Goal: Task Accomplishment & Management: Complete application form

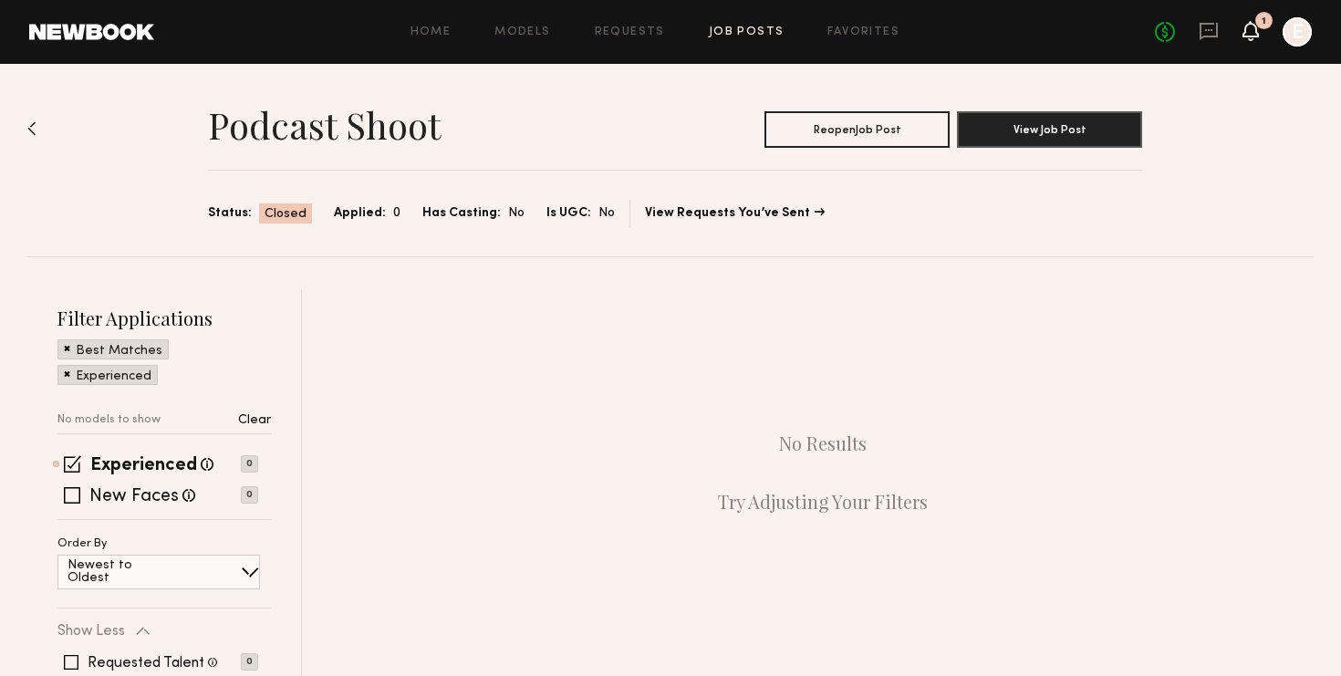
click at [1255, 23] on icon at bounding box center [1250, 31] width 16 height 20
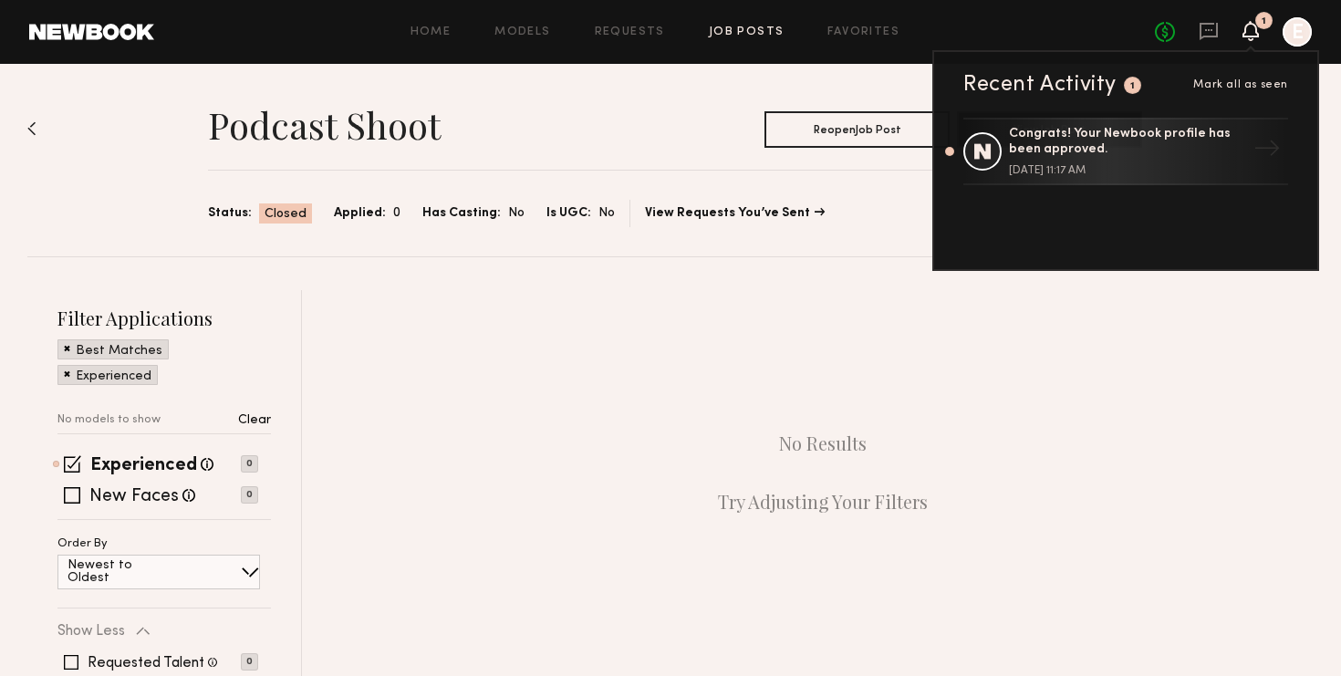
click at [732, 301] on div "No Results Try Adjusting Your Filters" at bounding box center [822, 472] width 981 height 365
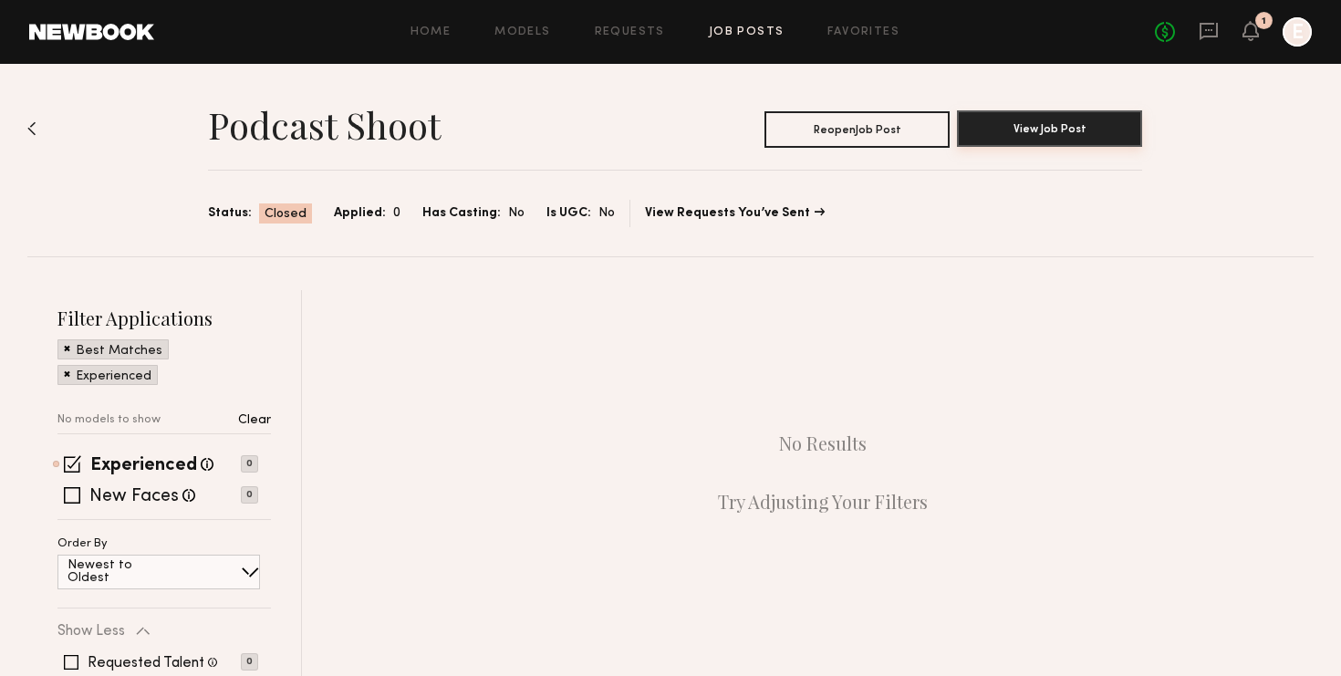
click at [1080, 135] on button "View Job Post" at bounding box center [1049, 128] width 185 height 36
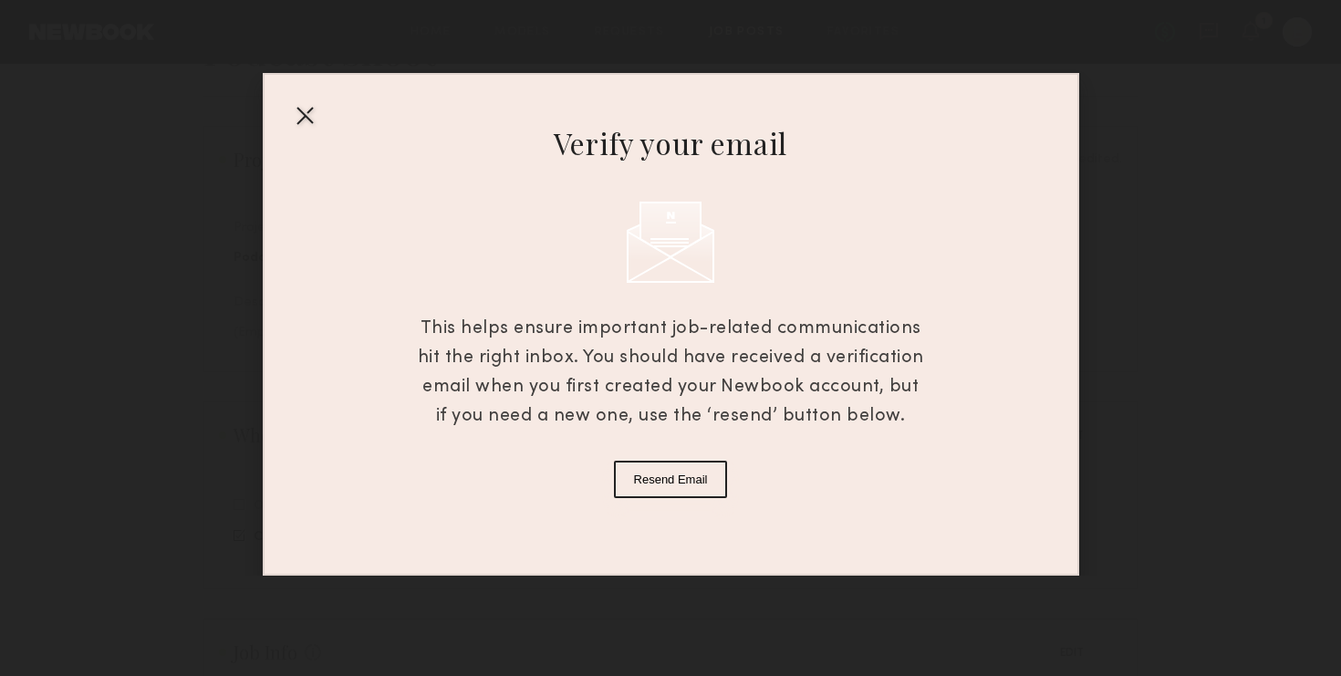
scroll to position [120, 0]
click at [303, 115] on div at bounding box center [304, 114] width 29 height 29
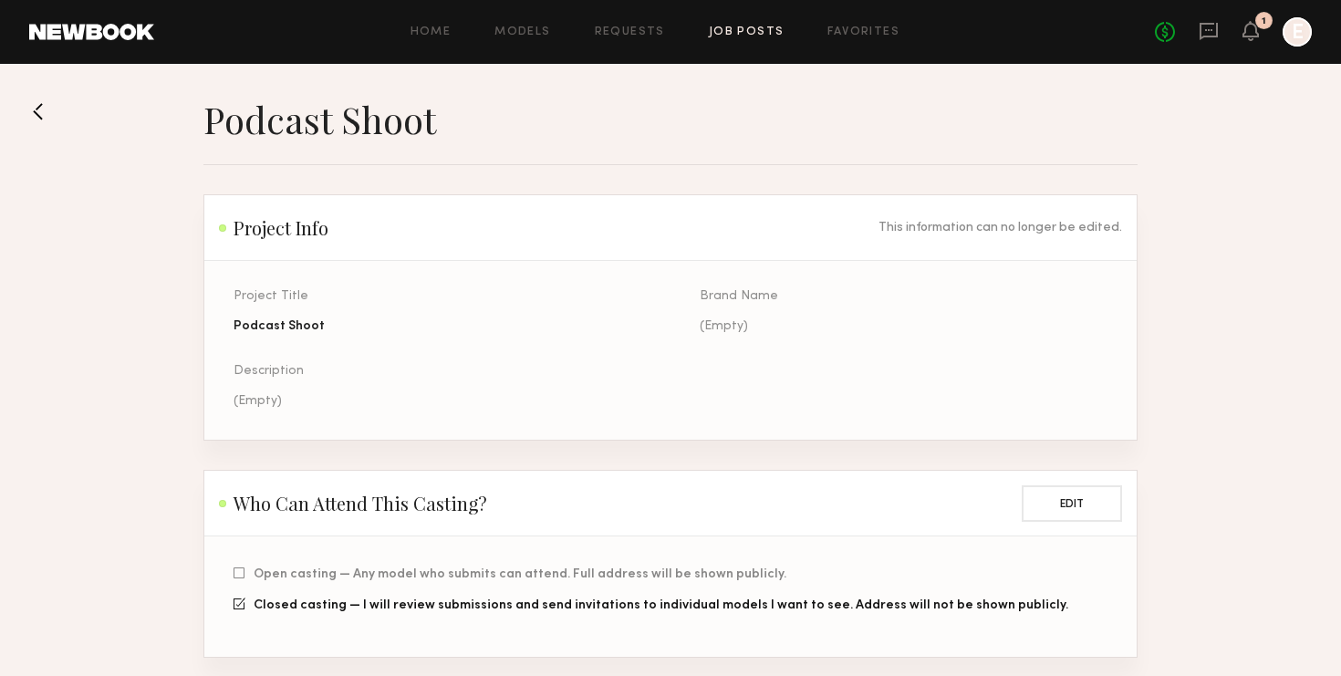
scroll to position [0, 0]
click at [35, 109] on button at bounding box center [43, 111] width 29 height 29
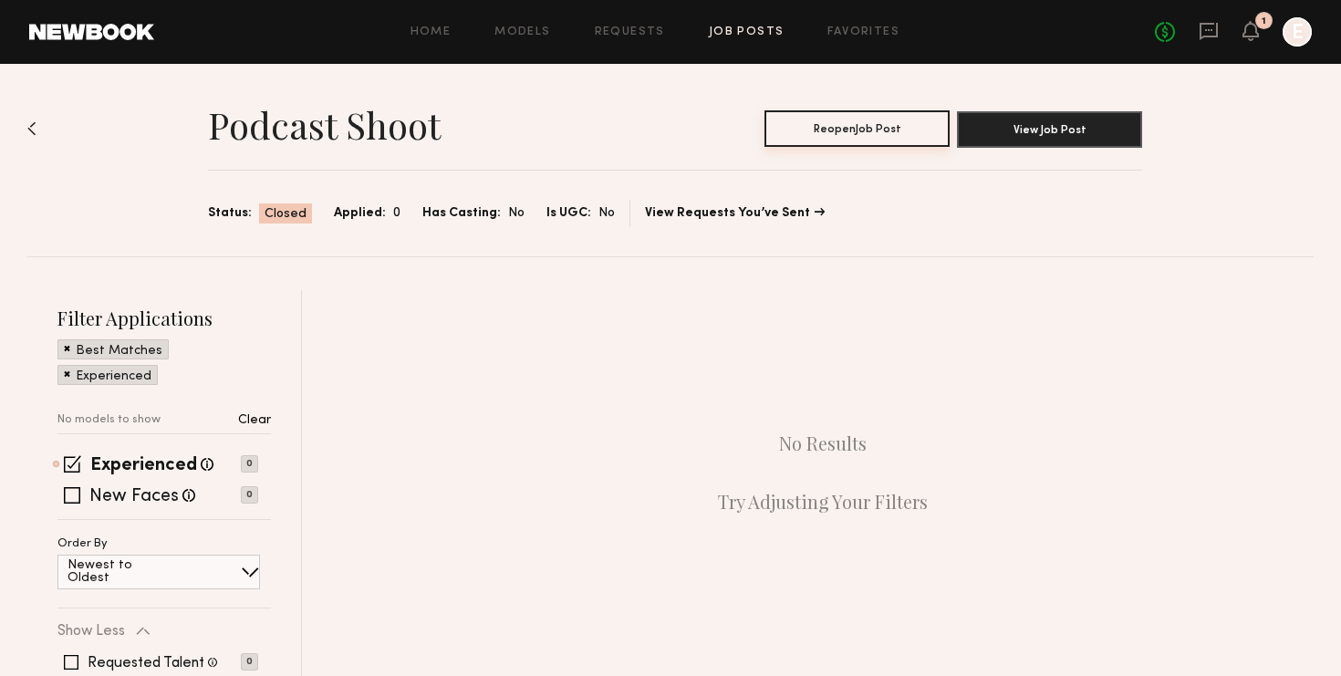
click at [888, 121] on button "Reopen Job Post" at bounding box center [856, 128] width 185 height 36
click at [759, 34] on link "Job Posts" at bounding box center [747, 32] width 76 height 12
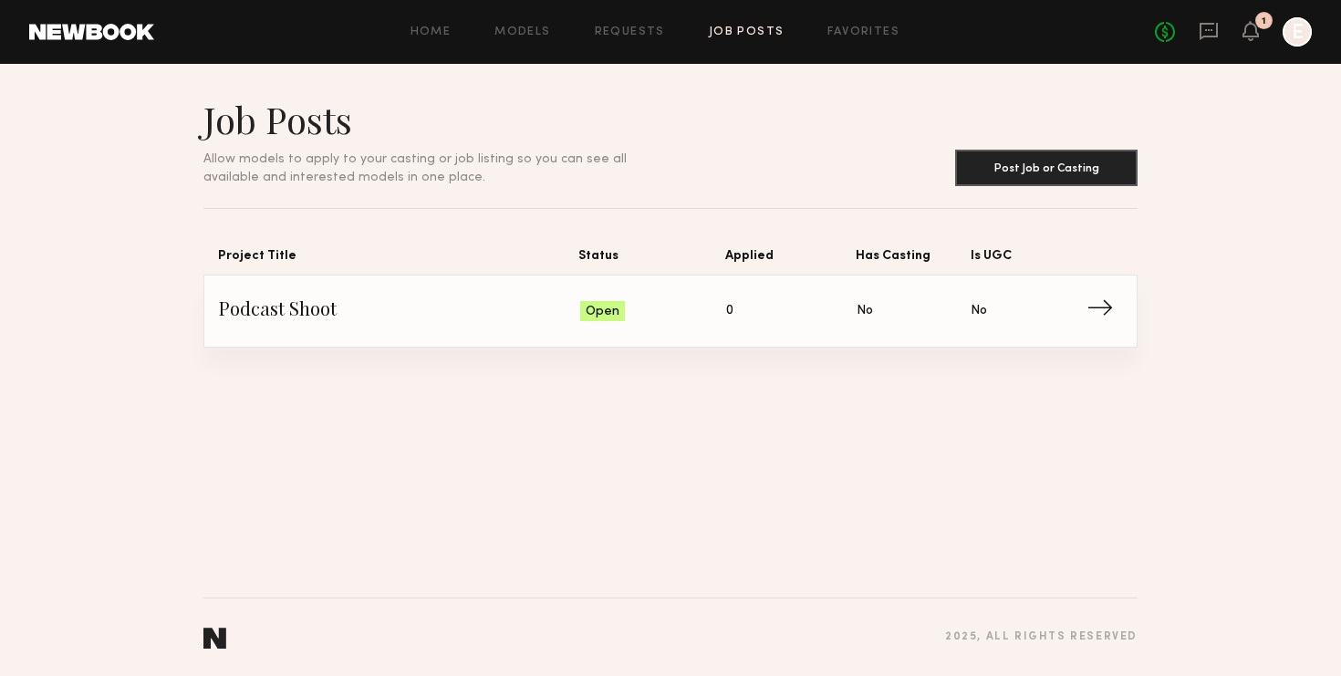
click at [1096, 305] on span "→" at bounding box center [1104, 310] width 37 height 27
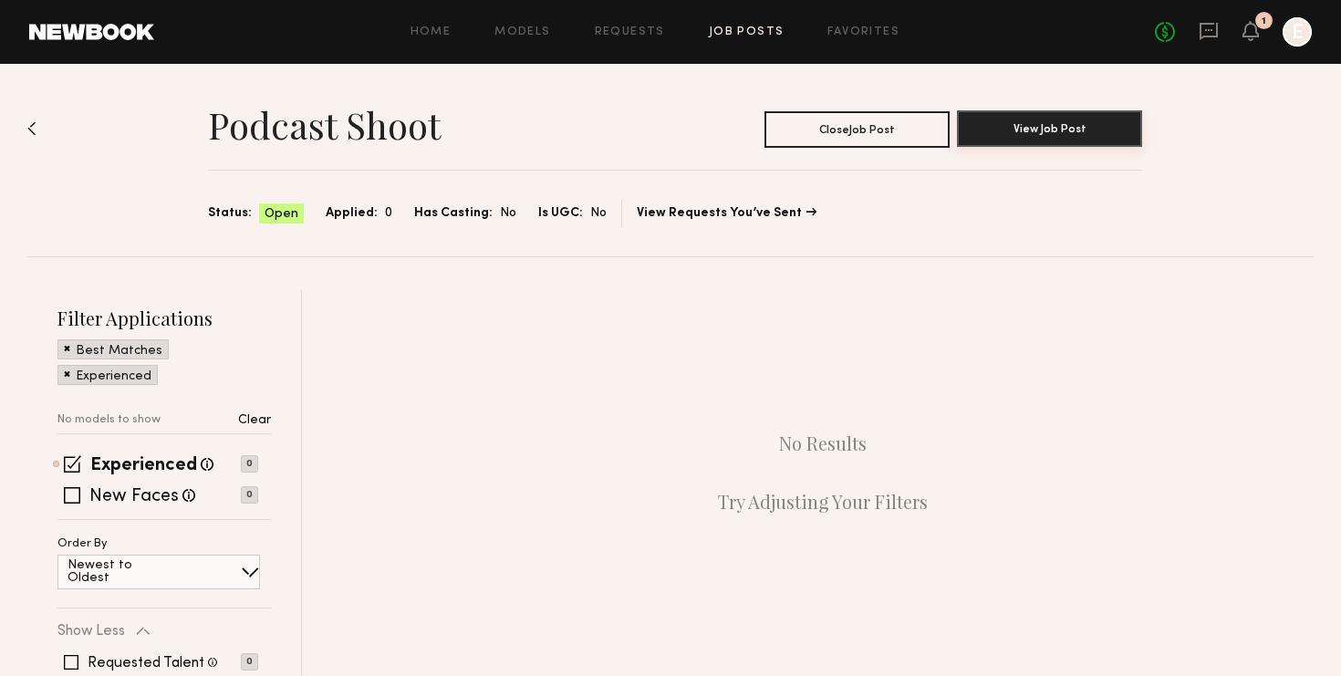
click at [1017, 129] on button "View Job Post" at bounding box center [1049, 128] width 185 height 36
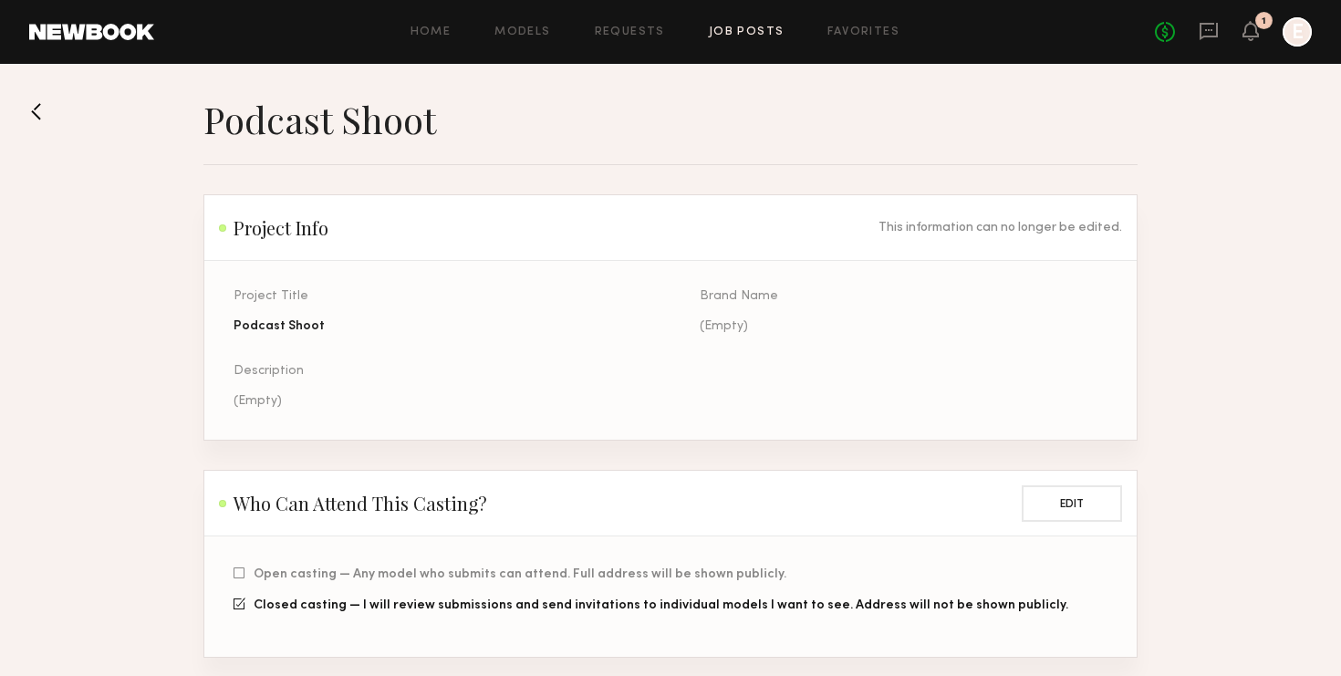
click at [30, 117] on button at bounding box center [43, 111] width 29 height 29
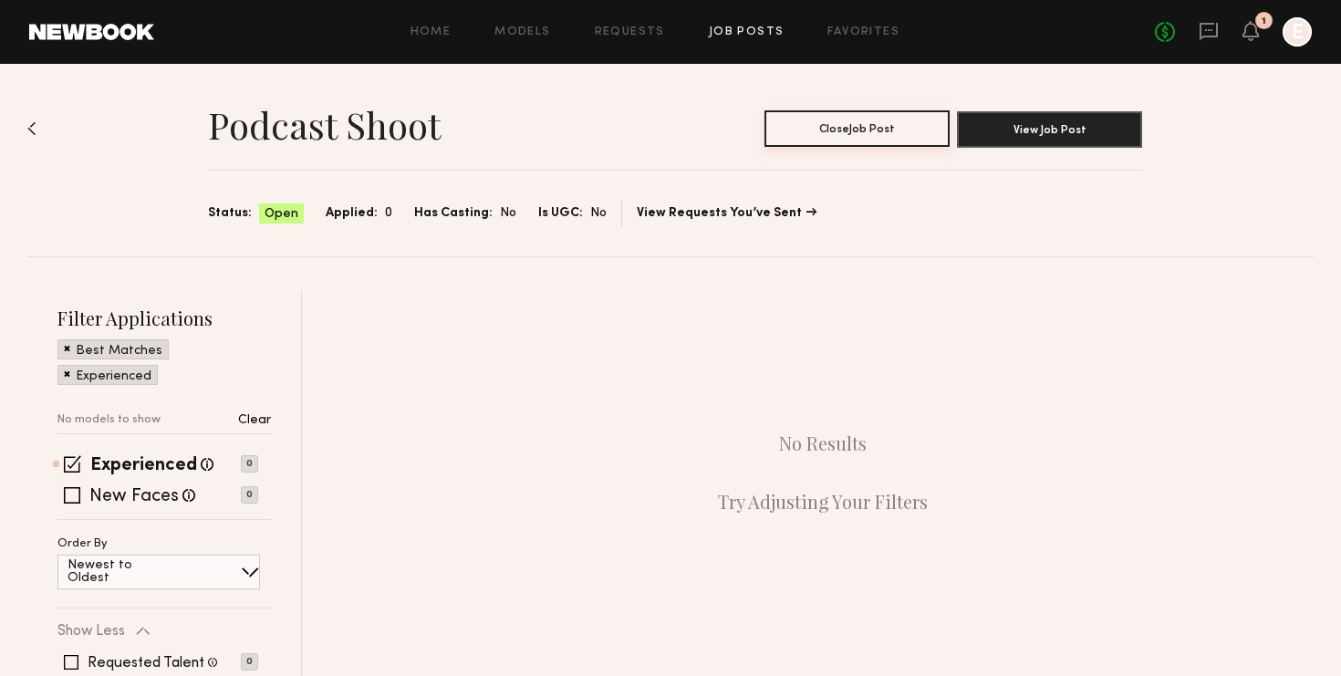
click at [845, 139] on button "Close Job Post" at bounding box center [856, 128] width 185 height 36
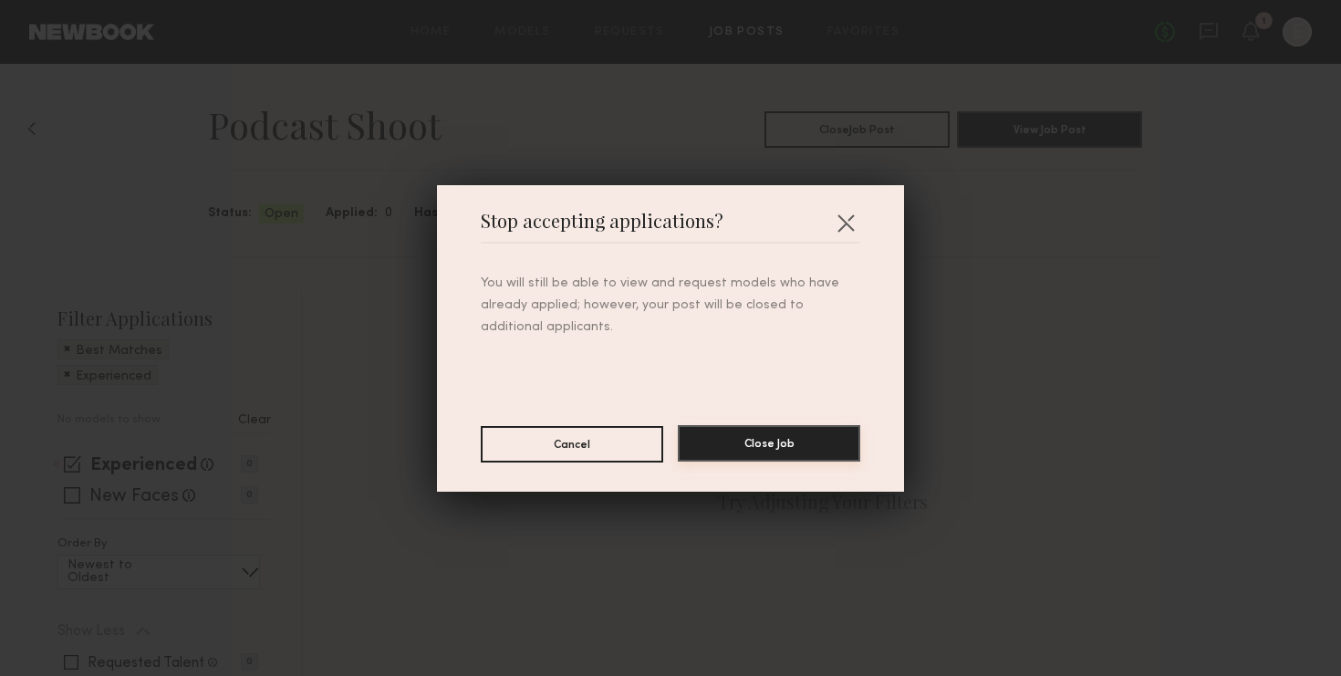
click at [767, 443] on button "Close Job" at bounding box center [769, 443] width 182 height 36
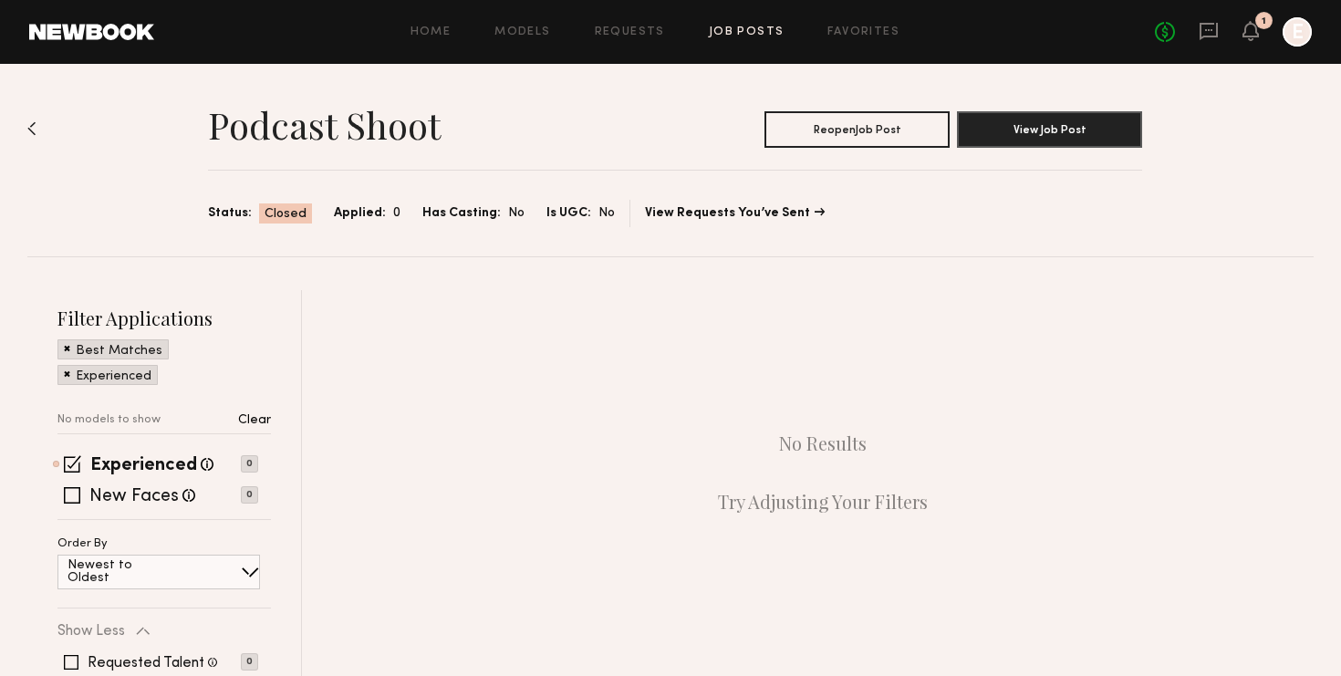
click at [753, 32] on link "Job Posts" at bounding box center [747, 32] width 76 height 12
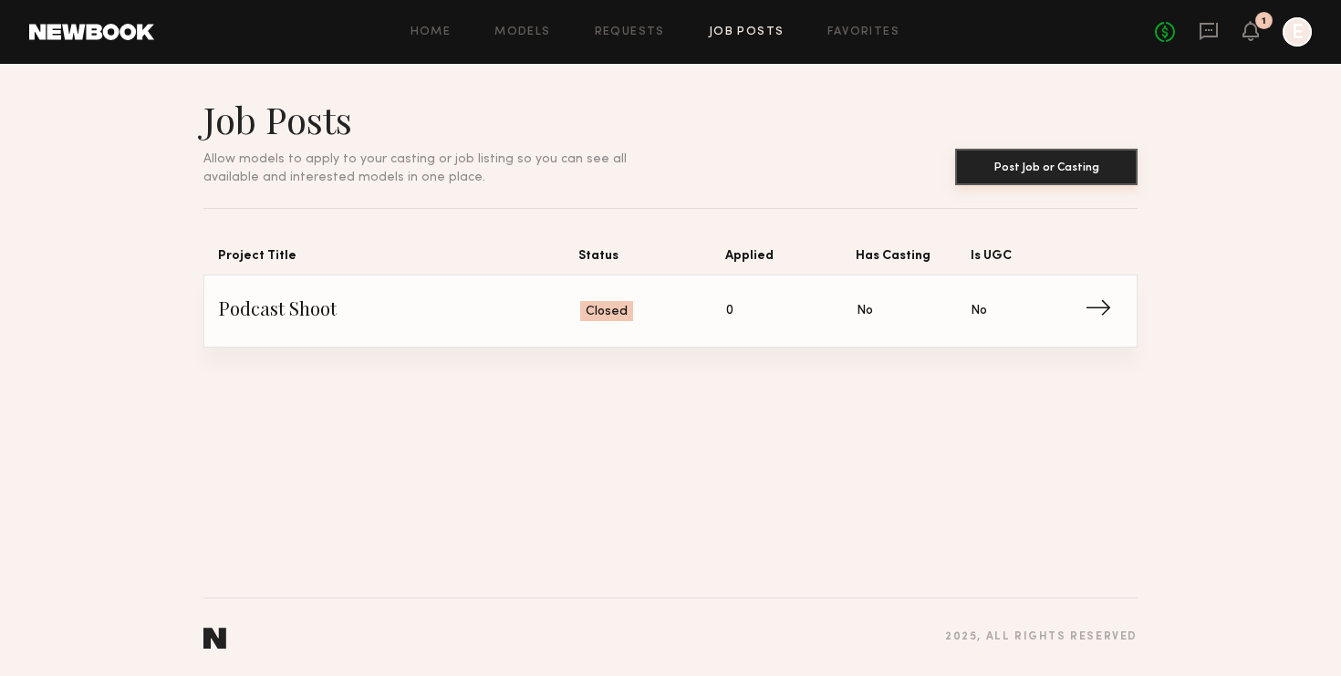
click at [1018, 171] on button "Post Job or Casting" at bounding box center [1046, 167] width 182 height 36
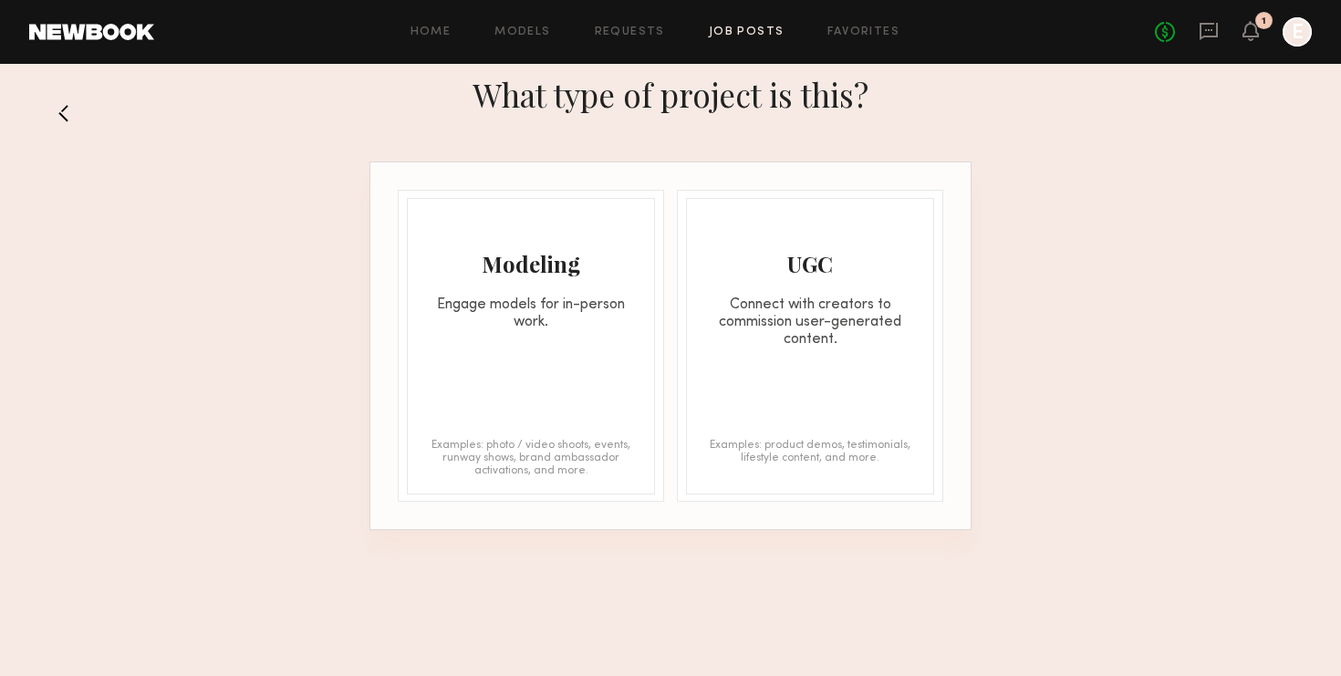
click at [562, 350] on div "Modeling Engage models for in-person work. Examples: photo / video shoots, even…" at bounding box center [531, 346] width 248 height 296
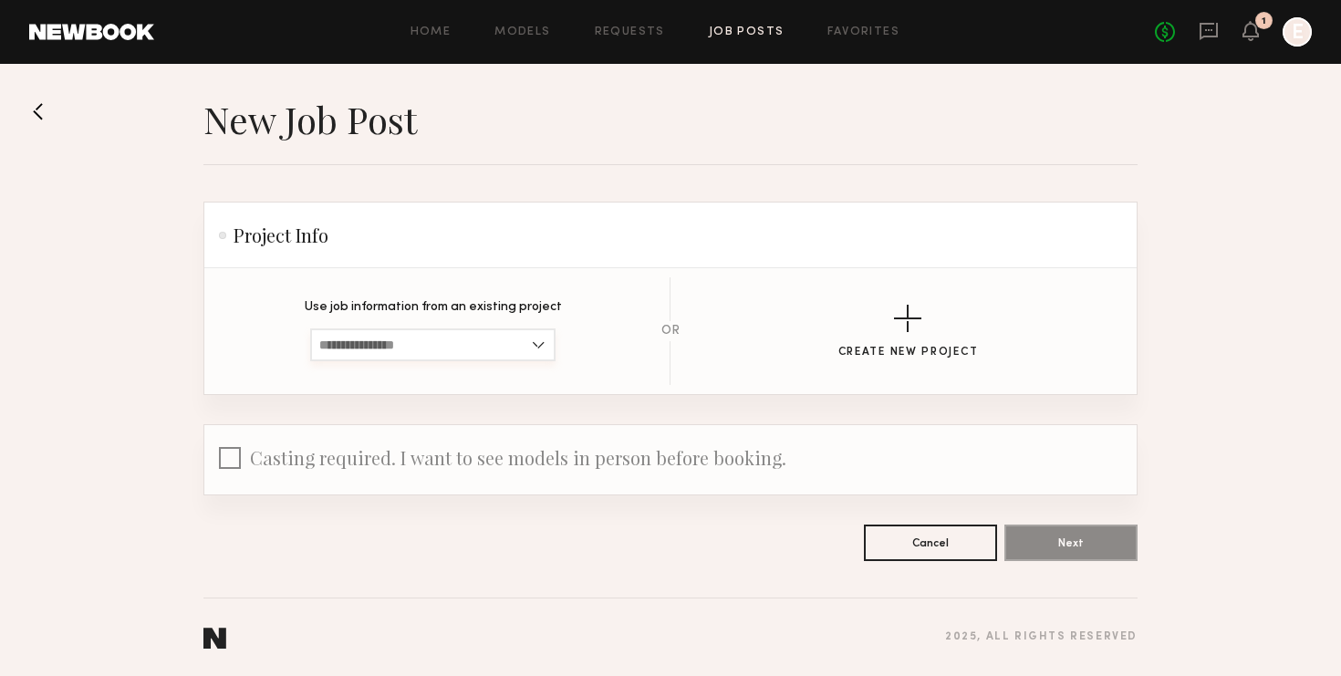
click at [535, 344] on input at bounding box center [432, 344] width 245 height 33
click at [530, 365] on div "Podcast Shoot" at bounding box center [433, 375] width 242 height 29
type input "**********"
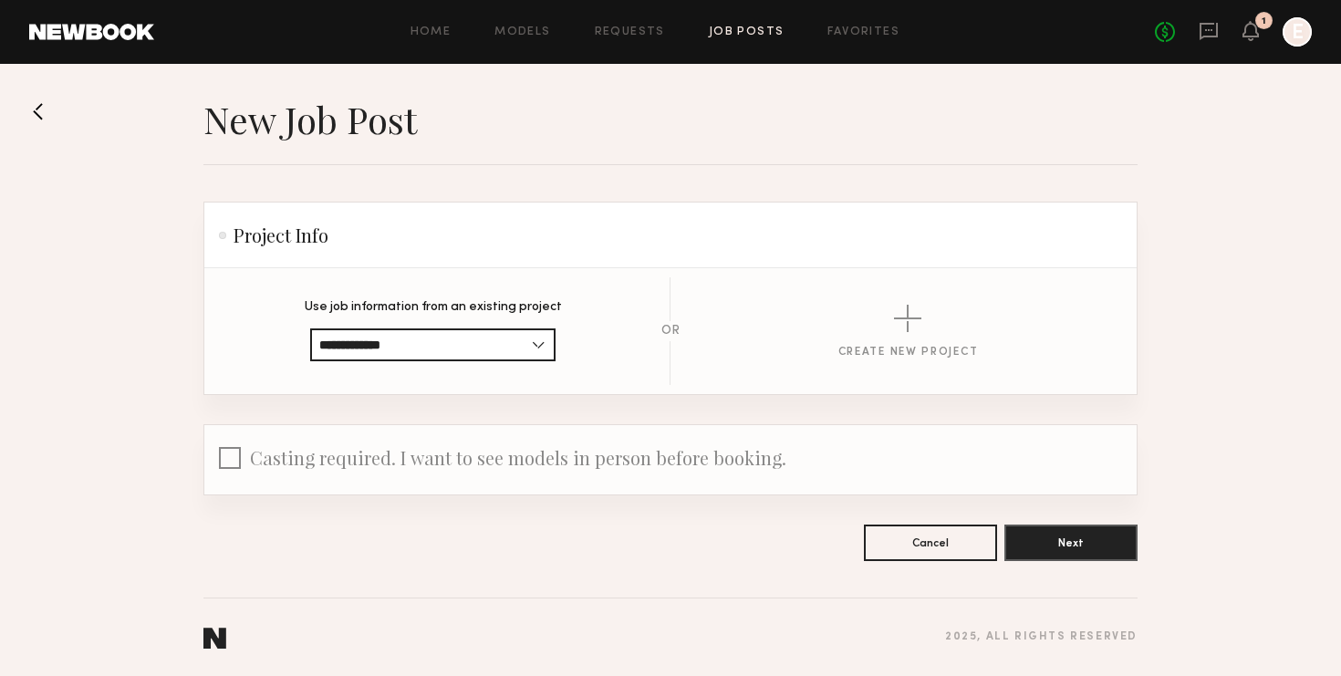
click at [706, 467] on span "Casting required. I want to see models in person before booking." at bounding box center [518, 457] width 536 height 25
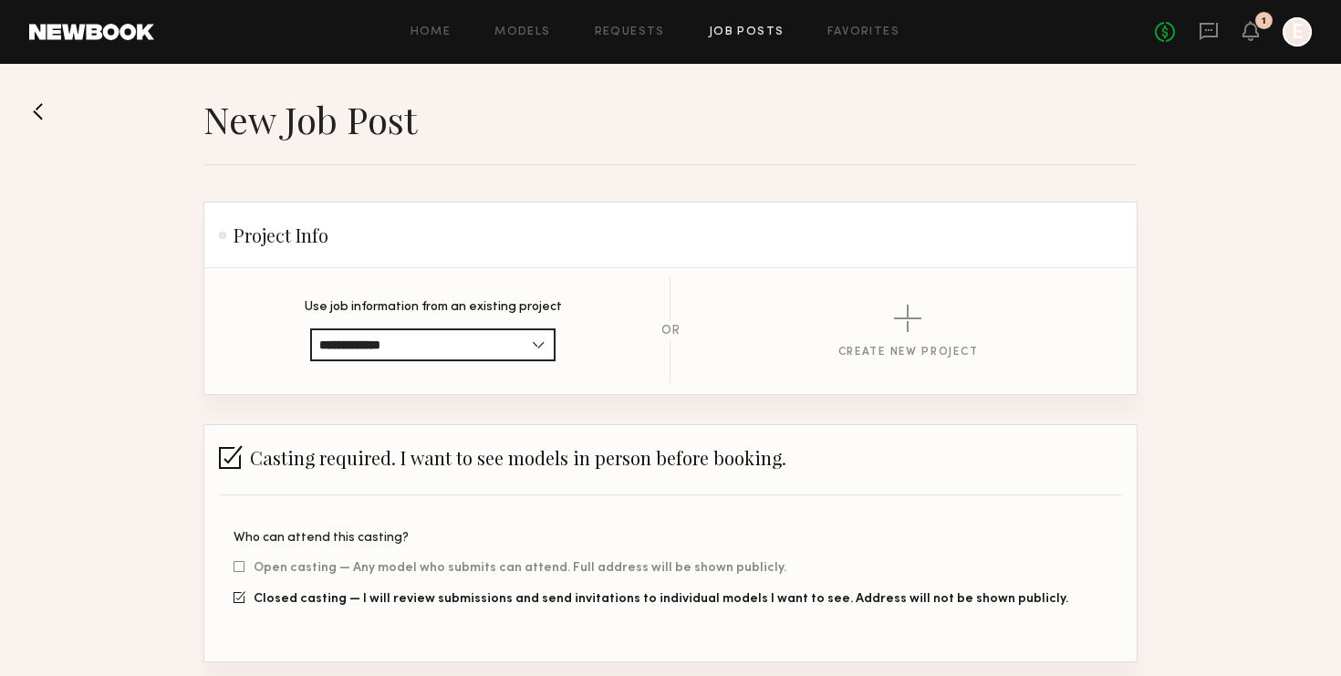
click at [706, 467] on span "Casting required. I want to see models in person before booking." at bounding box center [518, 457] width 536 height 25
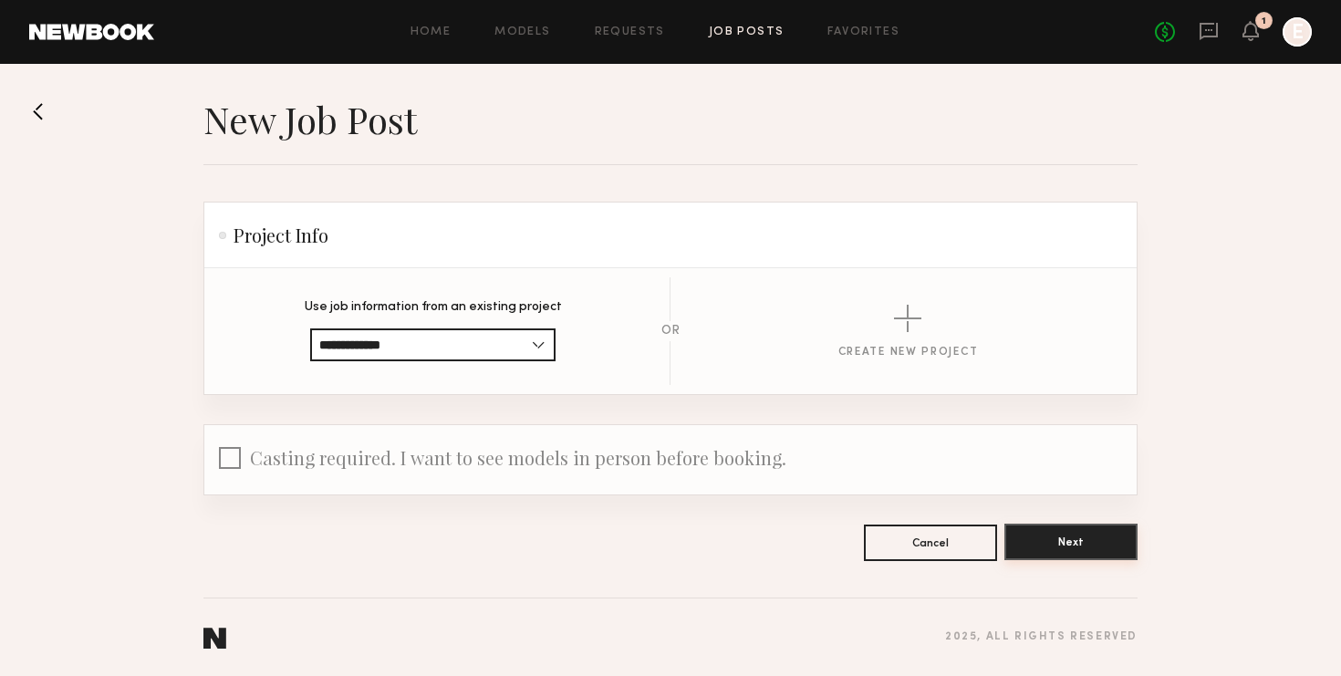
click at [1111, 544] on button "Next" at bounding box center [1070, 541] width 133 height 36
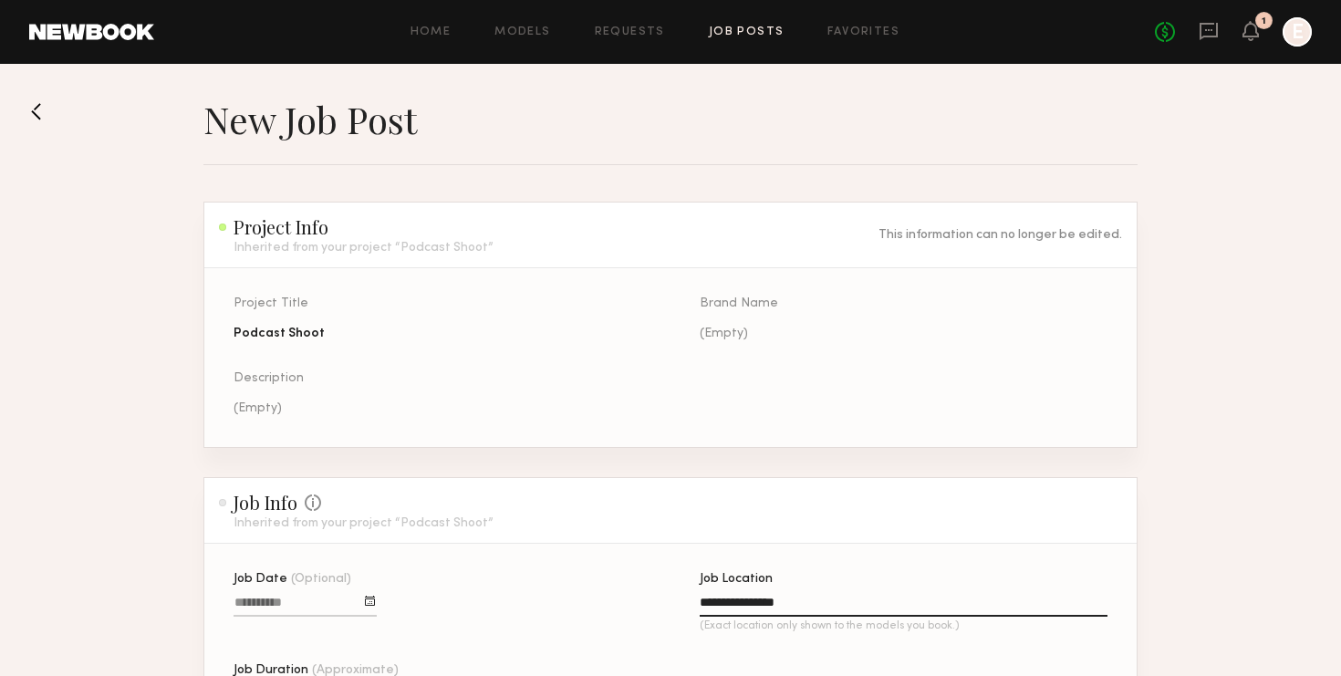
click at [54, 111] on button at bounding box center [43, 111] width 29 height 29
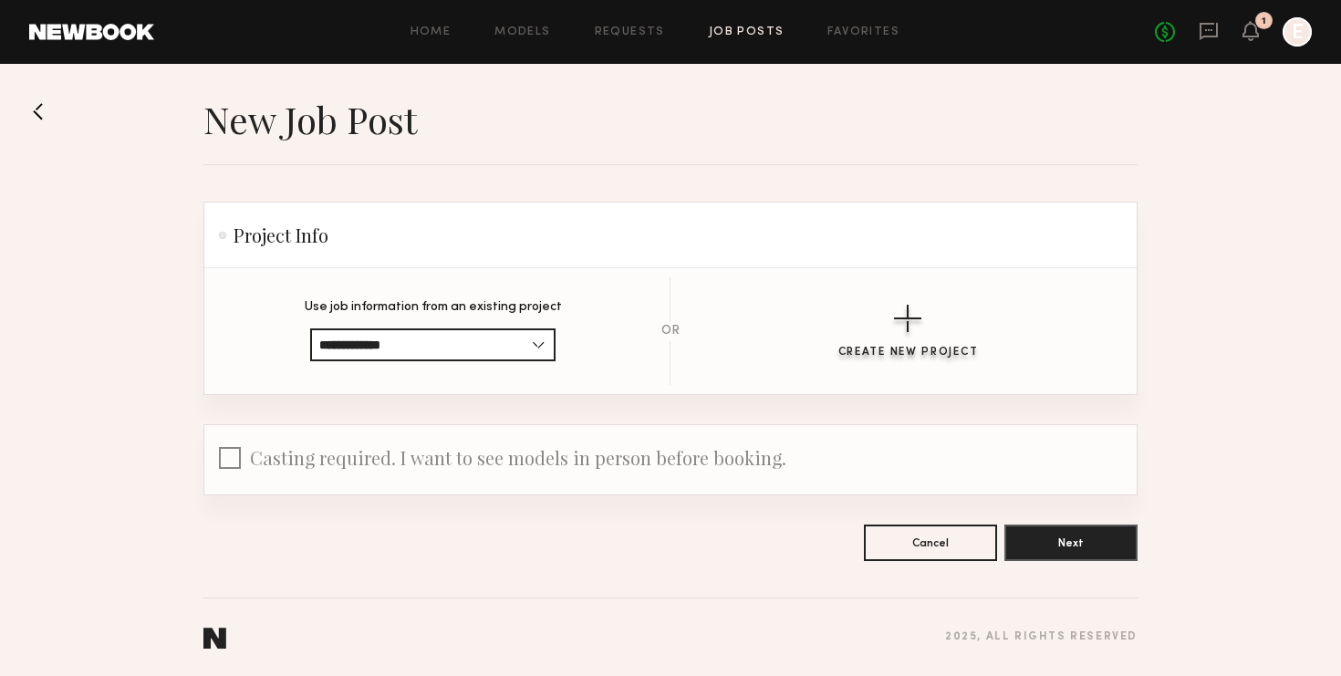
click at [925, 321] on button "Create New Project" at bounding box center [908, 332] width 140 height 54
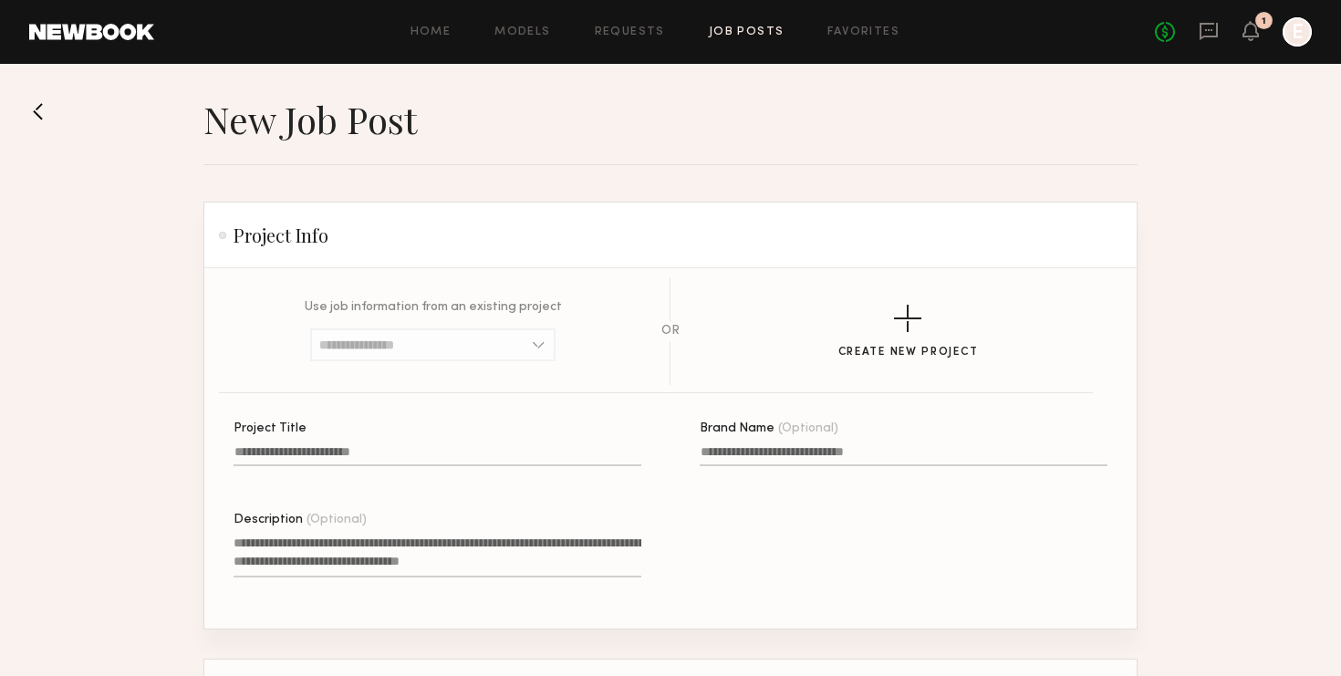
click at [464, 442] on label "Project Title" at bounding box center [437, 453] width 408 height 62
click at [464, 445] on input "Project Title" at bounding box center [437, 455] width 408 height 21
click at [496, 346] on input at bounding box center [432, 344] width 245 height 33
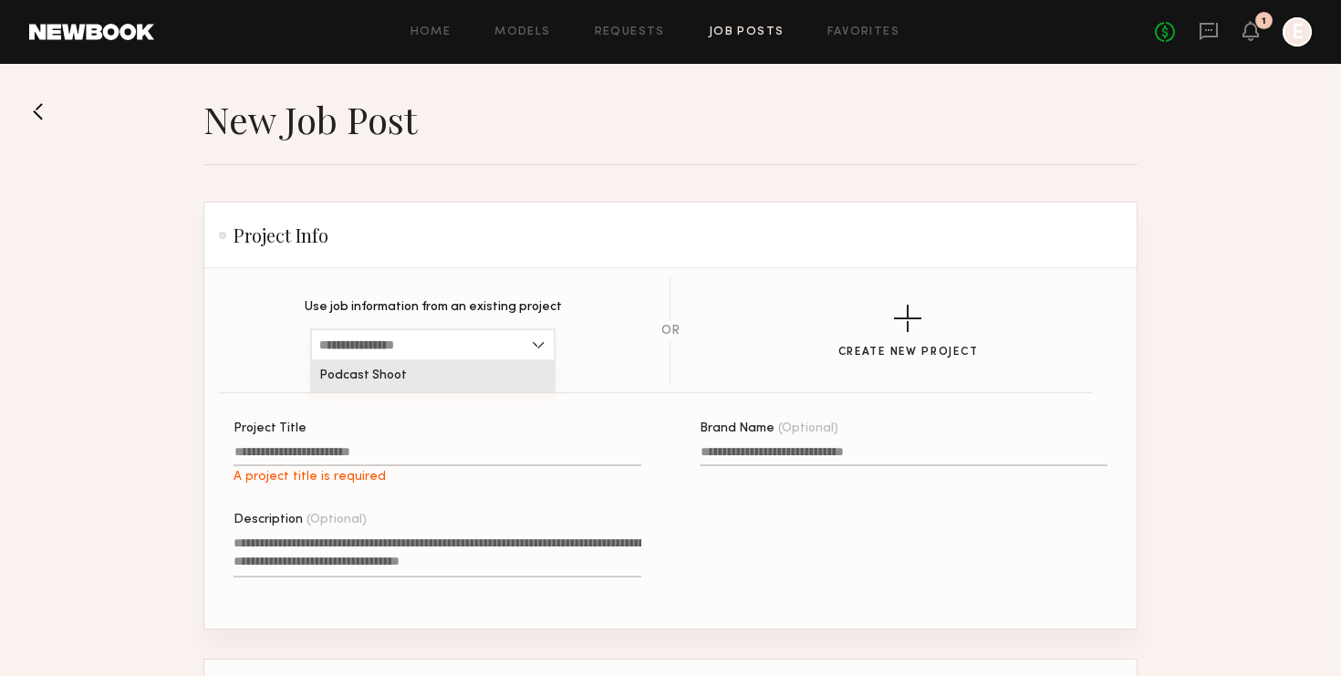
click at [496, 346] on input at bounding box center [432, 344] width 245 height 33
click at [405, 458] on input "Project Title A project title is required" at bounding box center [437, 455] width 408 height 21
paste input "**********"
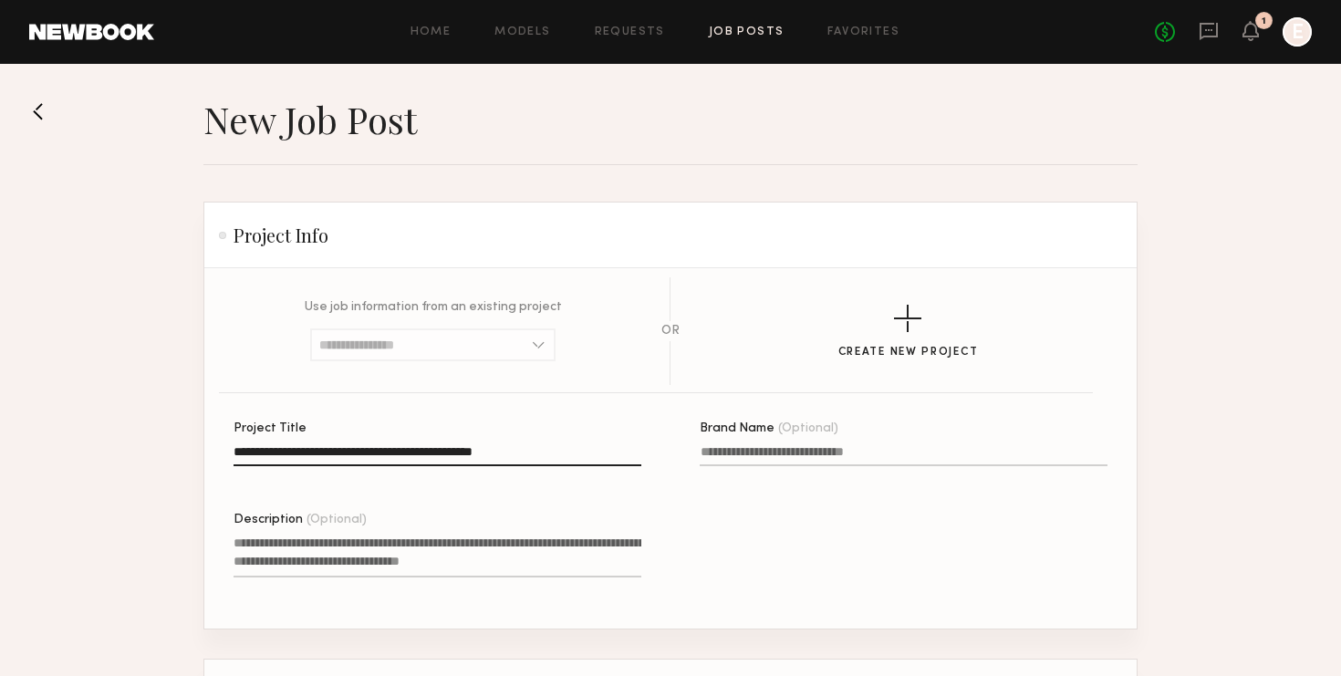
type input "**********"
click at [733, 449] on input "Brand Name (Optional)" at bounding box center [903, 455] width 408 height 21
click at [435, 558] on textarea "Description (Optional)" at bounding box center [437, 555] width 408 height 44
paste textarea "**********"
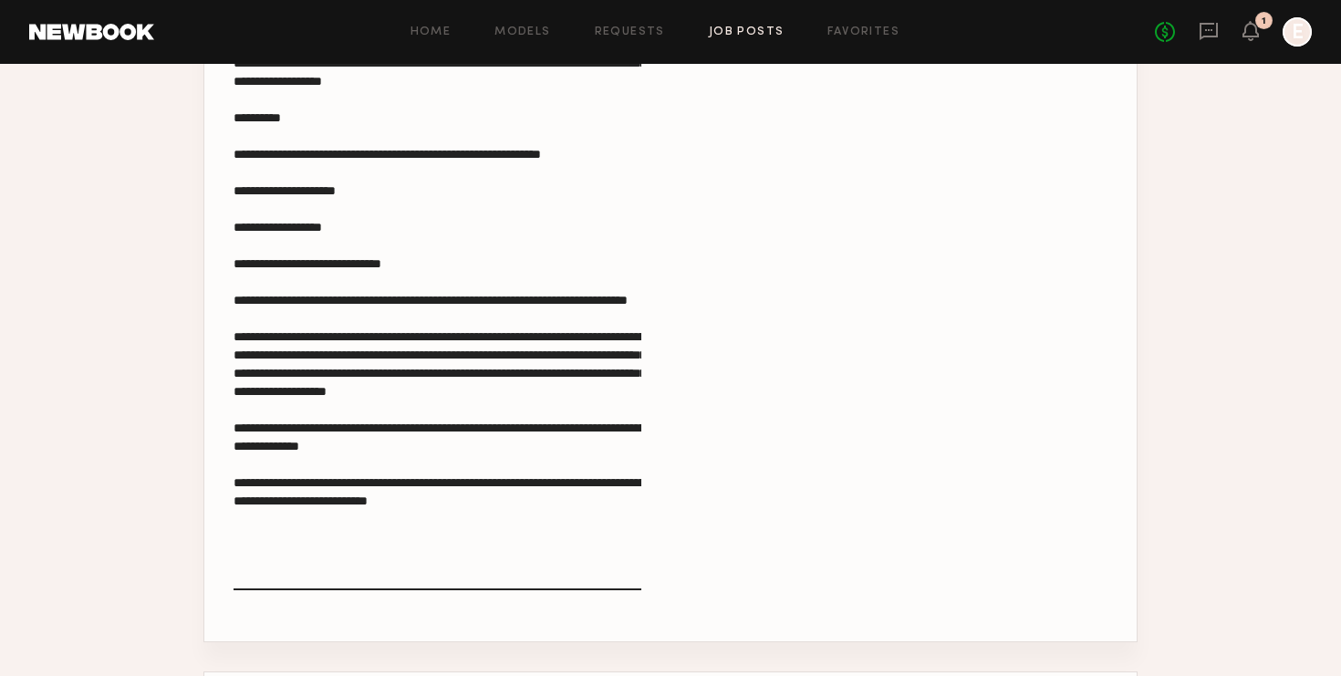
scroll to position [1006, 0]
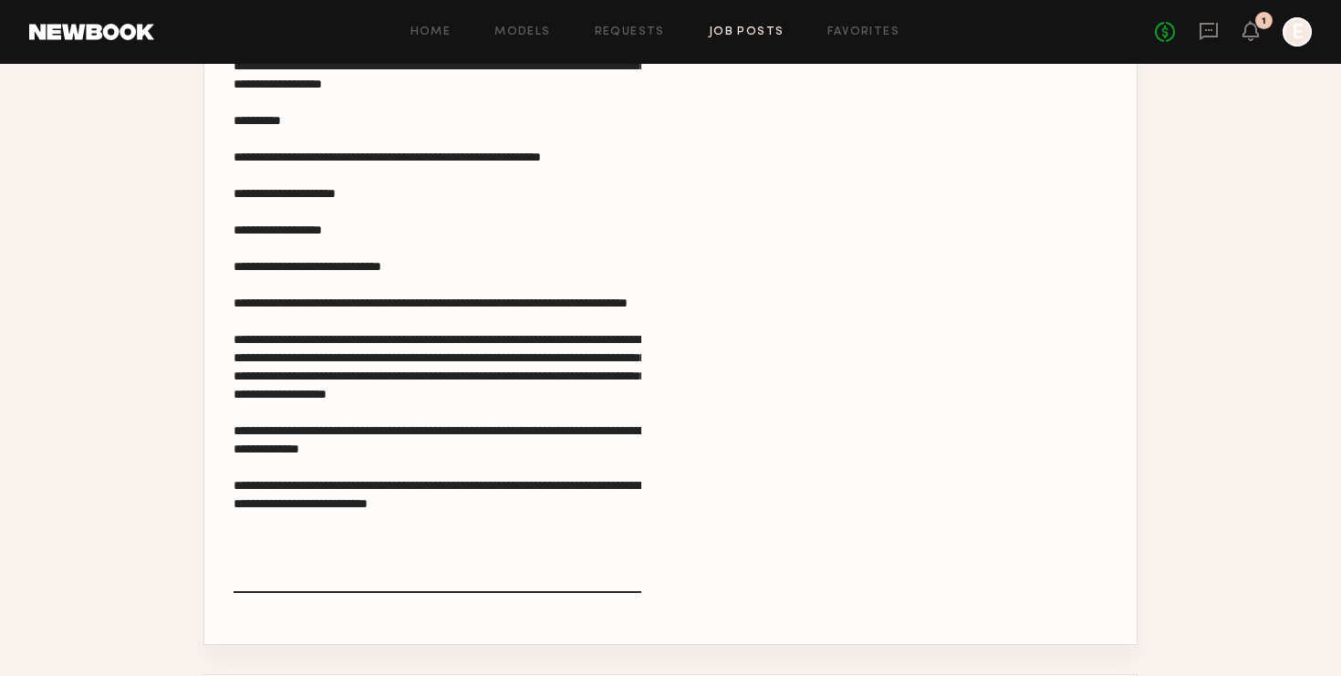
drag, startPoint x: 235, startPoint y: 156, endPoint x: 605, endPoint y: 625, distance: 596.8
click at [605, 593] on textarea "Description (Optional)" at bounding box center [437, 60] width 408 height 1065
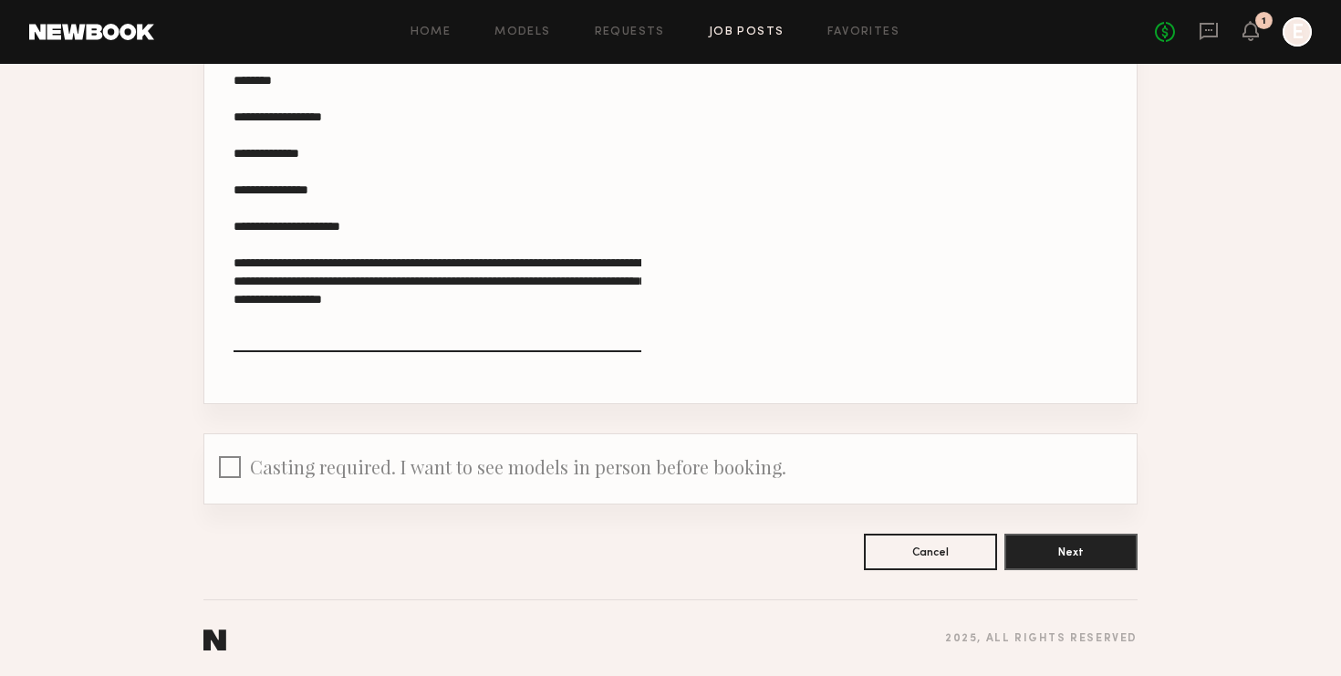
scroll to position [780, 0]
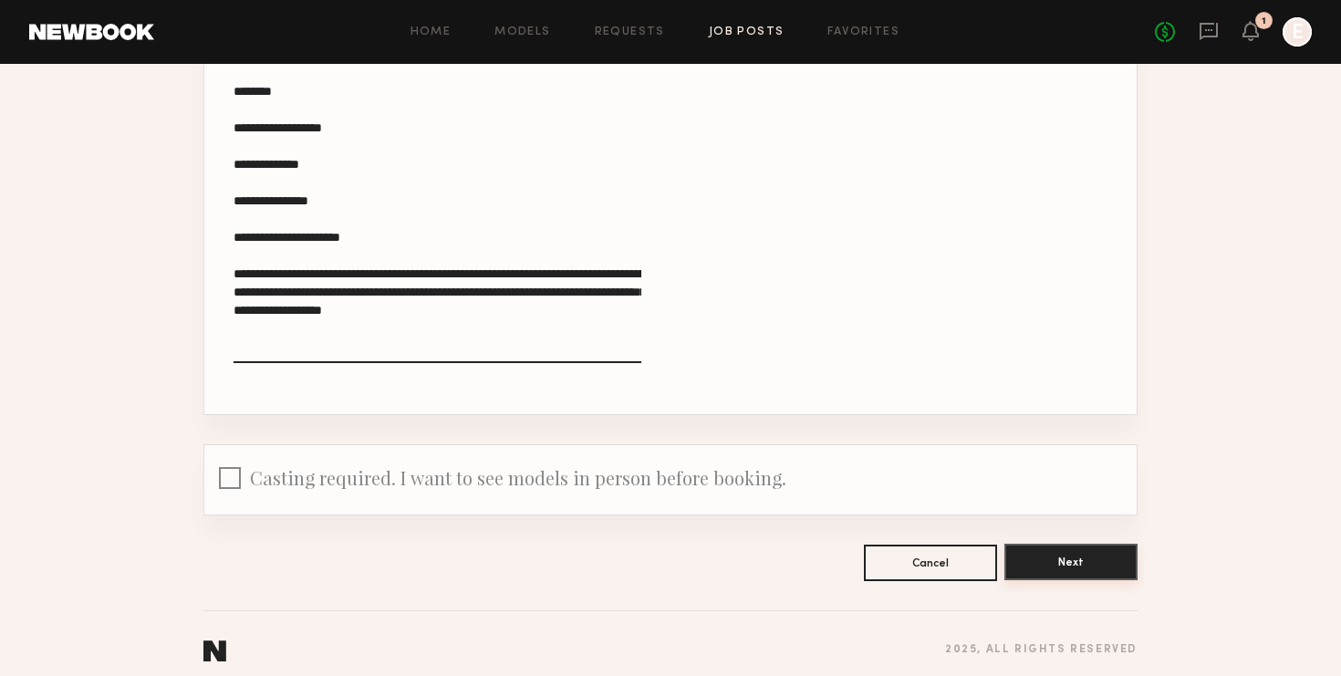
type textarea "**********"
click at [1102, 559] on button "Next" at bounding box center [1070, 562] width 133 height 36
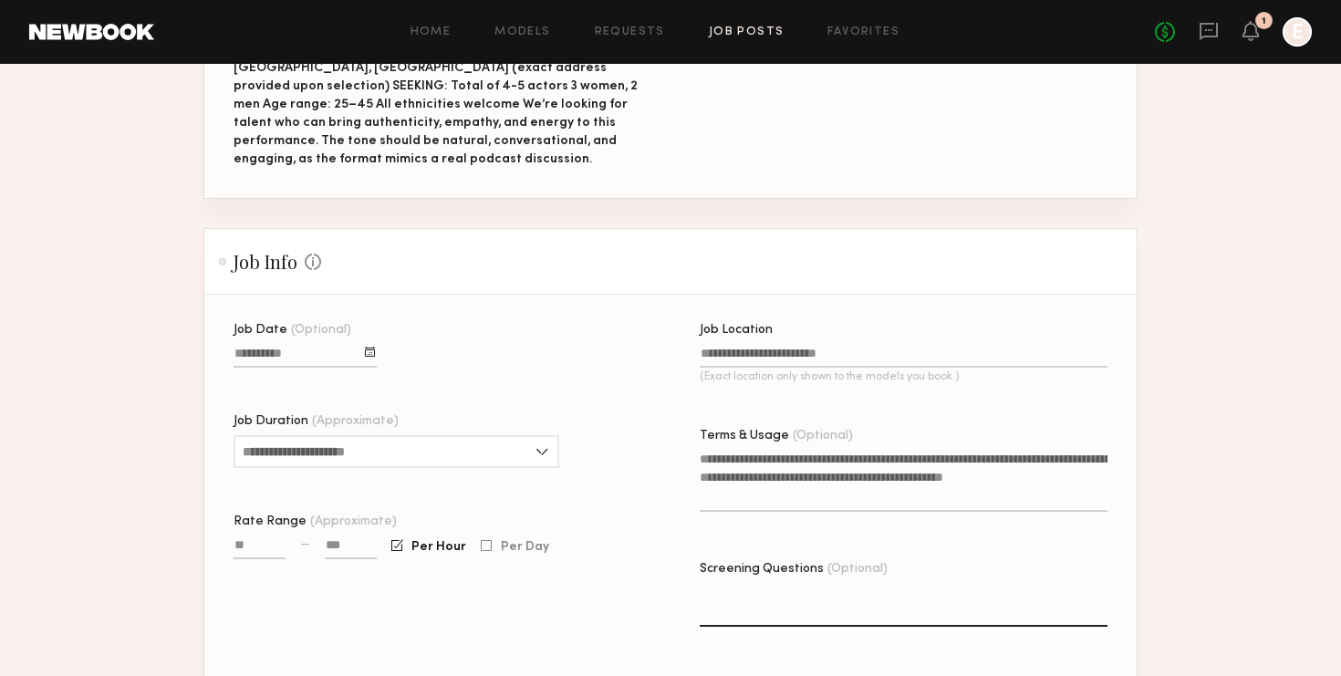
scroll to position [471, 0]
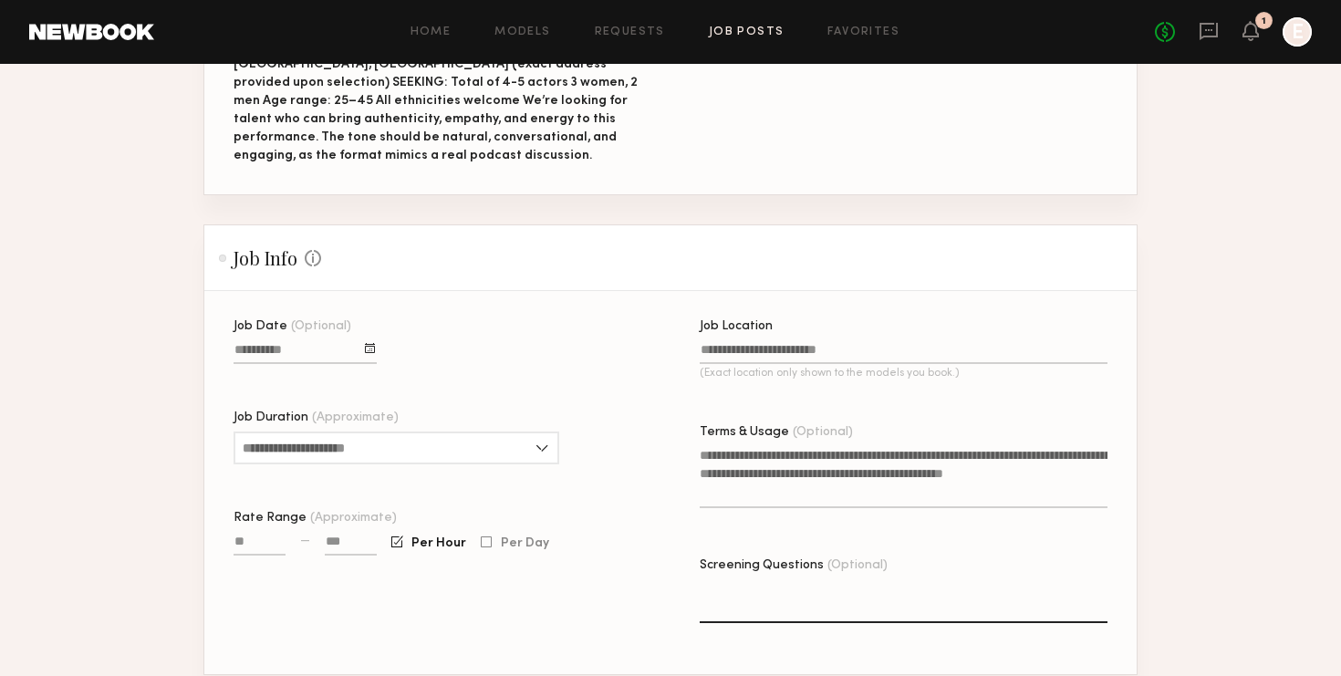
click at [264, 343] on input "Job Date (Optional)" at bounding box center [304, 353] width 143 height 21
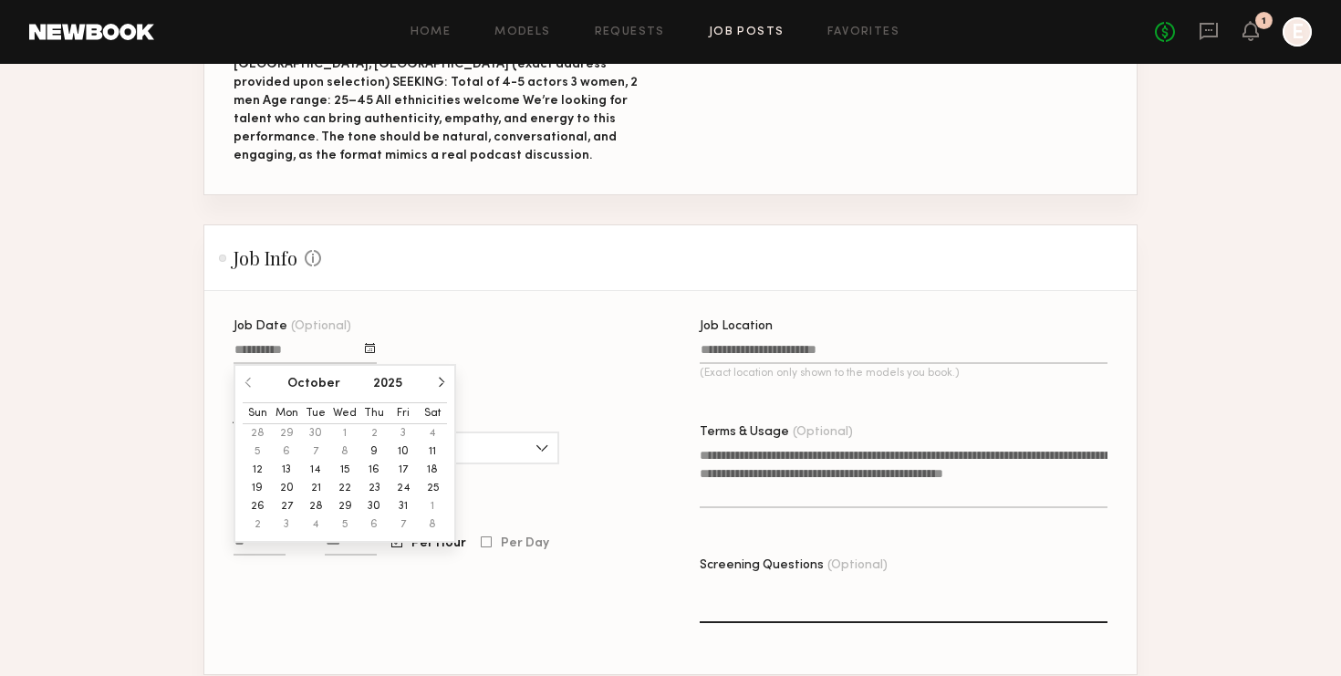
click at [402, 461] on button "17" at bounding box center [402, 470] width 29 height 18
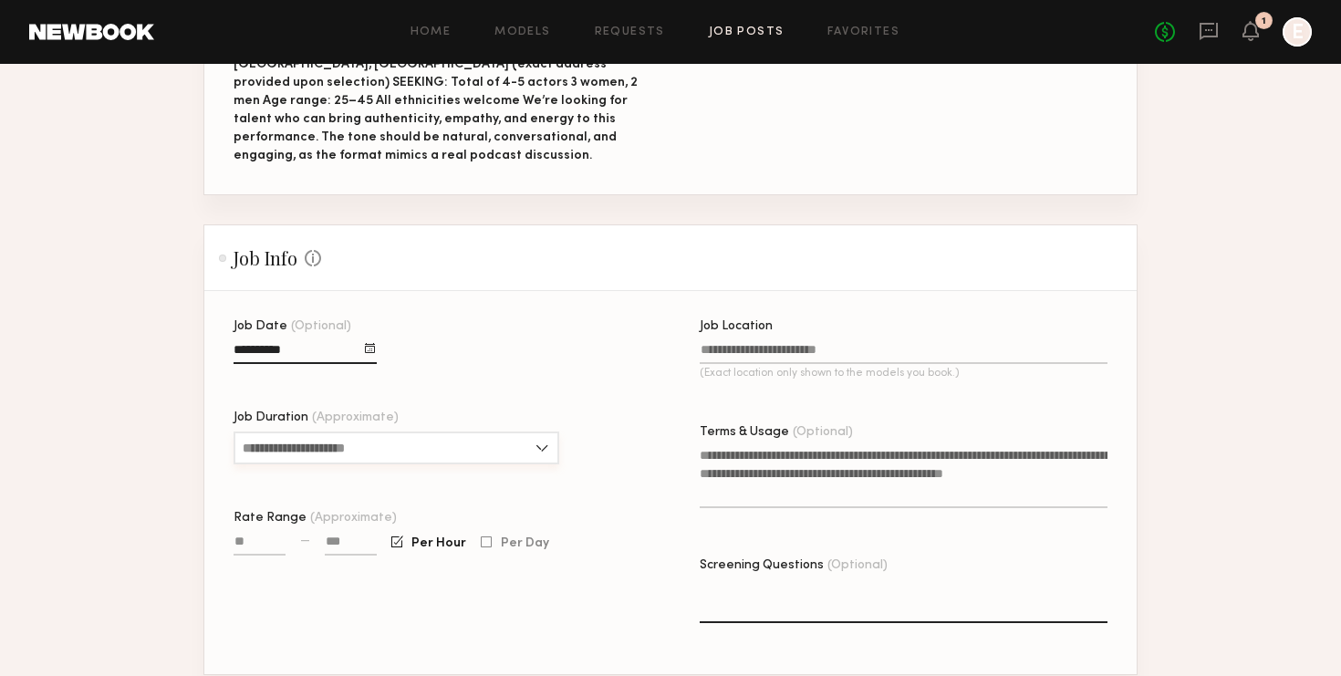
type input "**********"
click at [347, 434] on input "Job Duration (Approximate)" at bounding box center [396, 447] width 326 height 33
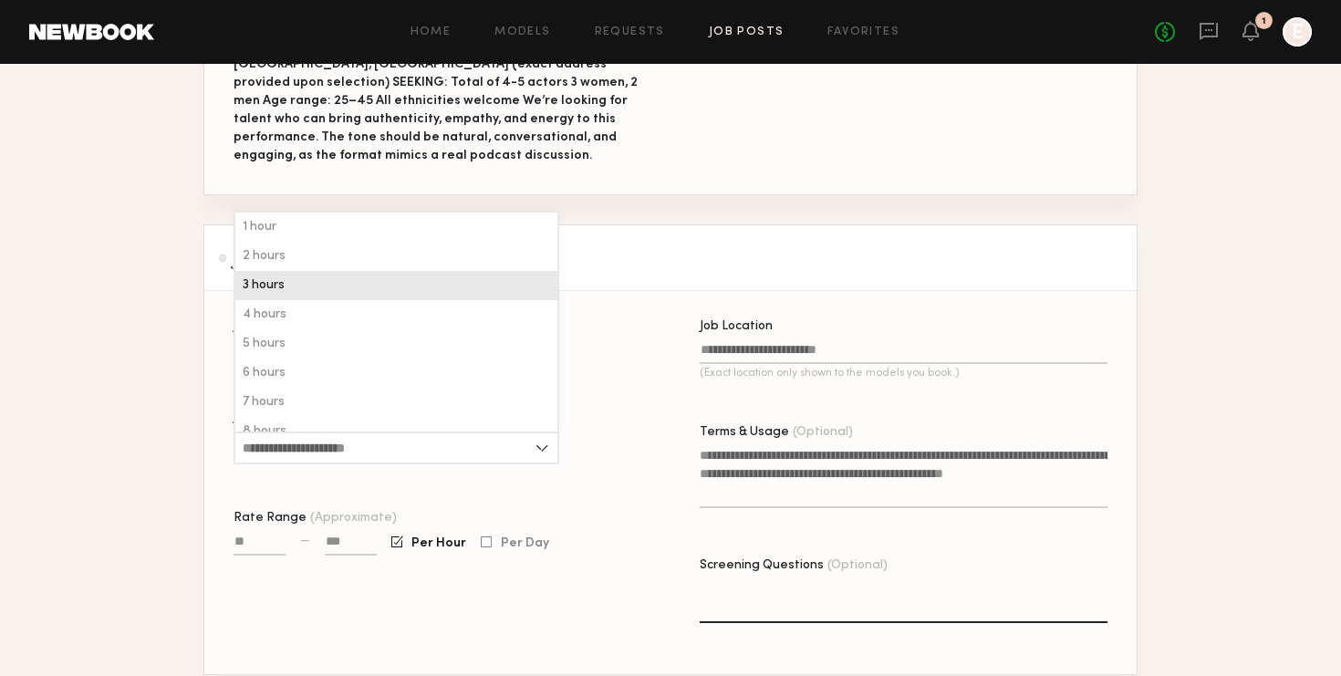
click at [306, 271] on div "3 hours" at bounding box center [396, 285] width 322 height 29
type input "*******"
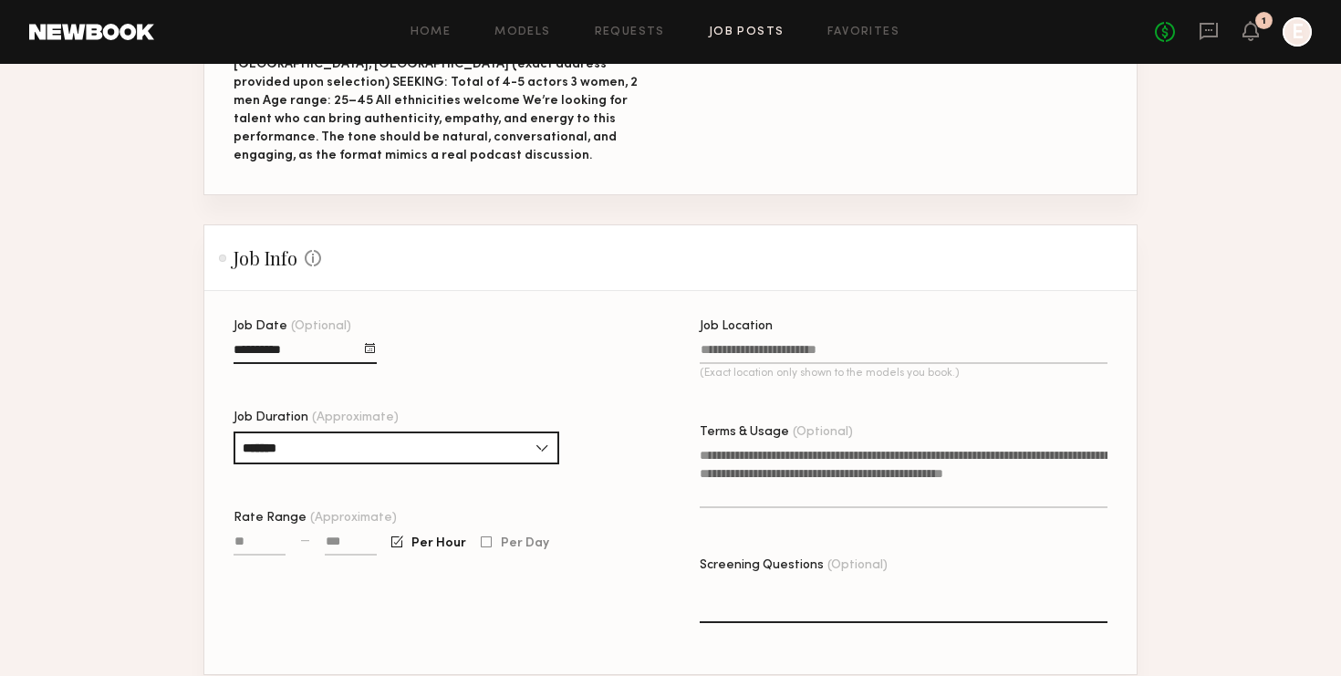
click at [257, 534] on input "Rate Range (Approximate)" at bounding box center [259, 544] width 52 height 21
type input "***"
click at [544, 596] on div "**********" at bounding box center [437, 497] width 408 height 354
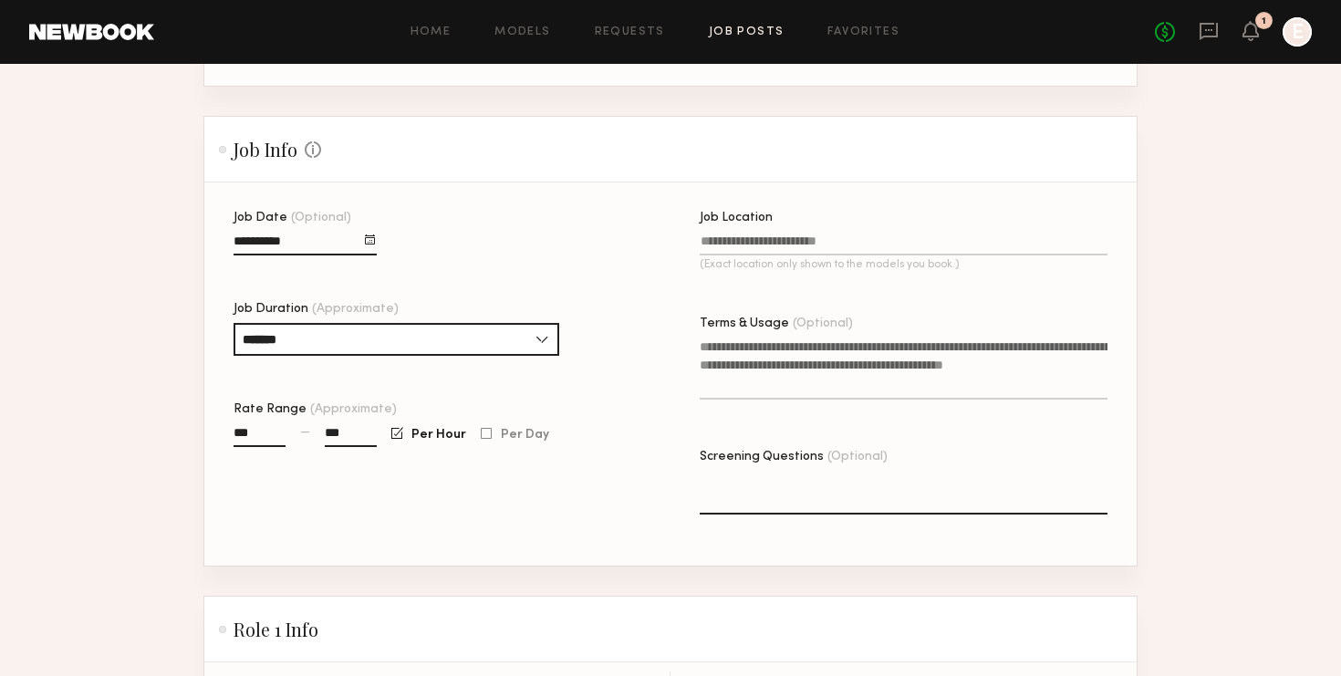
scroll to position [582, 0]
click at [829, 235] on input "Job Location (Exact location only shown to the models you book.)" at bounding box center [903, 243] width 408 height 21
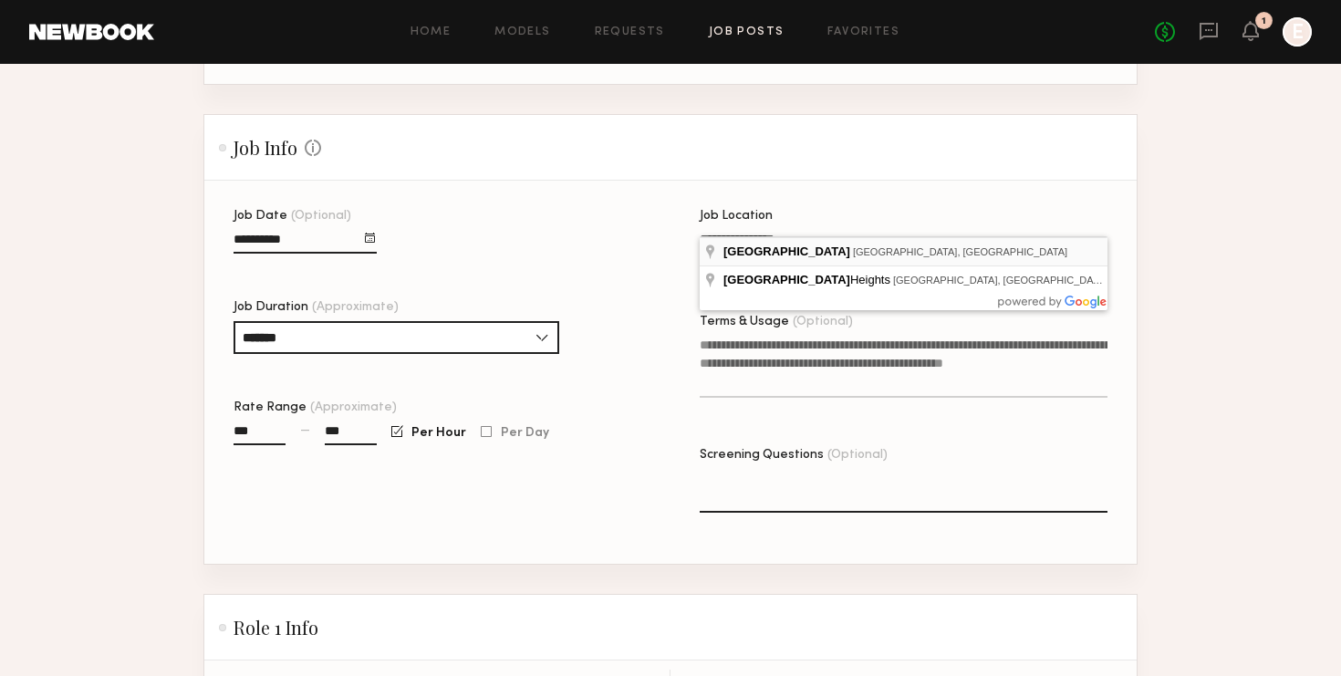
type input "**********"
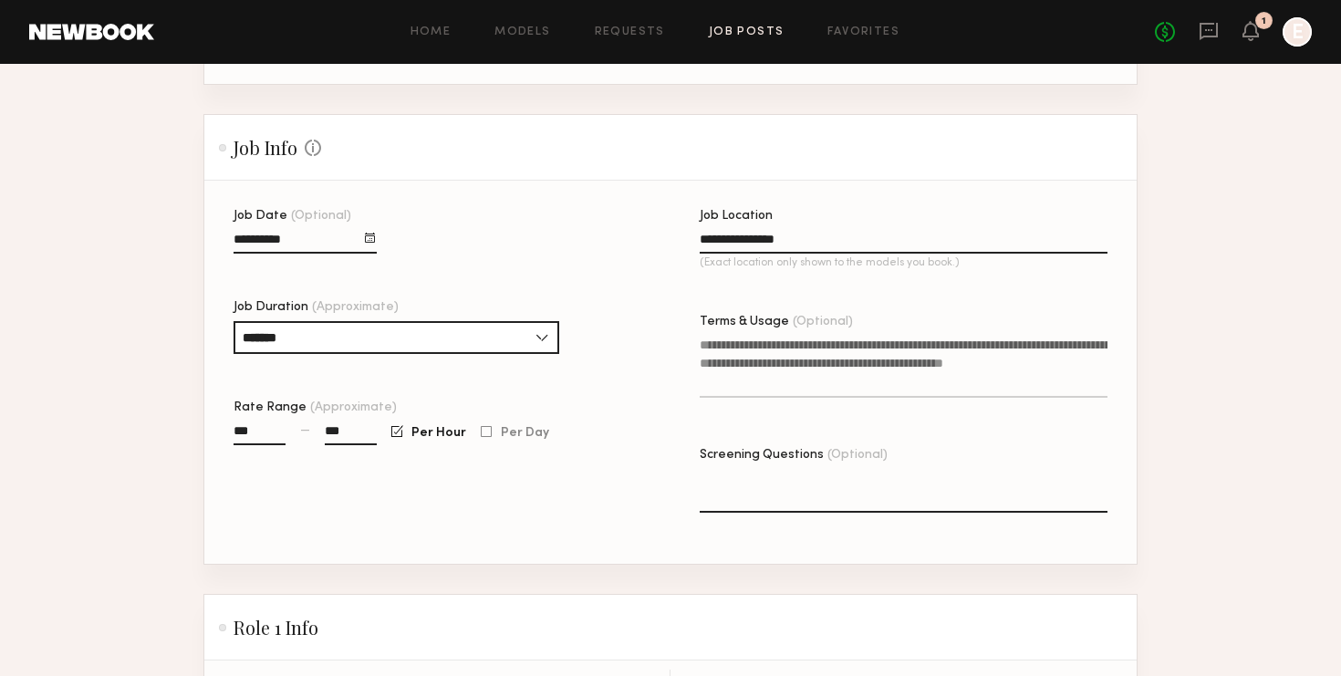
click at [823, 378] on textarea "Terms & Usage (Optional)" at bounding box center [903, 367] width 408 height 62
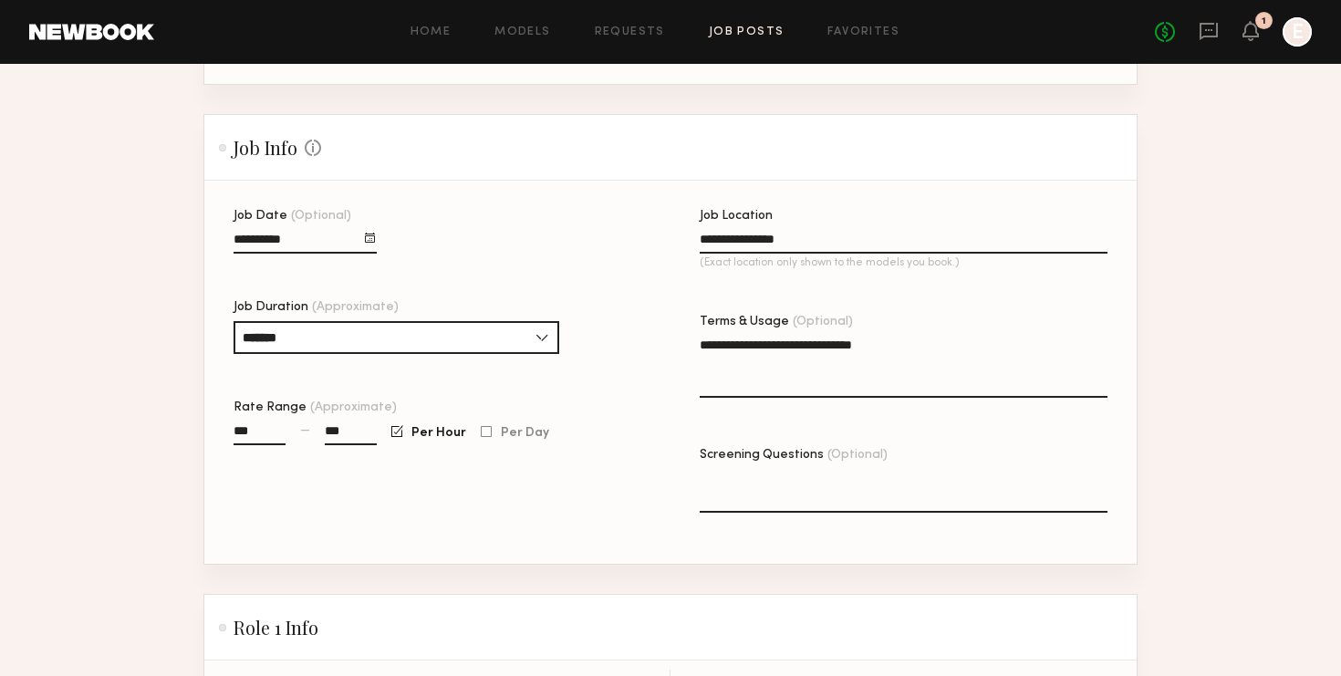
type textarea "**********"
click at [820, 473] on textarea "Screening Questions (Optional)" at bounding box center [903, 491] width 408 height 44
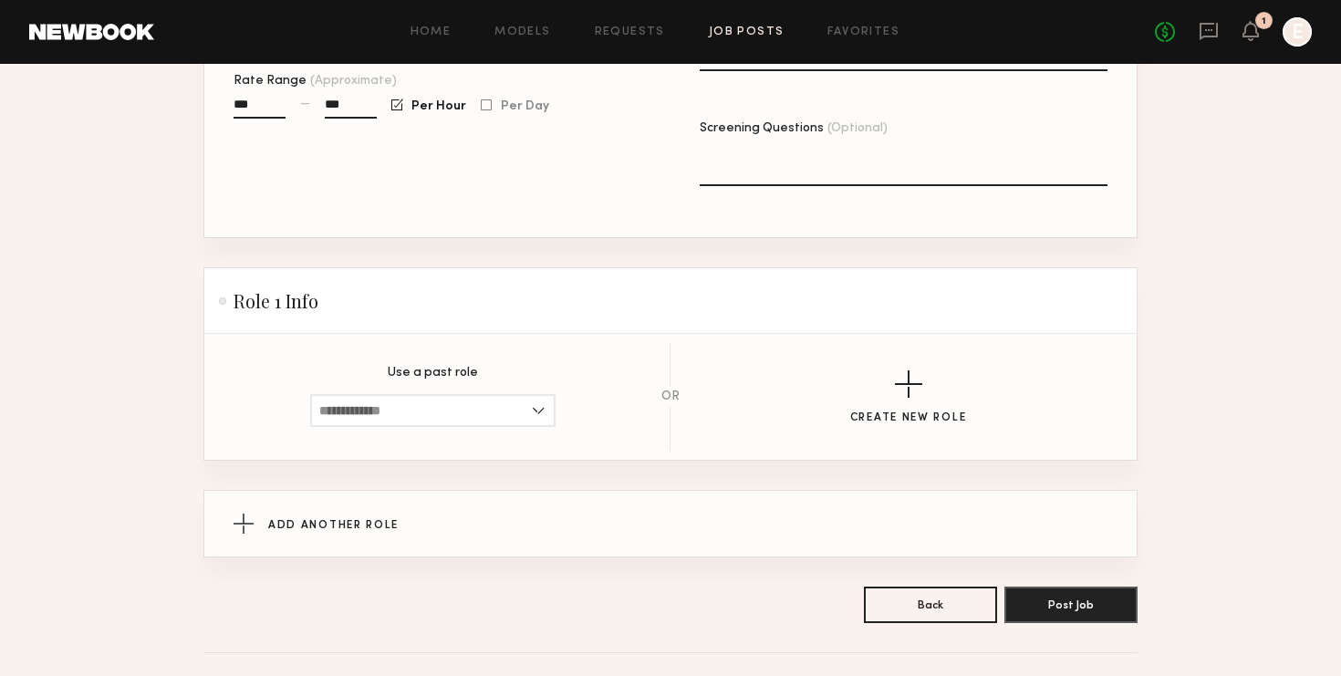
scroll to position [921, 0]
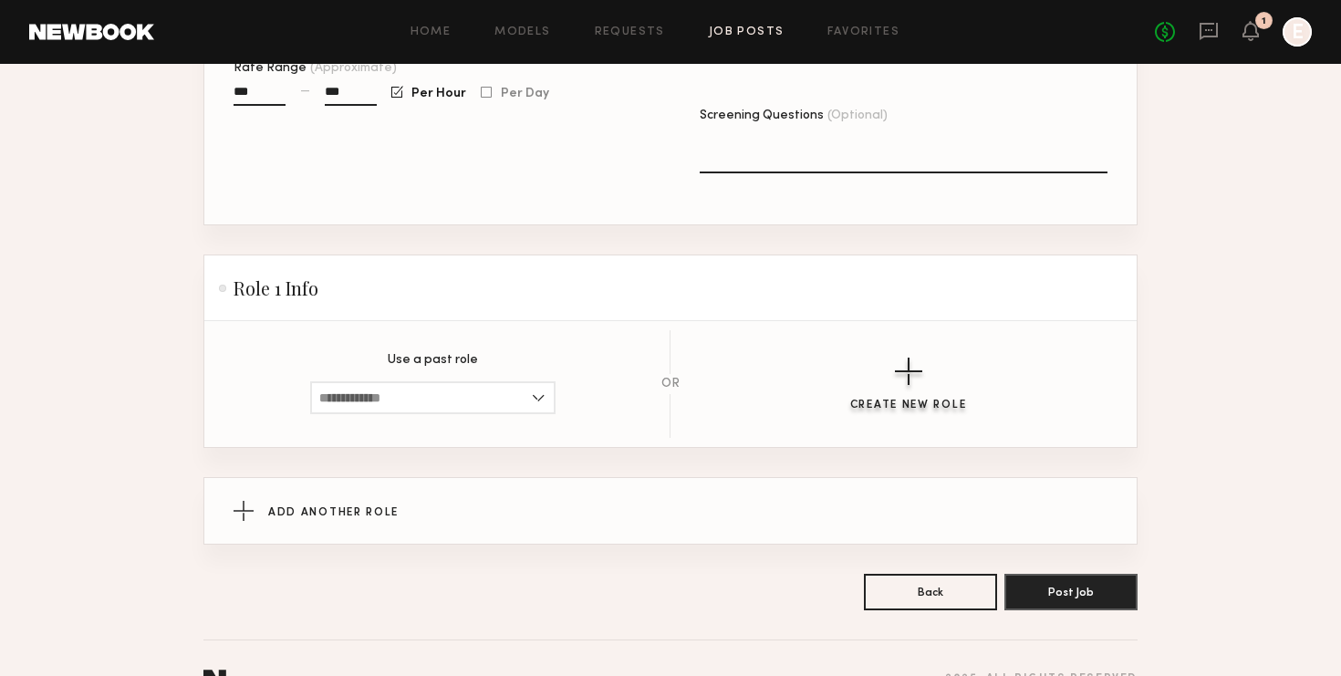
click at [906, 357] on div "button" at bounding box center [908, 370] width 27 height 27
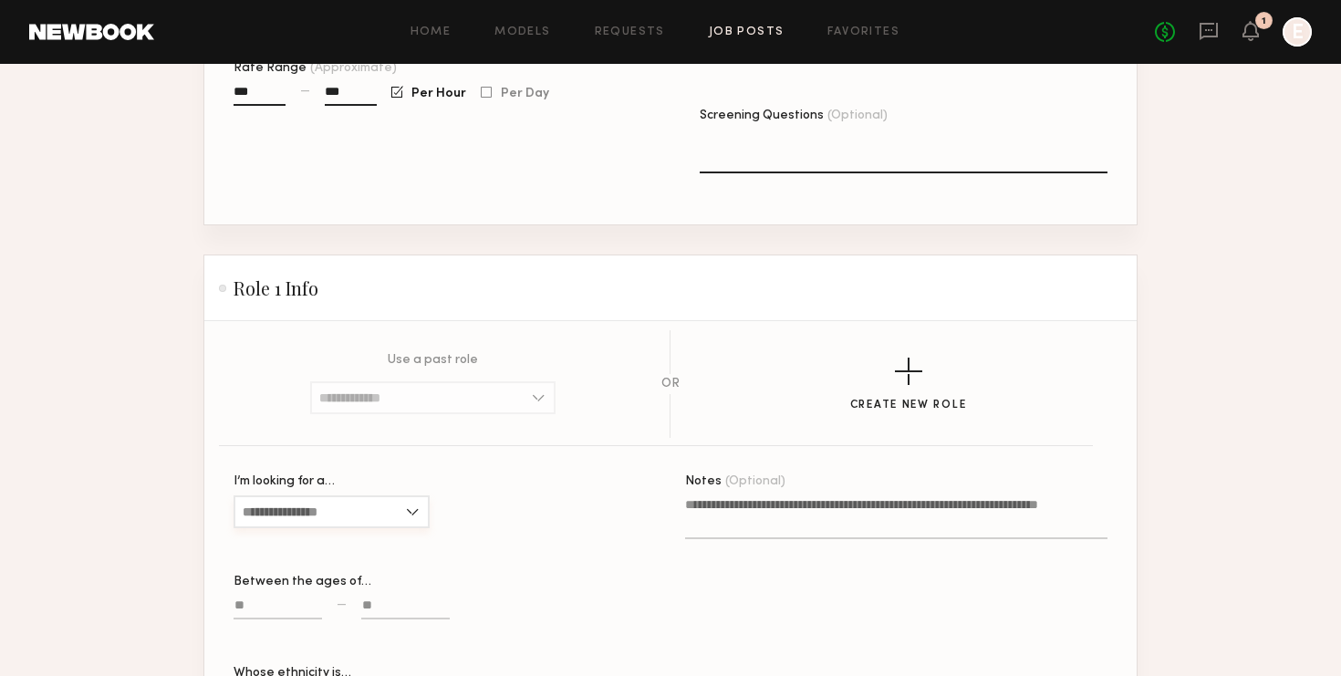
click at [348, 495] on input "I’m looking for a…" at bounding box center [331, 511] width 196 height 33
click at [343, 528] on div "[DEMOGRAPHIC_DATA]" at bounding box center [331, 542] width 192 height 29
type input "******"
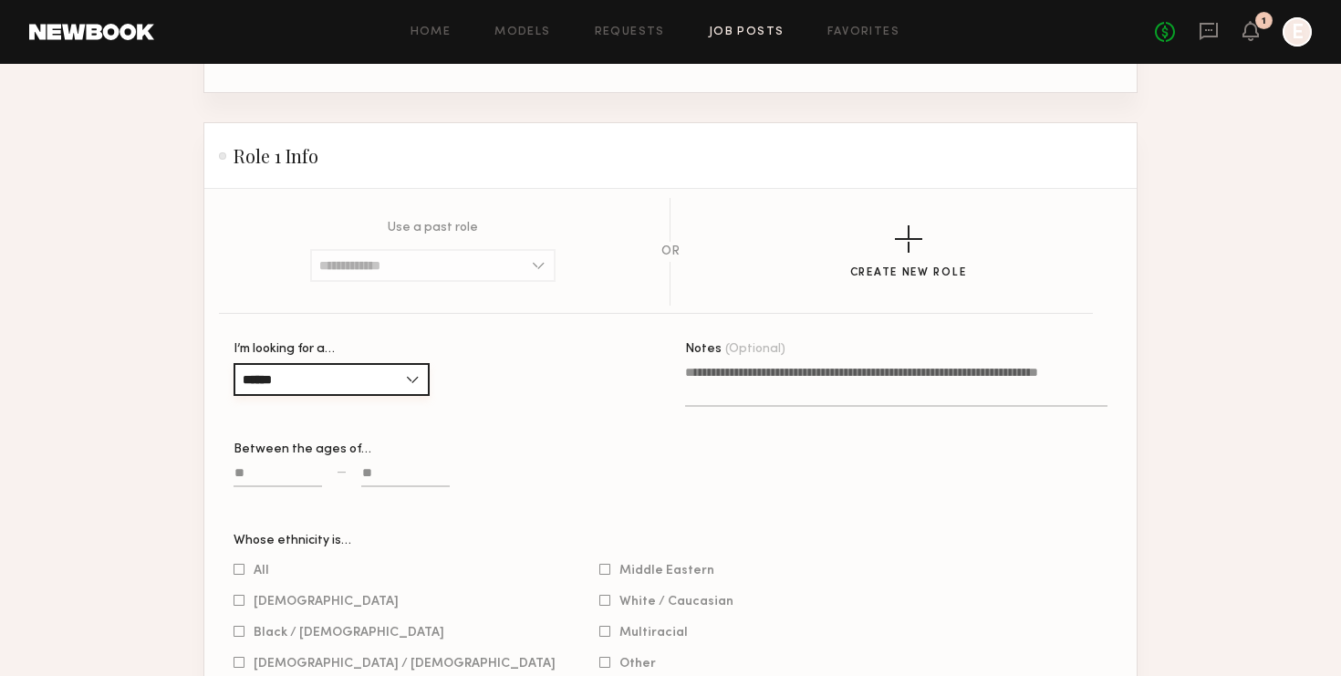
scroll to position [1062, 0]
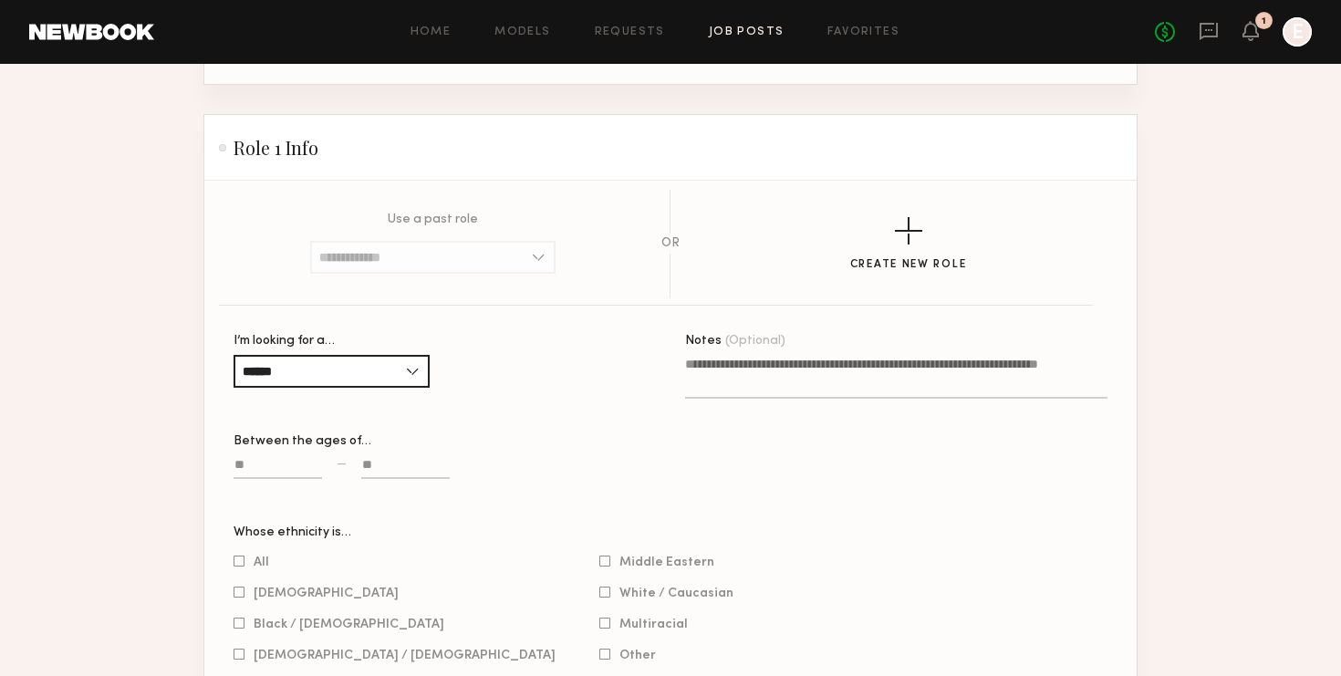
click at [235, 461] on label at bounding box center [277, 476] width 88 height 42
click at [235, 461] on input at bounding box center [277, 468] width 88 height 21
click at [247, 458] on input at bounding box center [277, 468] width 88 height 21
type input "**"
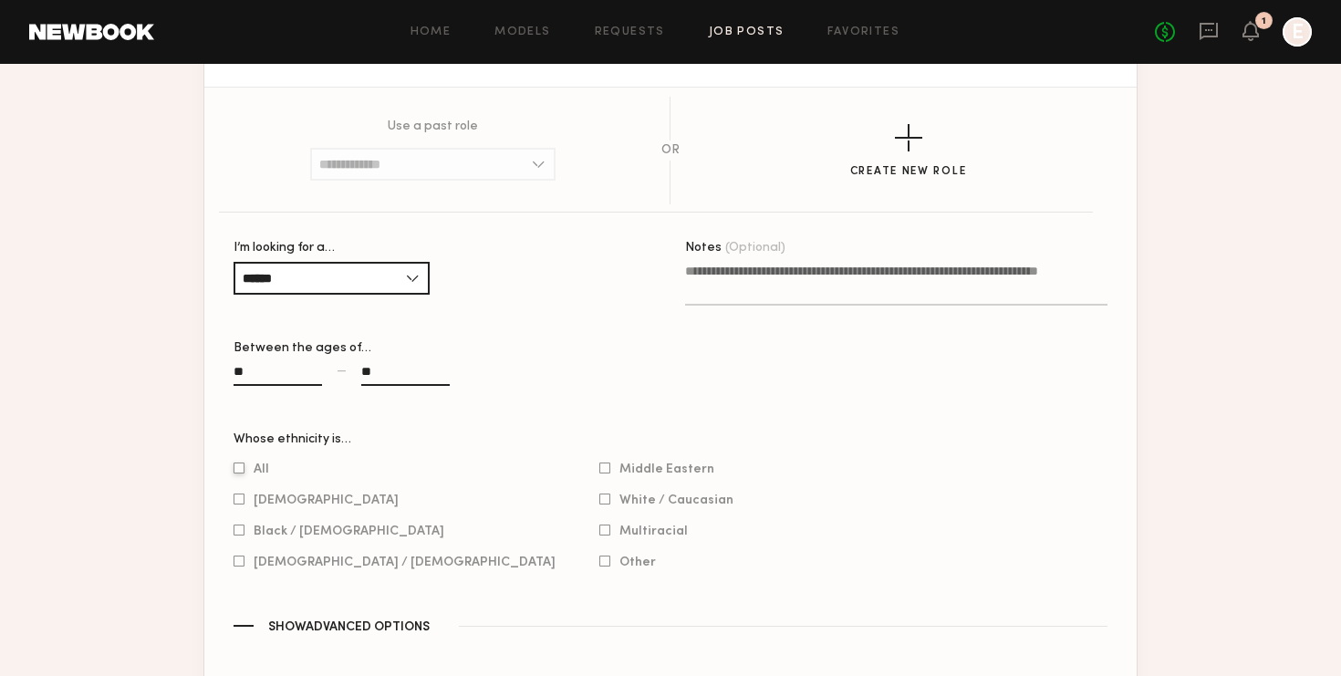
scroll to position [1156, 0]
click at [252, 459] on div "All" at bounding box center [394, 467] width 322 height 16
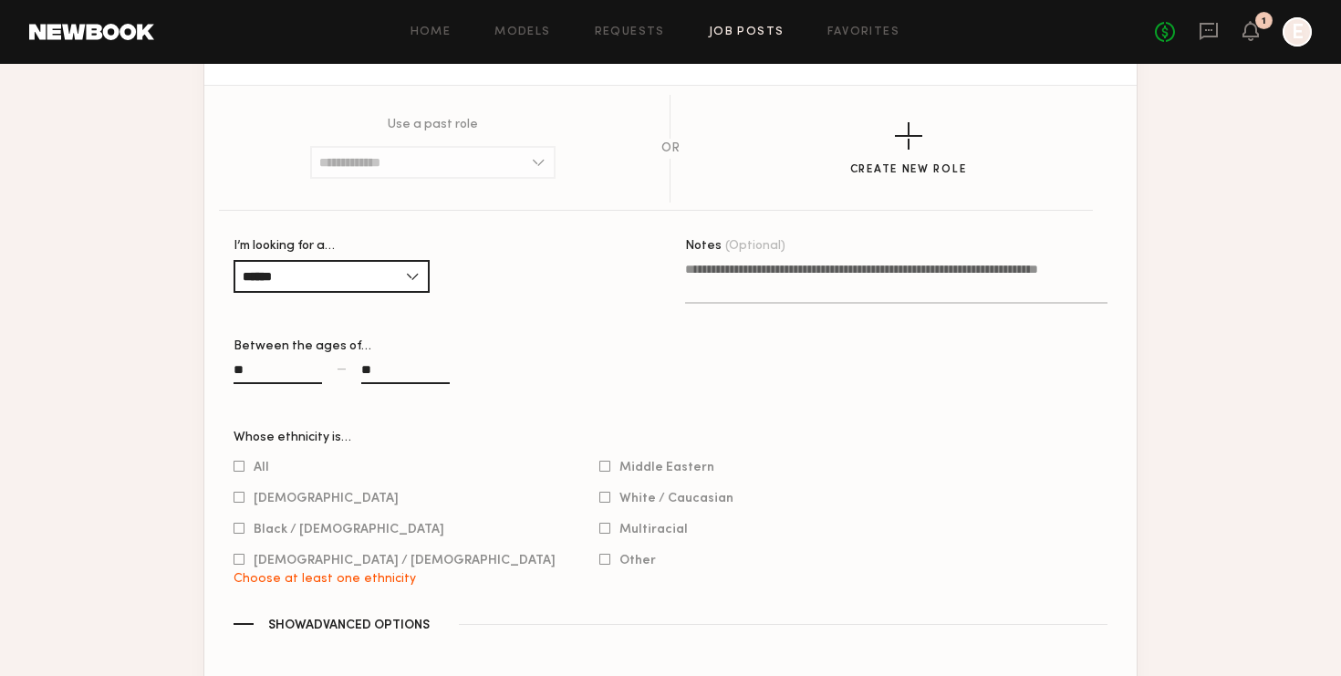
click at [242, 439] on div "Whose ethnicity is… All [DEMOGRAPHIC_DATA] / [DEMOGRAPHIC_DATA] [DEMOGRAPHIC_DA…" at bounding box center [670, 508] width 874 height 155
click at [241, 461] on div at bounding box center [238, 467] width 11 height 12
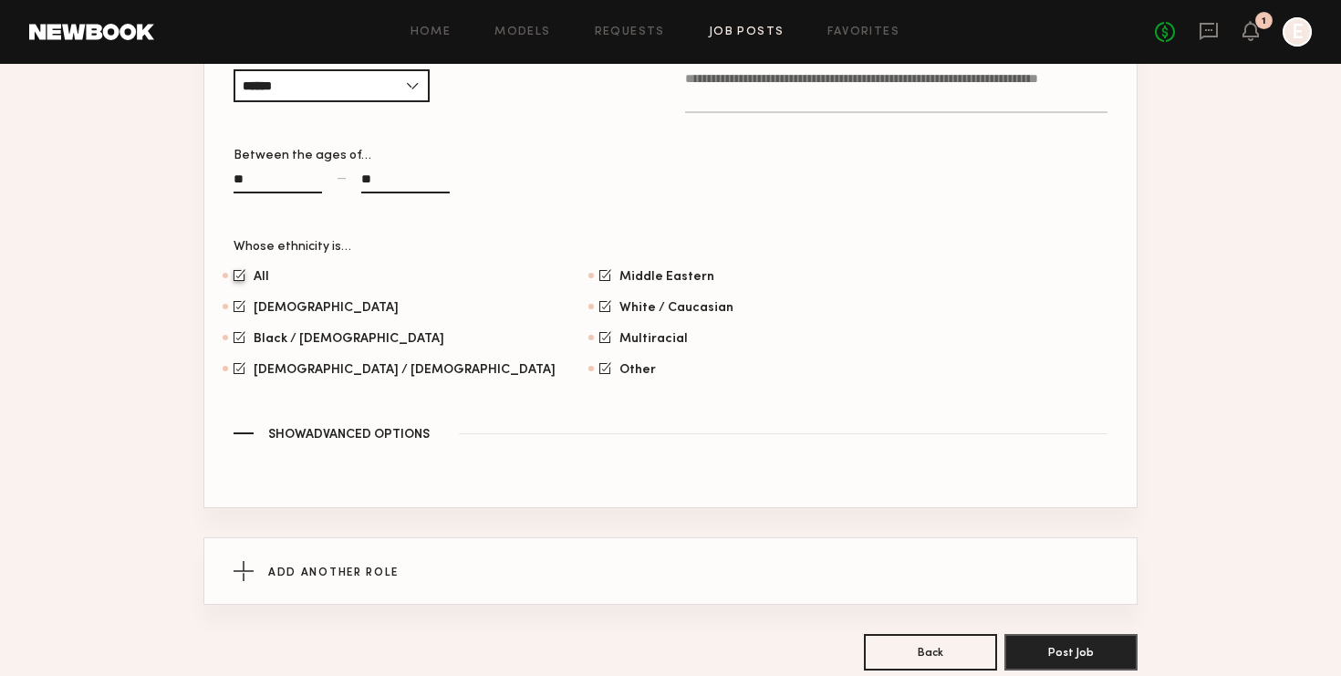
scroll to position [1348, 0]
click at [311, 428] on span "Show Advanced Options" at bounding box center [348, 434] width 161 height 13
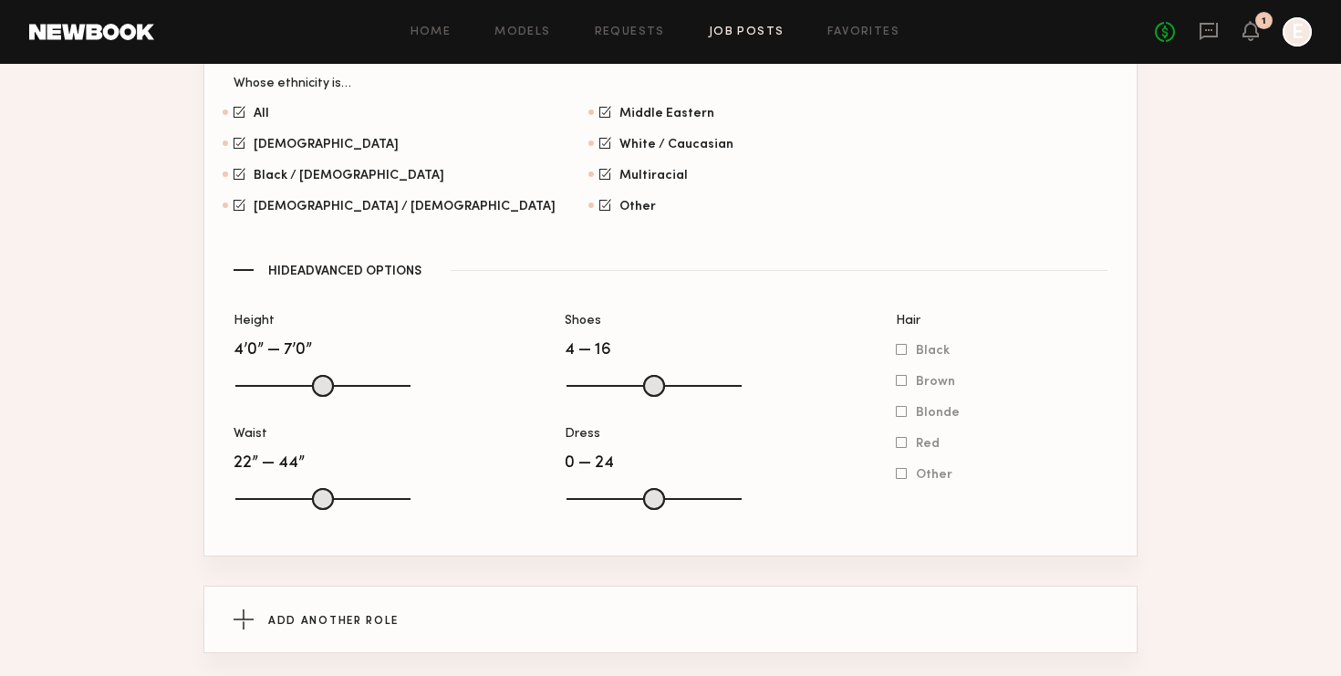
scroll to position [1638, 0]
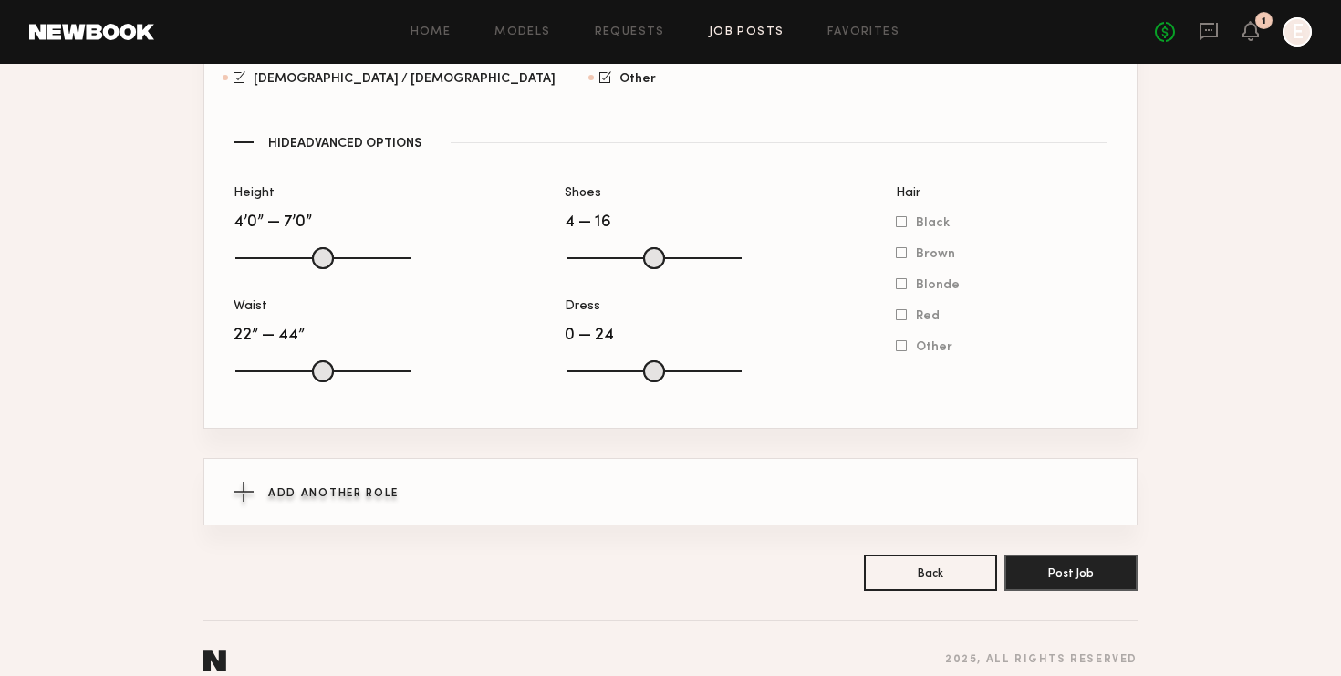
click at [298, 488] on span "Add Another Role" at bounding box center [333, 493] width 130 height 11
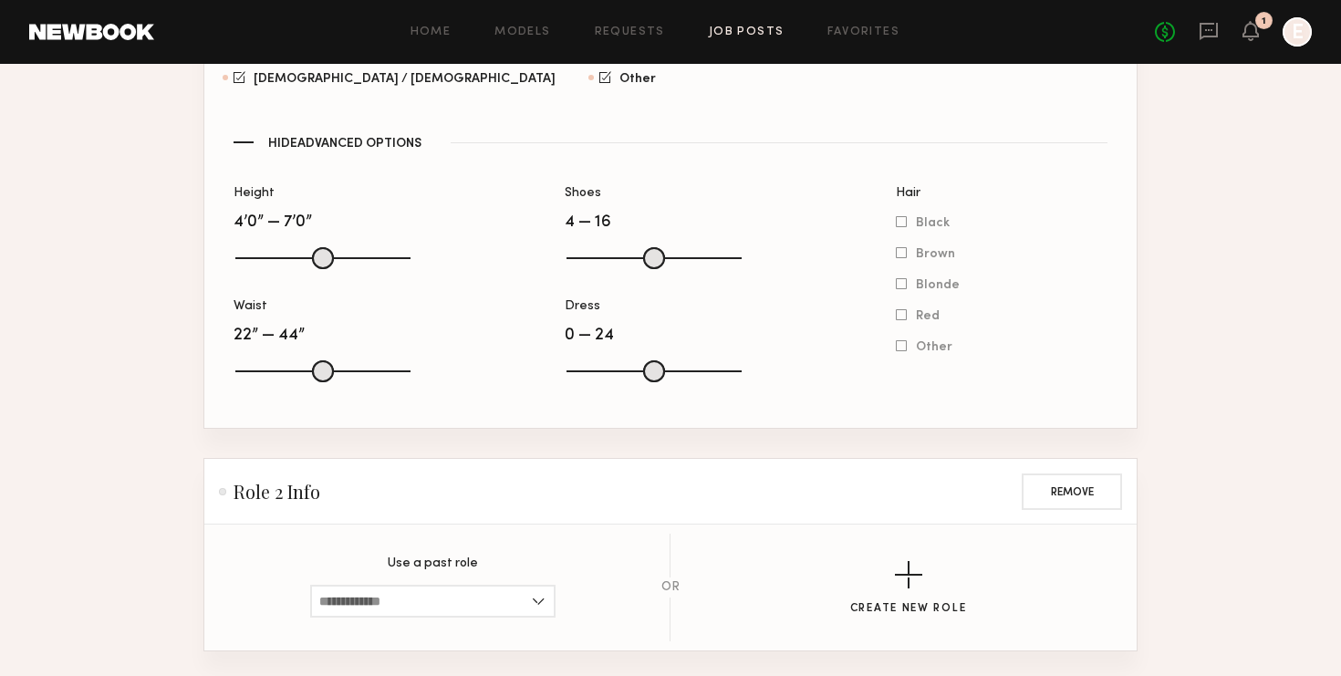
scroll to position [1703, 0]
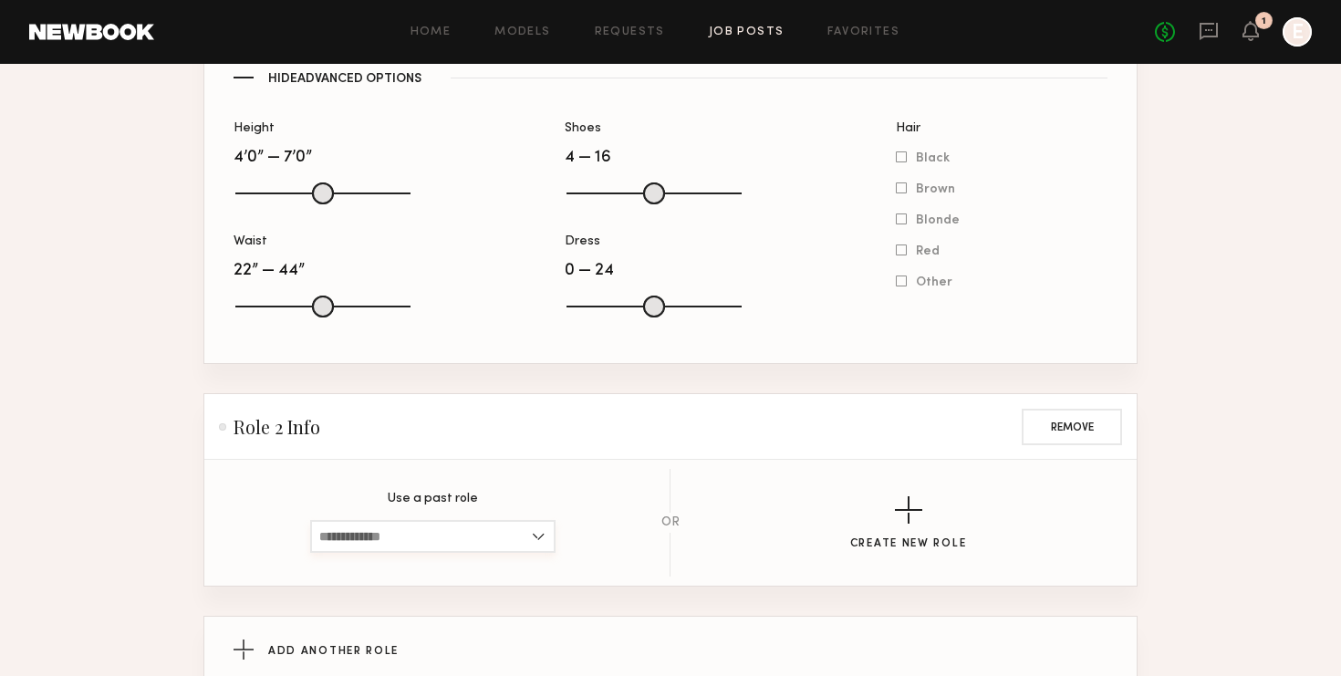
click at [373, 520] on input at bounding box center [432, 536] width 245 height 33
click at [361, 561] on span "[DEMOGRAPHIC_DATA], 25–40, Other" at bounding box center [432, 567] width 227 height 13
type input "**********"
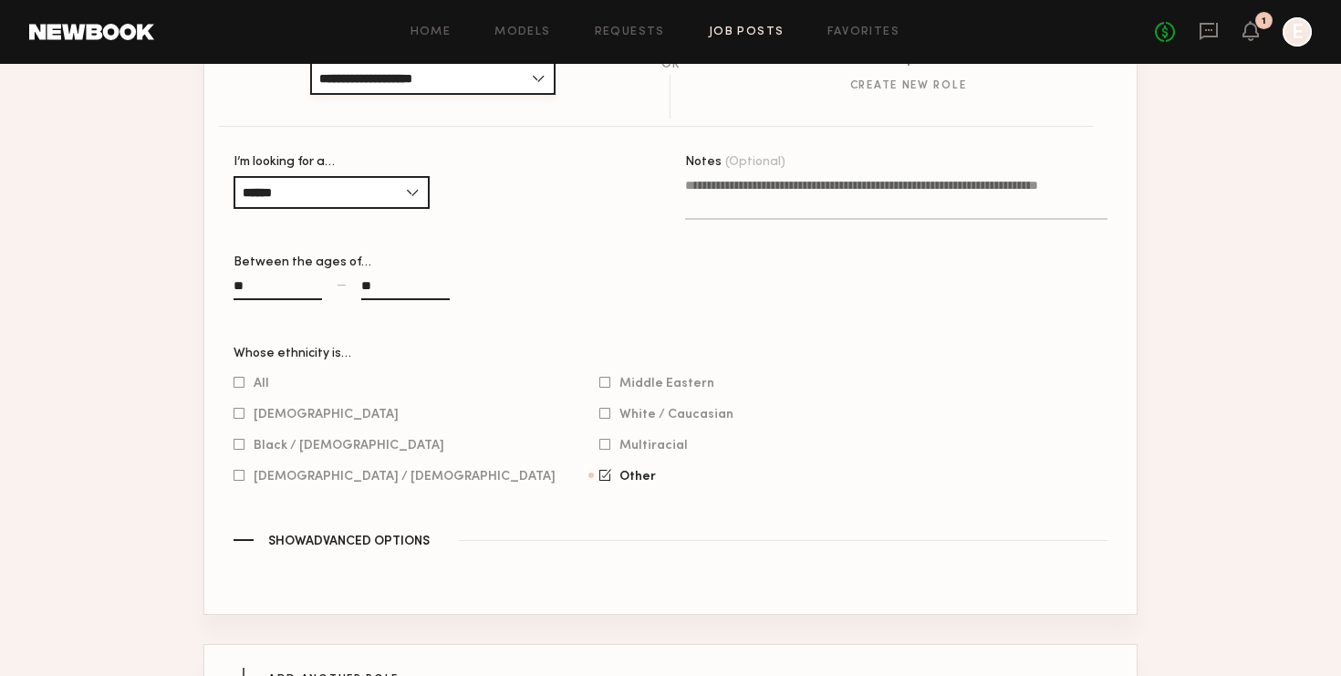
scroll to position [2193, 0]
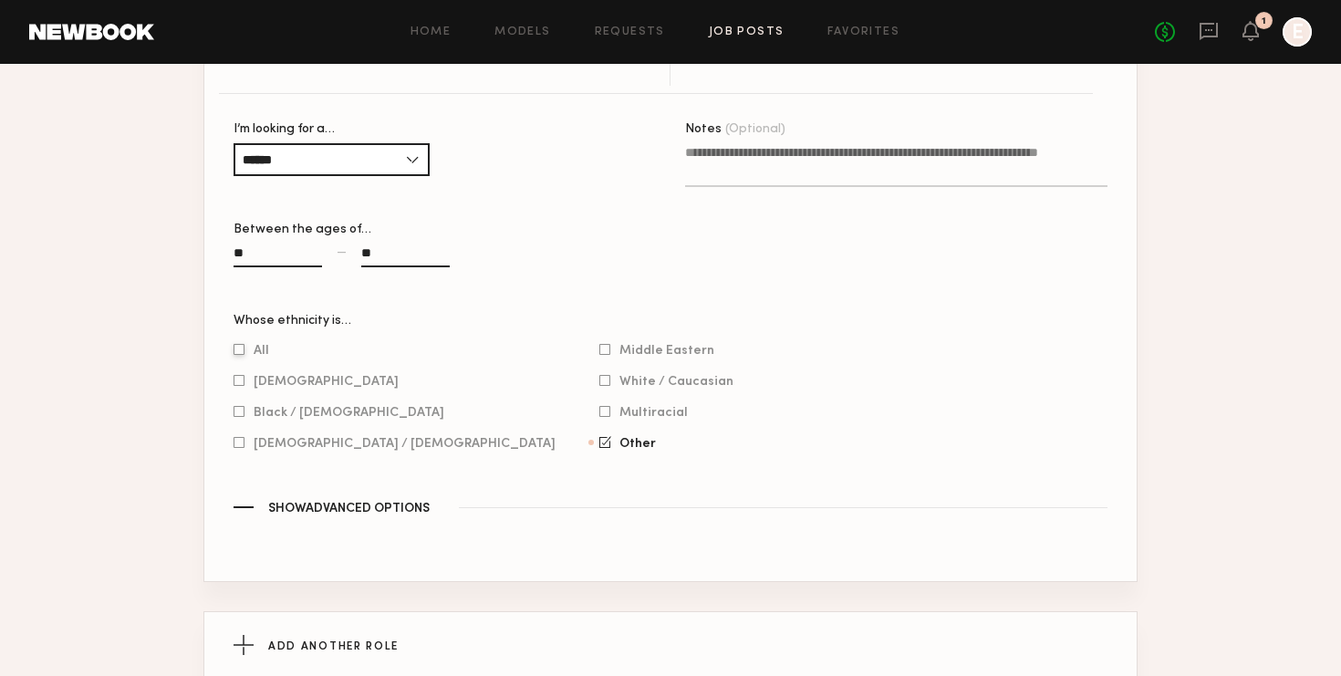
click at [245, 344] on label "All" at bounding box center [251, 349] width 36 height 11
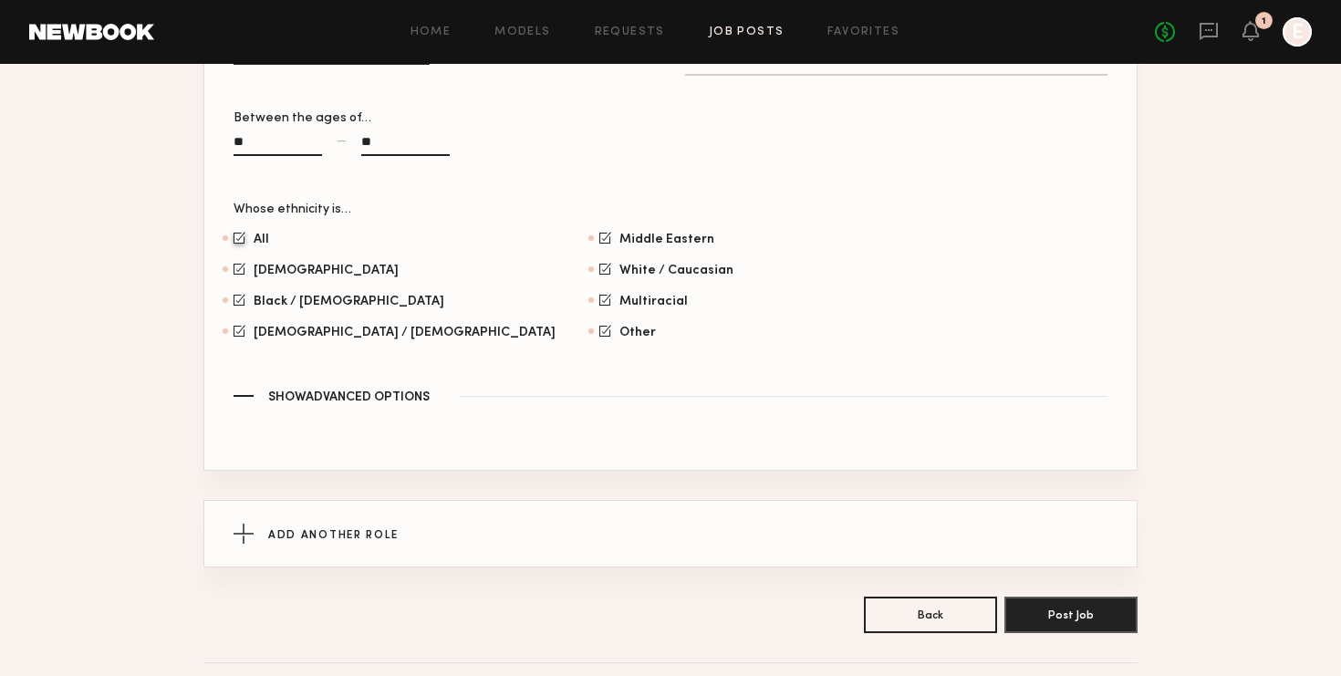
scroll to position [2343, 0]
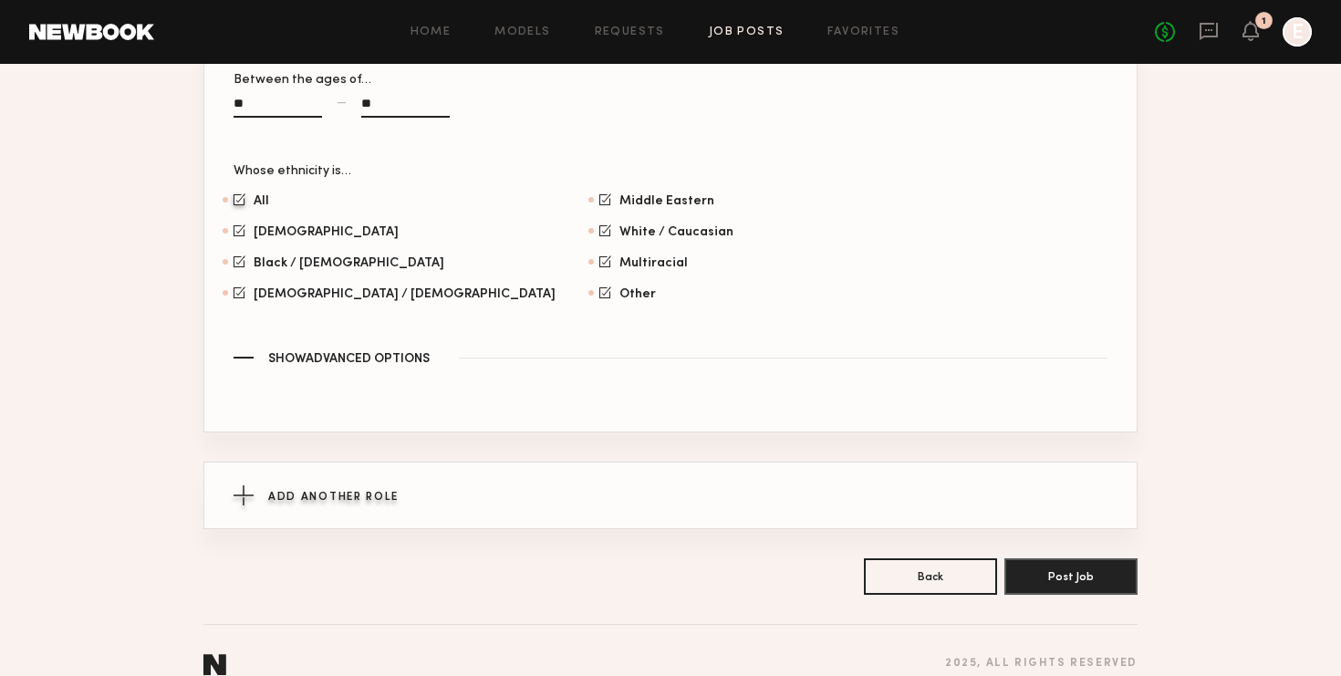
click at [367, 492] on span "Add Another Role" at bounding box center [333, 497] width 130 height 11
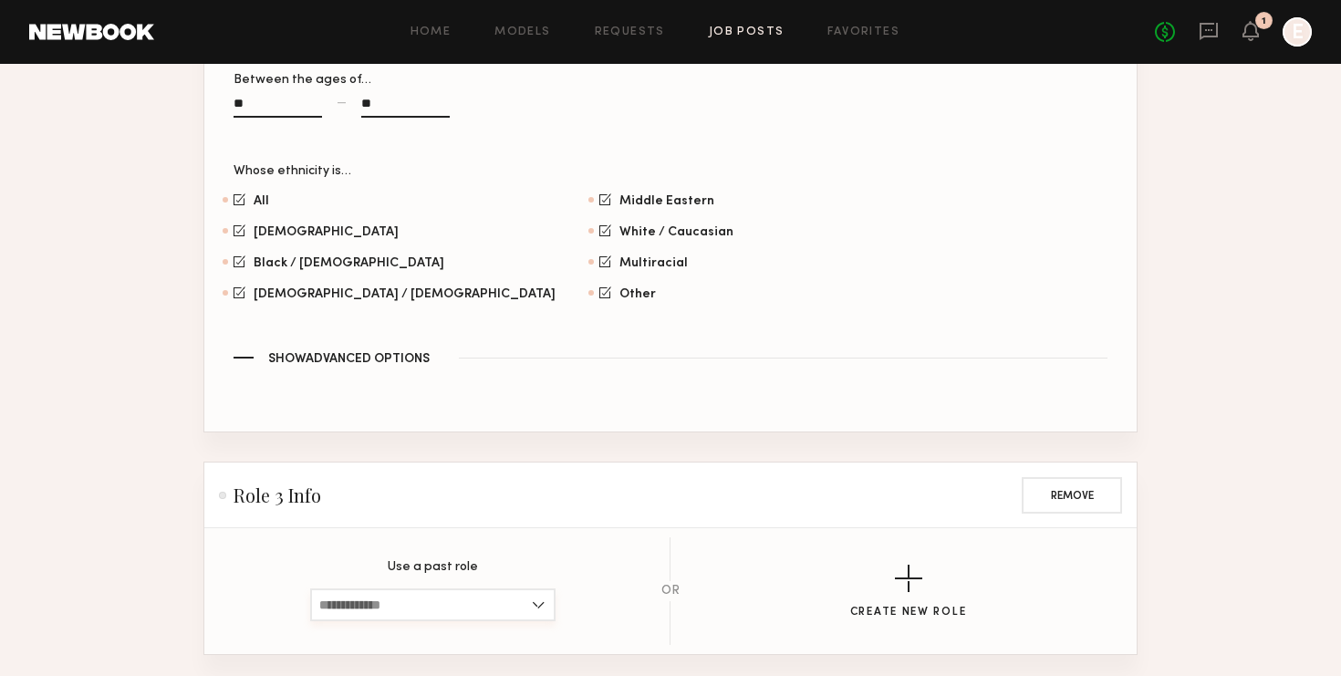
click at [404, 588] on input at bounding box center [432, 604] width 245 height 33
click at [396, 629] on span "[DEMOGRAPHIC_DATA], 25–40, Other" at bounding box center [432, 635] width 227 height 13
type input "**********"
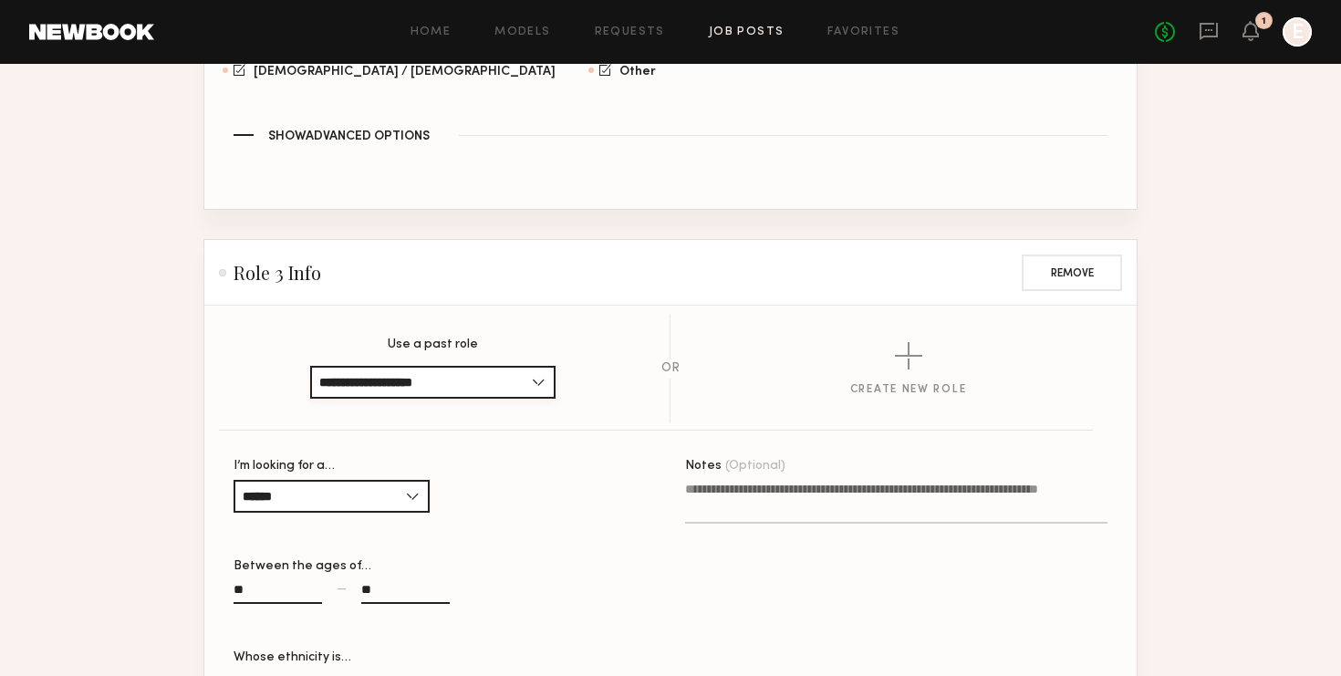
scroll to position [2574, 0]
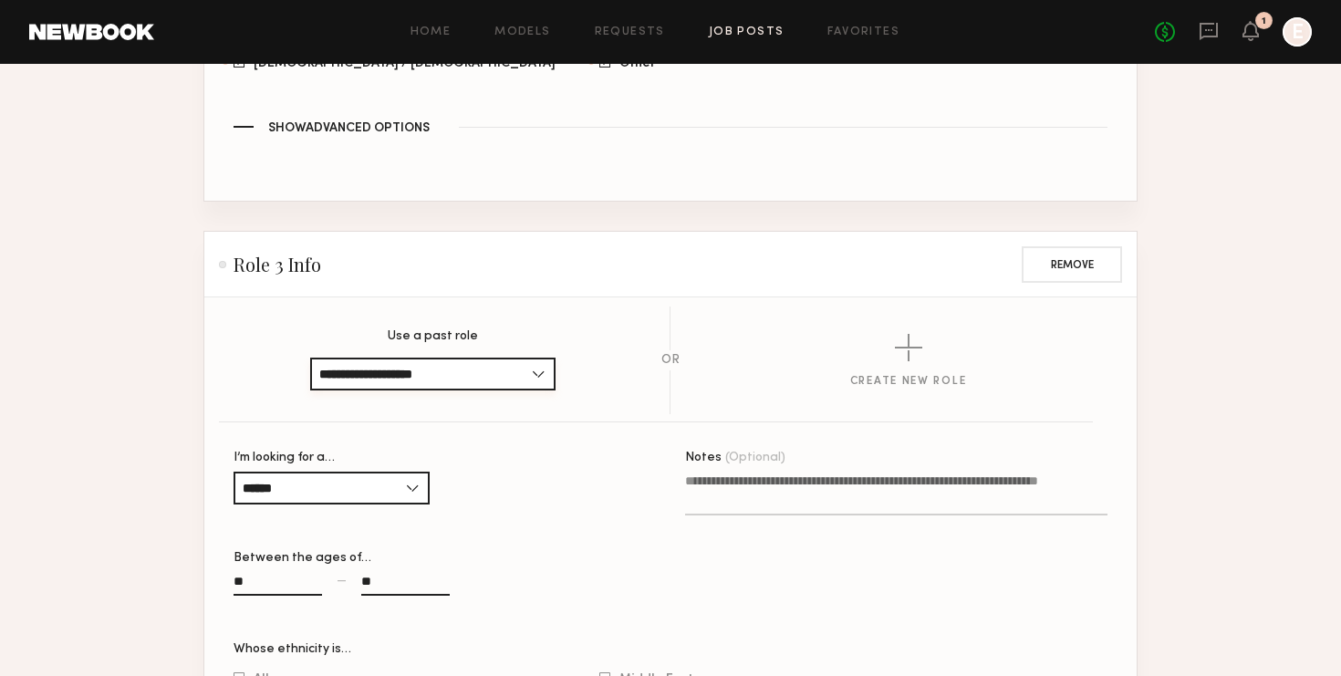
click at [418, 357] on input "**********" at bounding box center [432, 373] width 245 height 33
click at [933, 334] on button "Create New Role" at bounding box center [908, 361] width 117 height 54
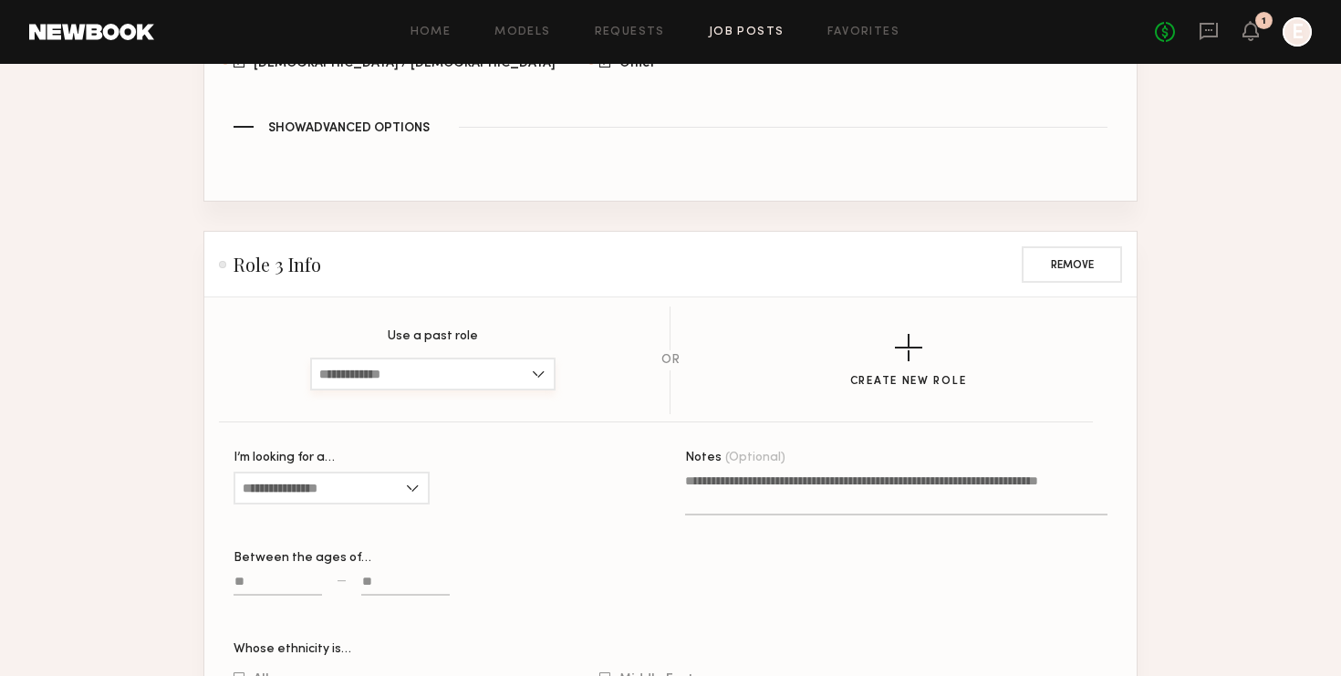
click at [345, 357] on input at bounding box center [432, 373] width 245 height 33
click at [352, 471] on input "I’m looking for a…" at bounding box center [331, 487] width 196 height 33
click at [325, 504] on div "[DEMOGRAPHIC_DATA]" at bounding box center [331, 518] width 192 height 29
type input "******"
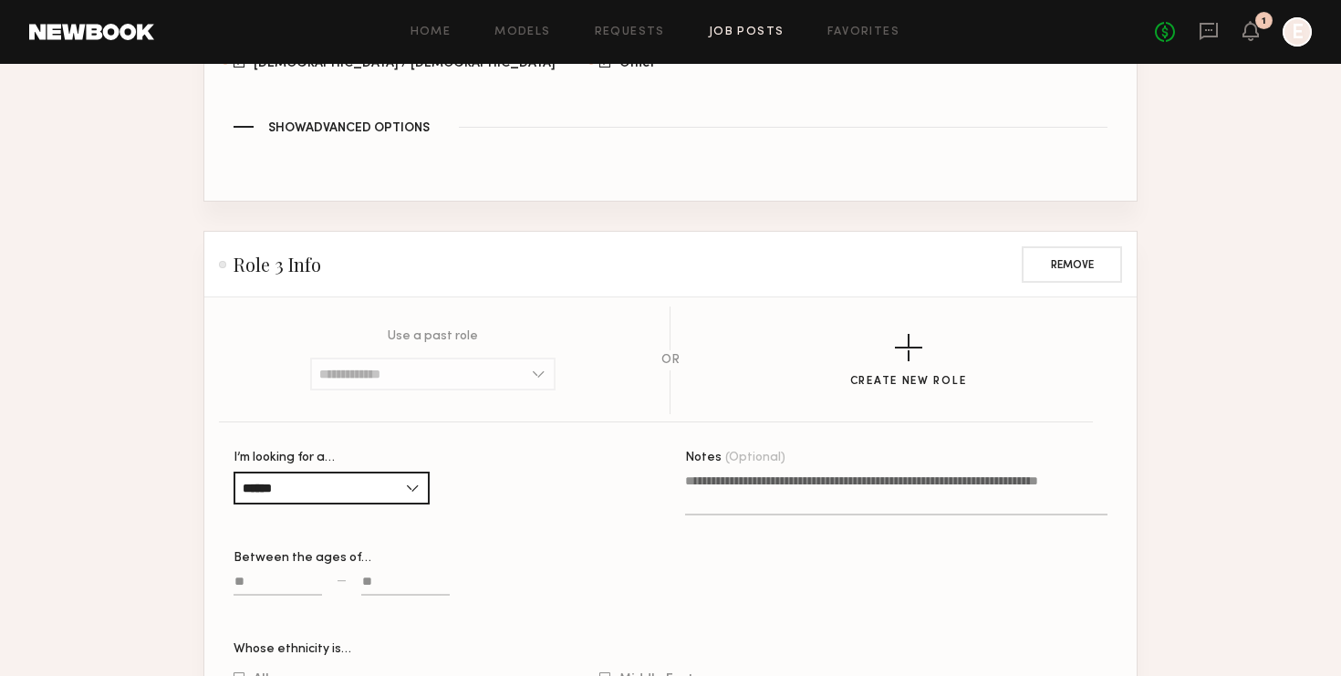
click at [274, 552] on div "Between the ages of… —" at bounding box center [444, 583] width 422 height 62
click at [273, 575] on input at bounding box center [277, 585] width 88 height 21
type input "**"
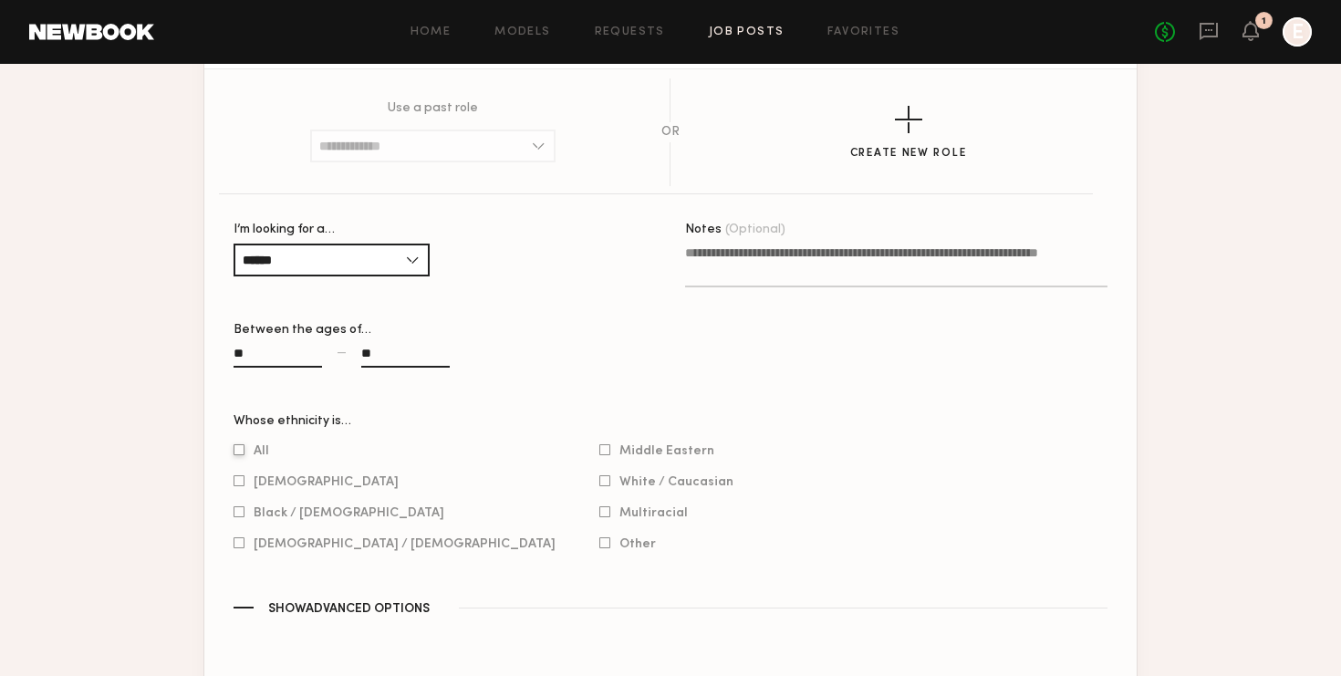
scroll to position [2802, 0]
click at [265, 445] on span "All" at bounding box center [262, 449] width 16 height 9
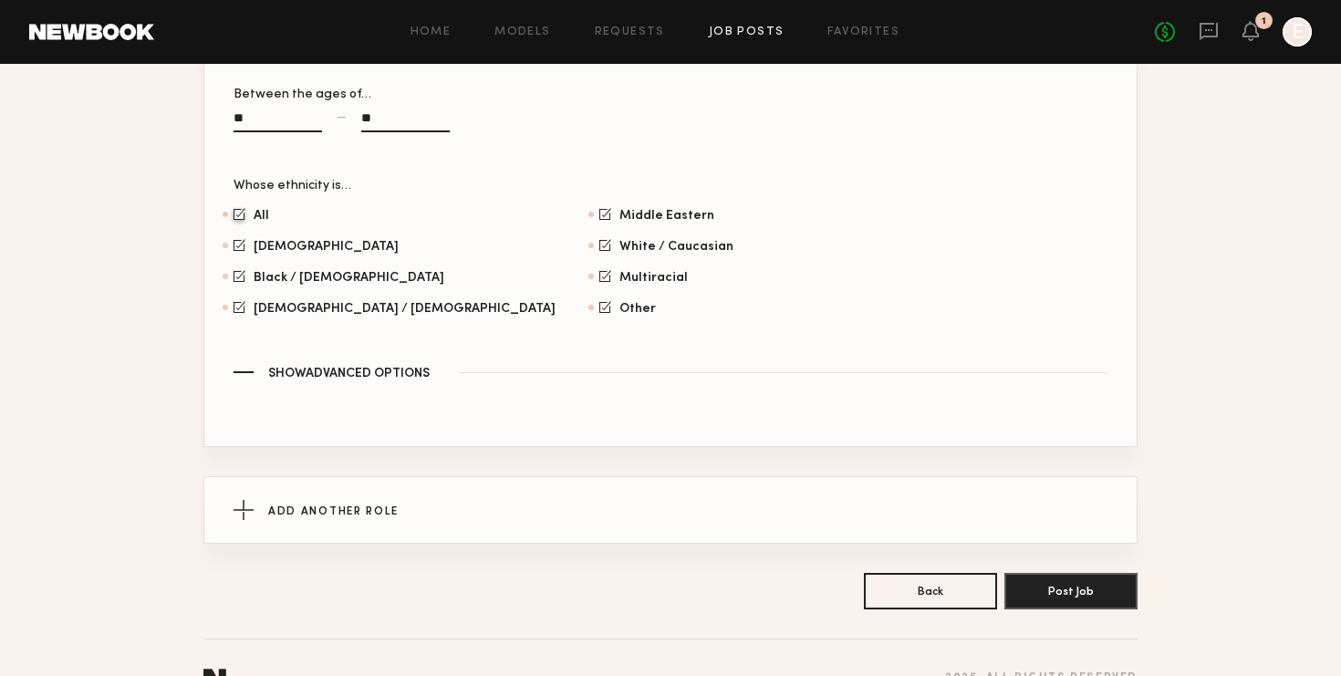
scroll to position [3047, 0]
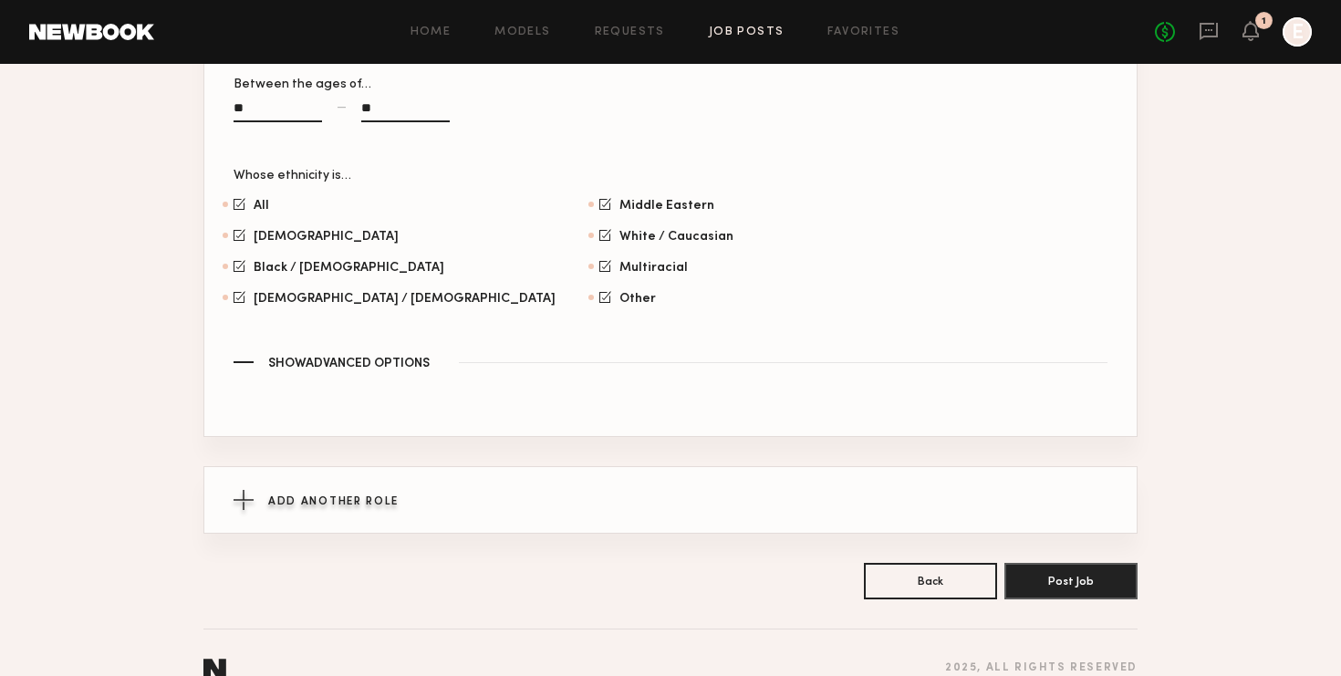
click at [408, 479] on div "Add Another Role" at bounding box center [670, 500] width 874 height 66
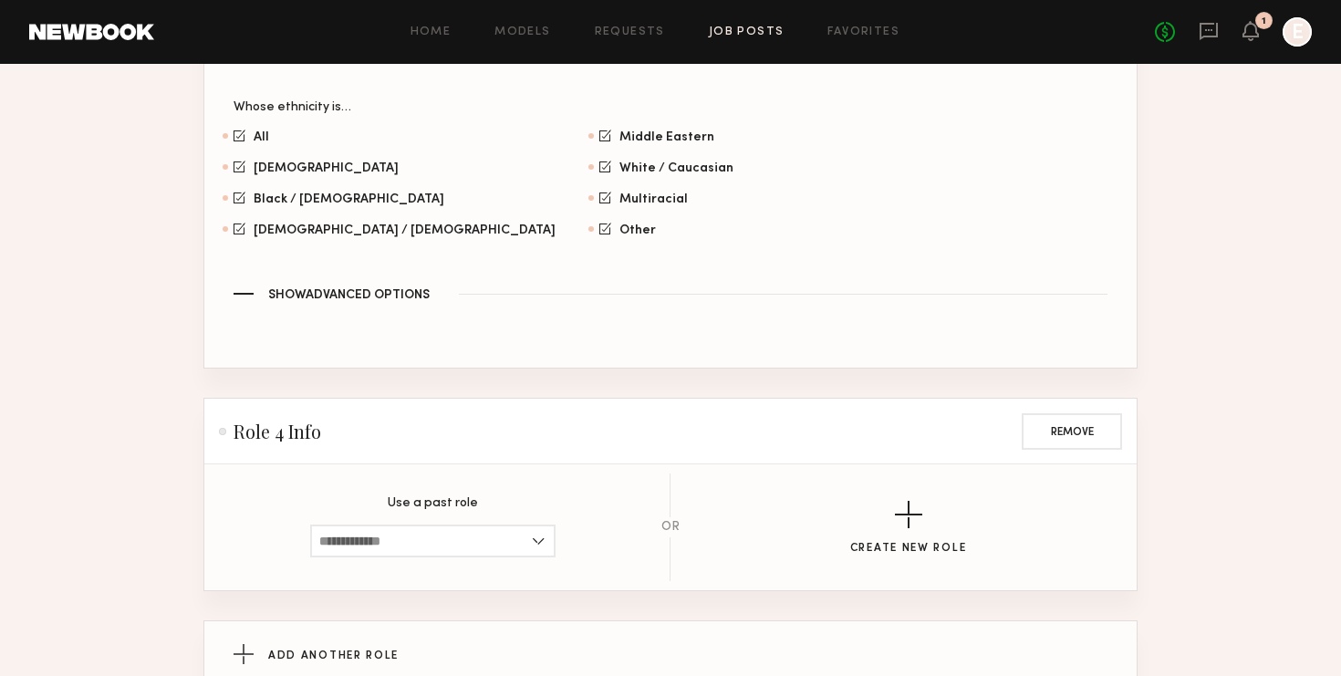
scroll to position [3132, 0]
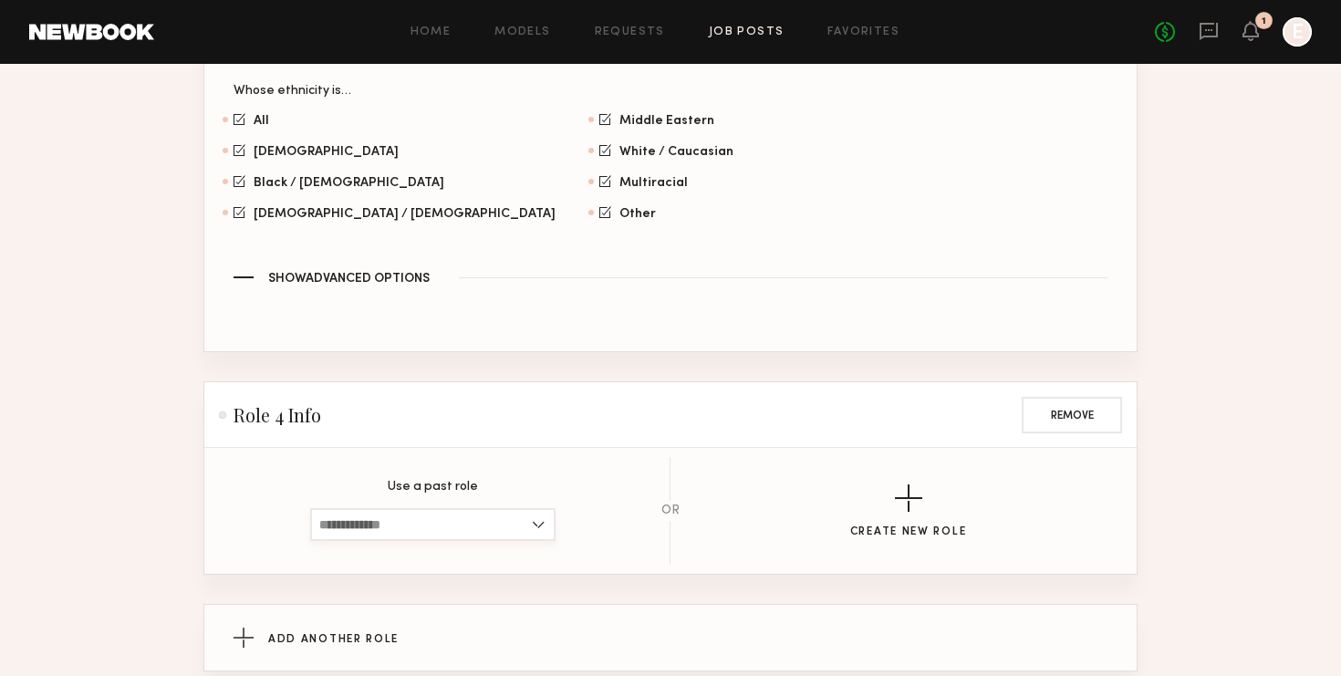
click at [385, 508] on input at bounding box center [432, 524] width 245 height 33
click at [913, 484] on div "button" at bounding box center [908, 497] width 27 height 27
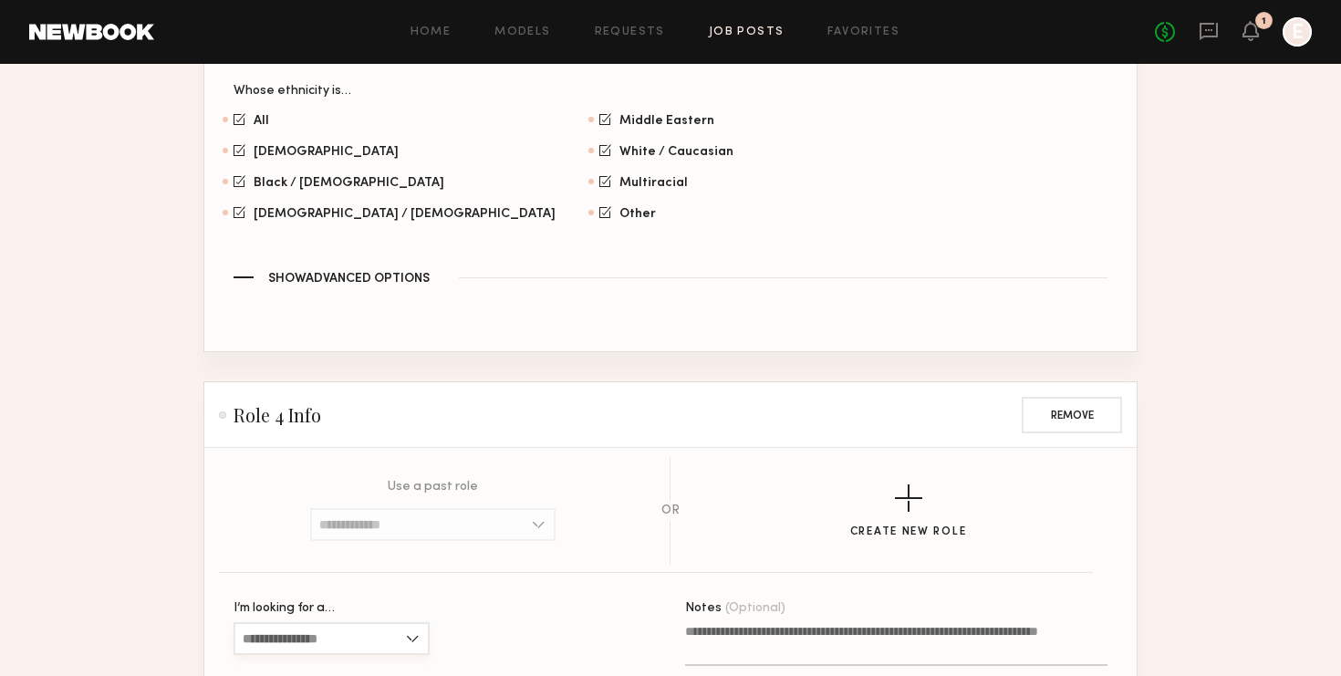
click at [285, 622] on input "I’m looking for a…" at bounding box center [331, 638] width 196 height 33
click at [284, 564] on div "[DEMOGRAPHIC_DATA]" at bounding box center [331, 578] width 192 height 29
type input "****"
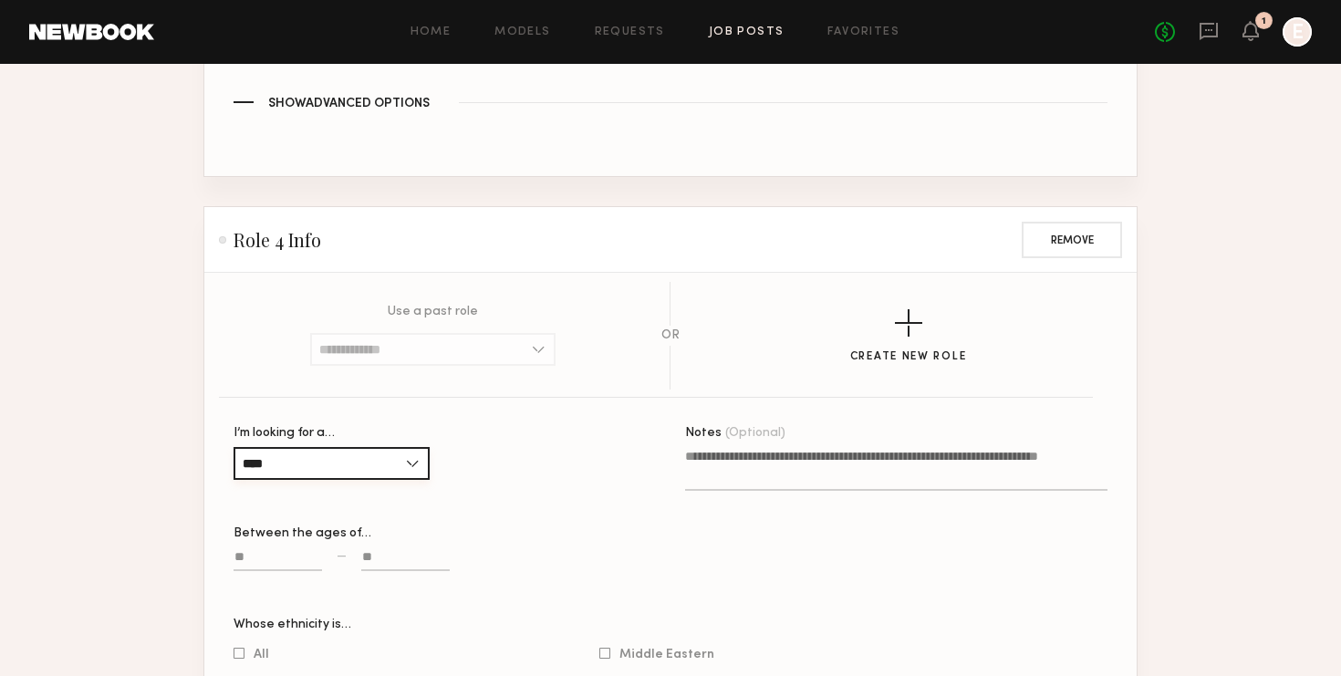
scroll to position [3309, 0]
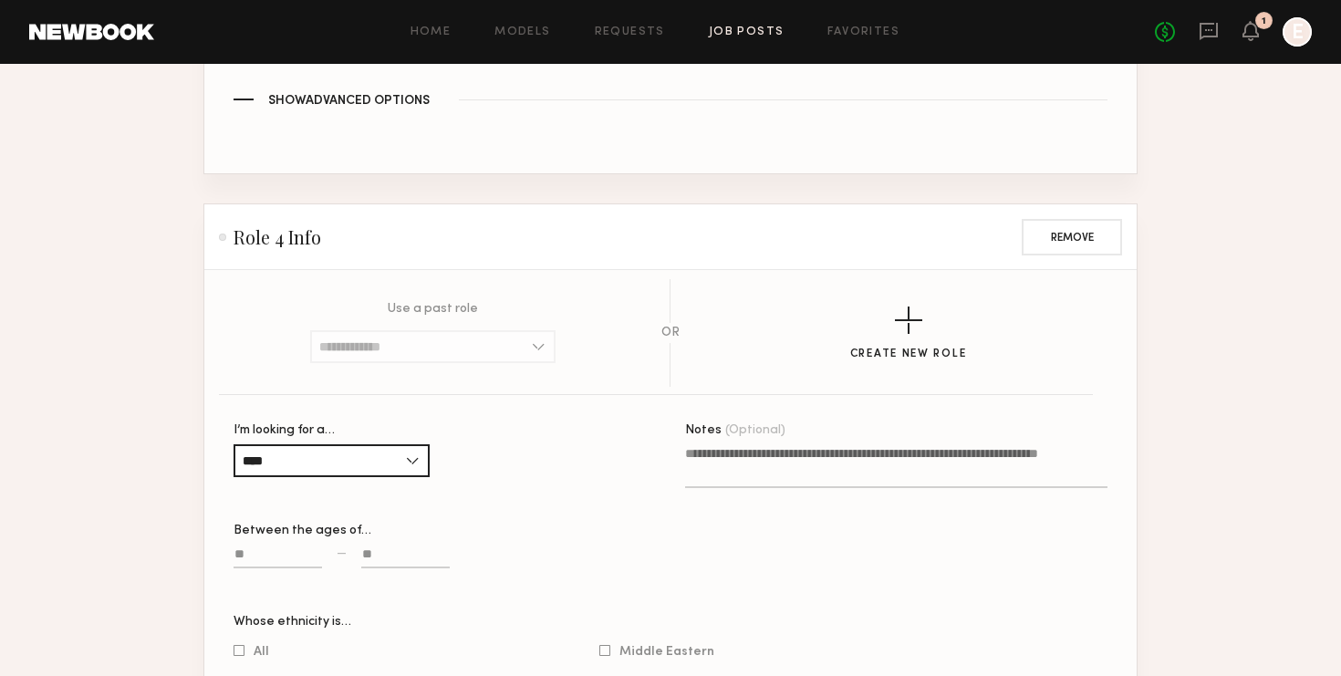
click at [292, 547] on input at bounding box center [277, 557] width 88 height 21
type input "**"
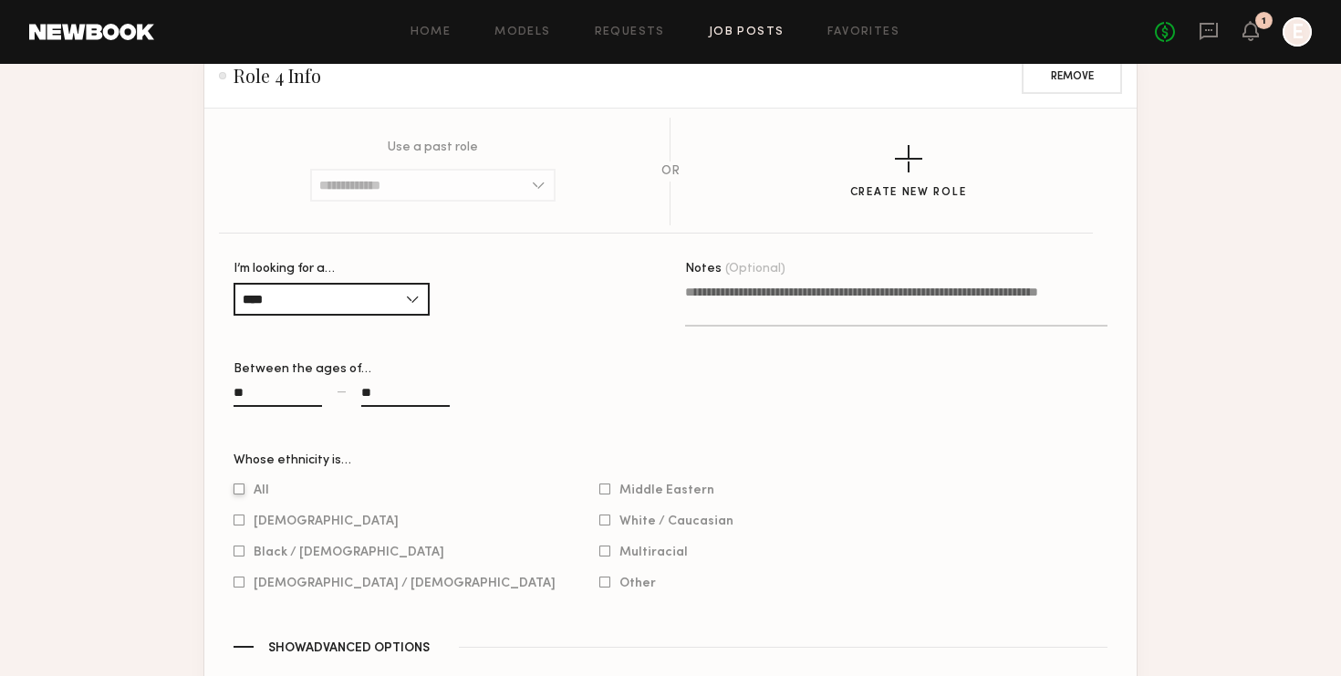
scroll to position [3486, 0]
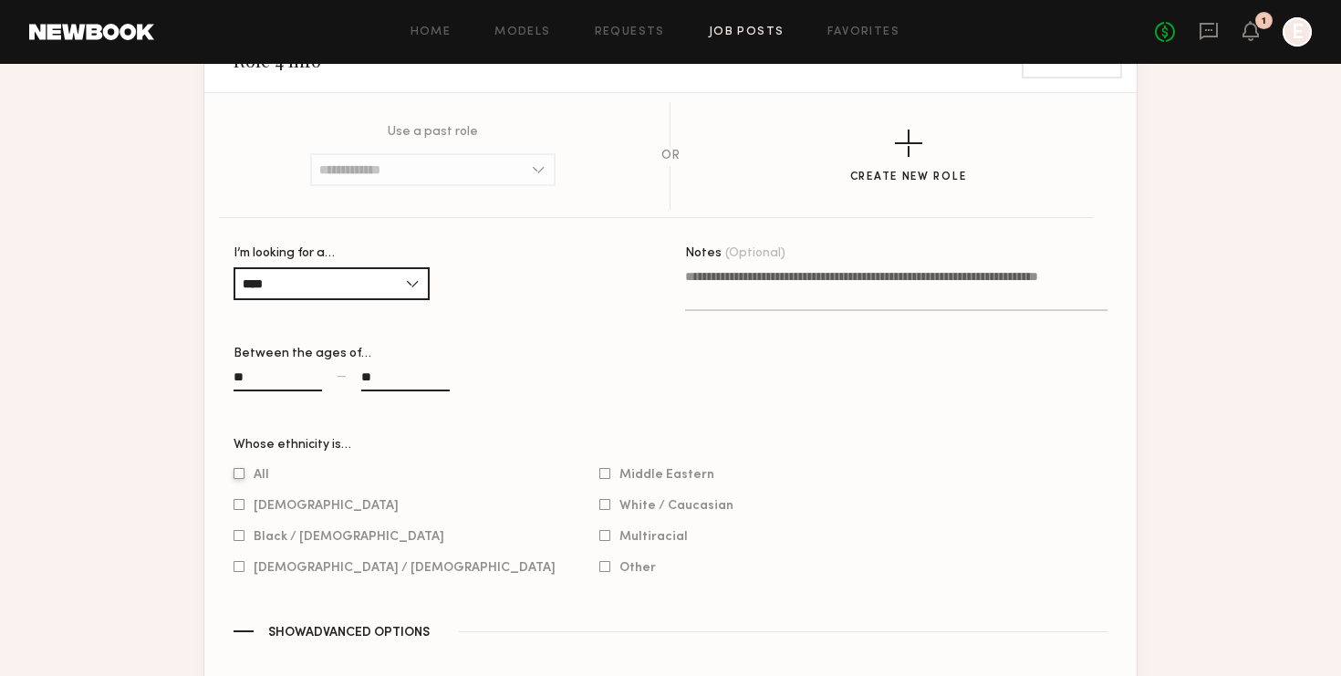
click at [249, 468] on label "All" at bounding box center [251, 473] width 36 height 11
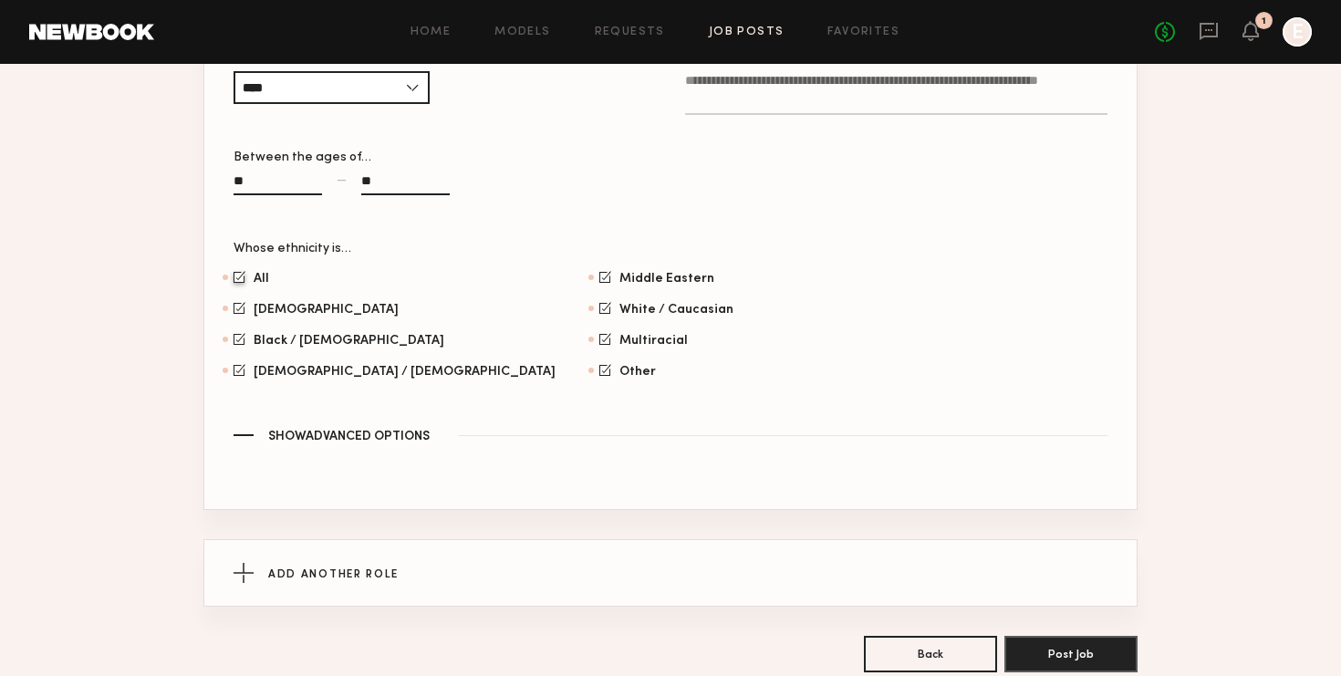
scroll to position [3752, 0]
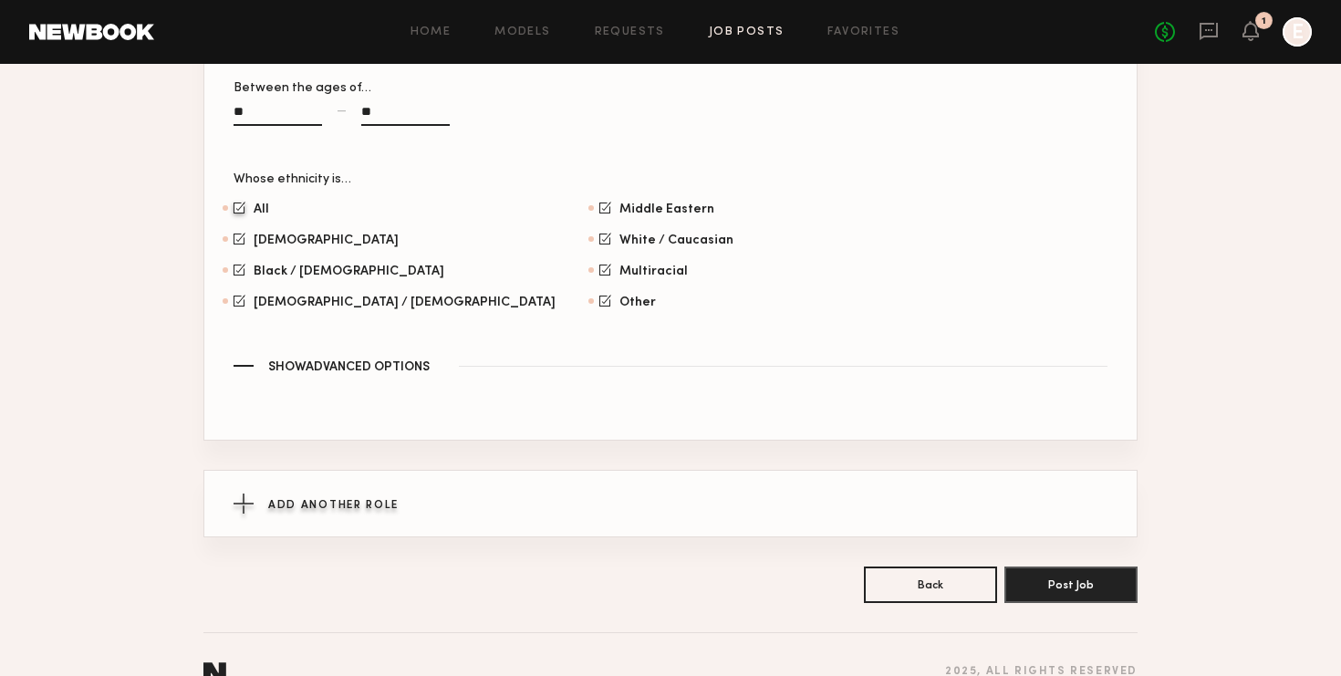
click at [324, 500] on span "Add Another Role" at bounding box center [333, 505] width 130 height 11
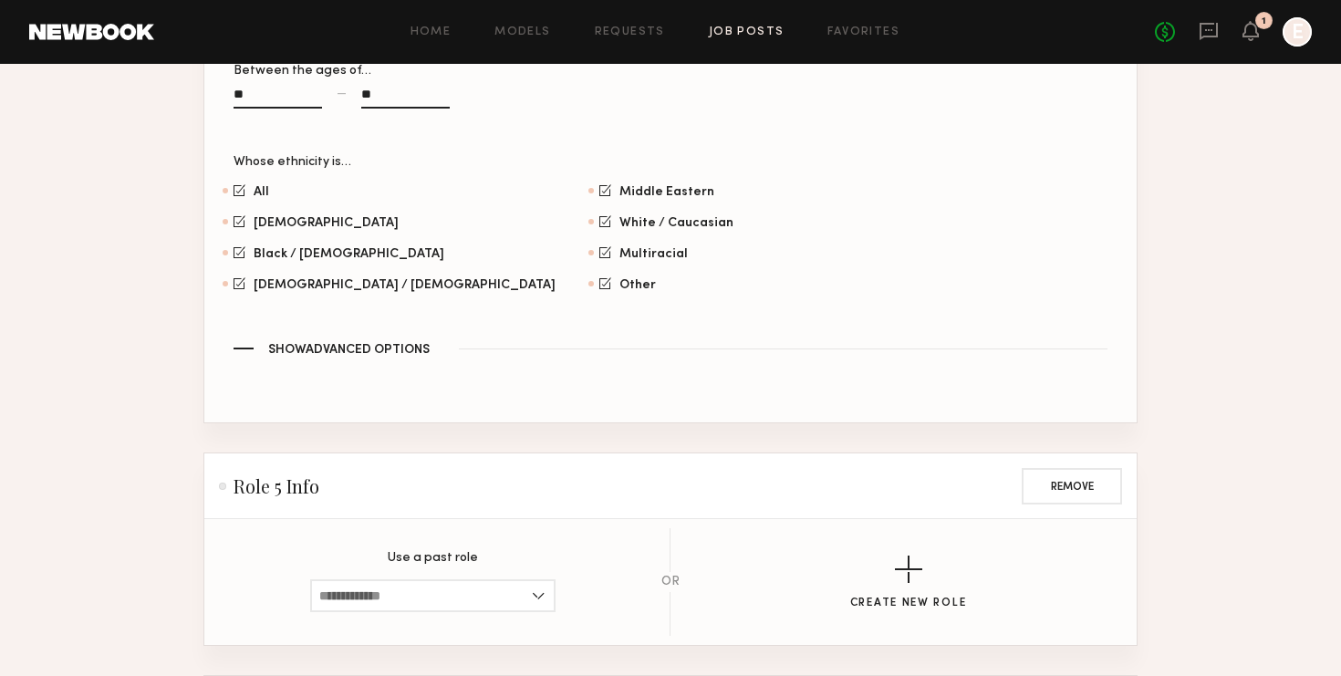
scroll to position [3787, 0]
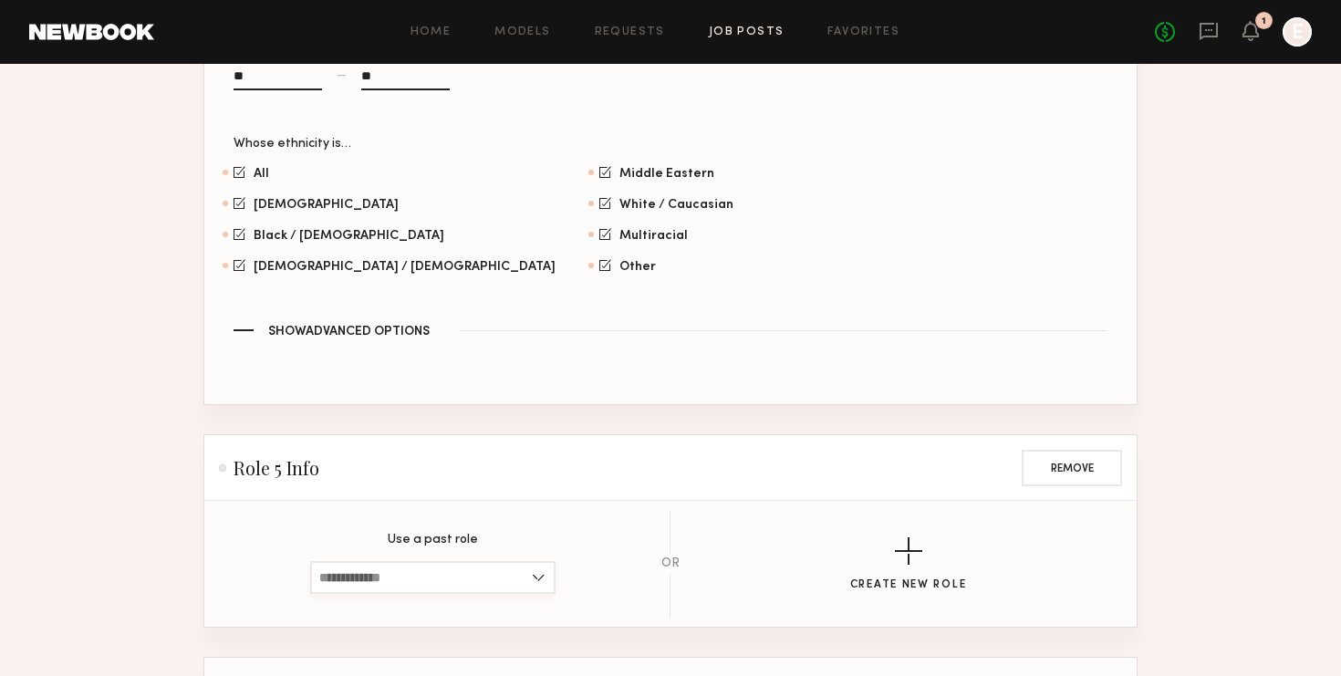
click at [362, 561] on input at bounding box center [432, 577] width 245 height 33
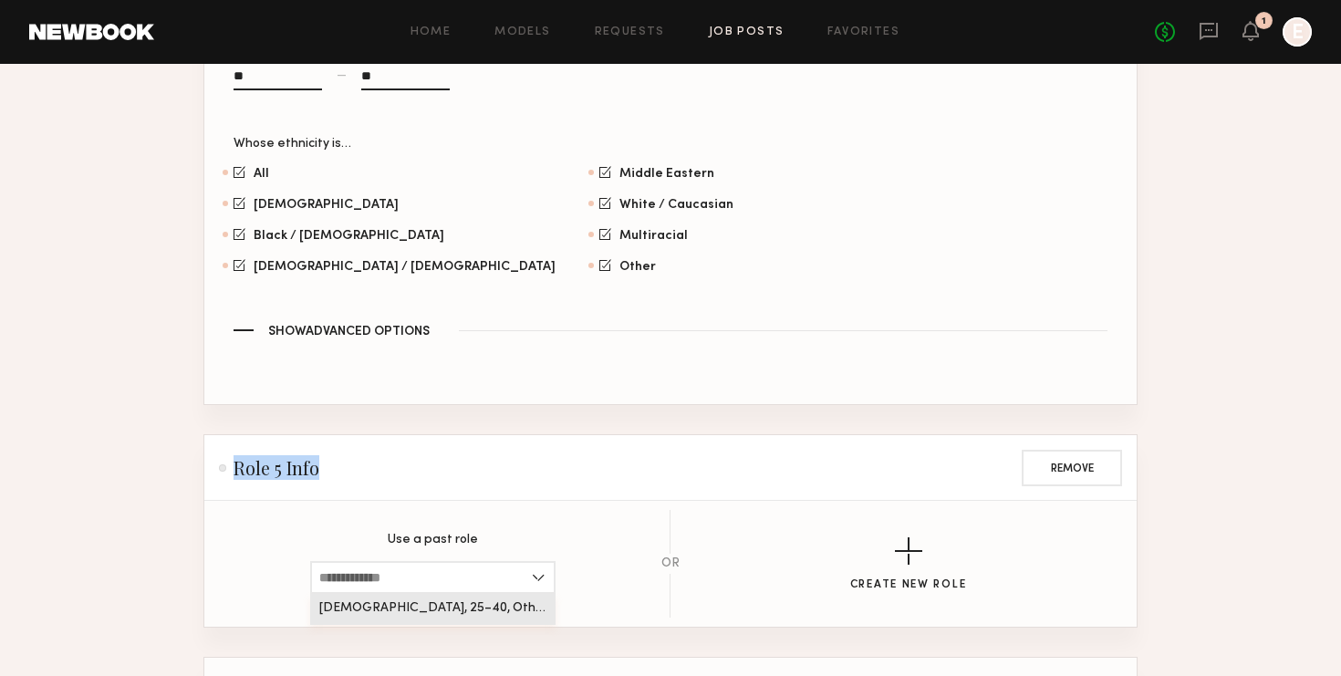
drag, startPoint x: 368, startPoint y: 571, endPoint x: 378, endPoint y: 463, distance: 108.2
click at [378, 602] on span "[DEMOGRAPHIC_DATA], 25–40, Other" at bounding box center [432, 608] width 227 height 13
type input "**********"
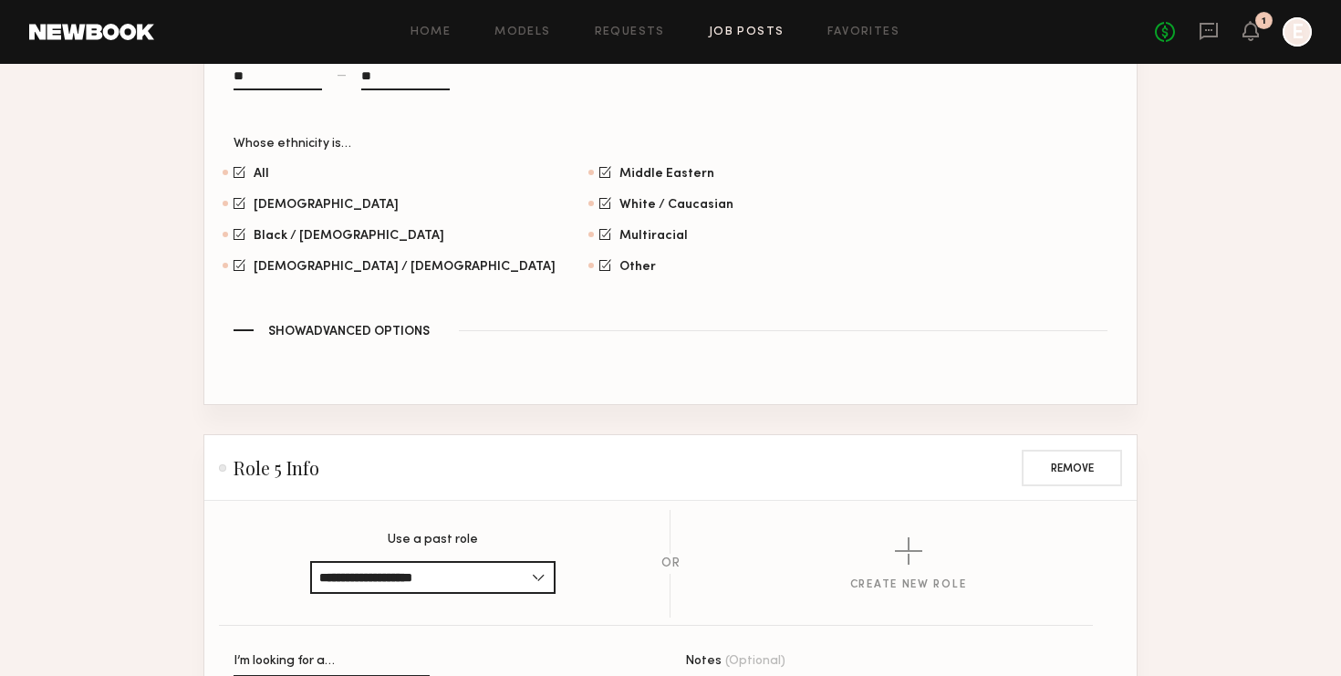
click at [378, 463] on header "Role 5 Info Remove" at bounding box center [670, 468] width 932 height 66
click at [907, 537] on div "button" at bounding box center [908, 550] width 27 height 27
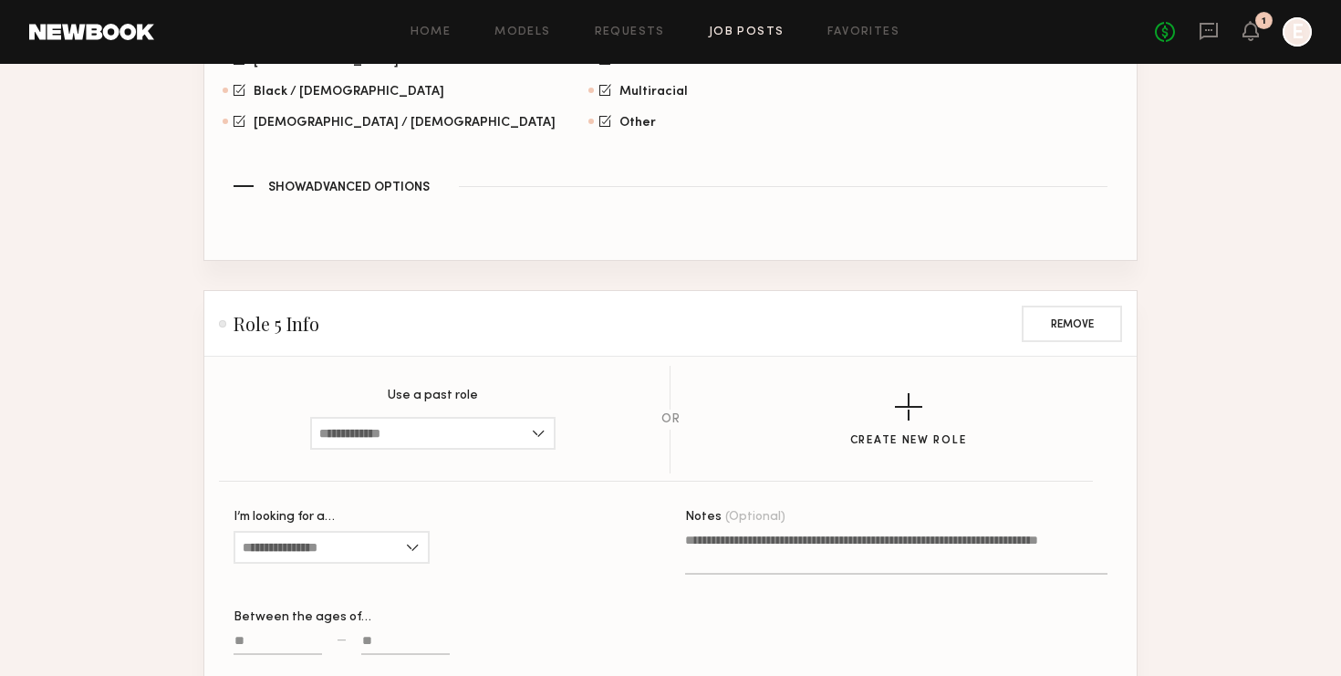
scroll to position [3932, 0]
click at [375, 530] on input "I’m looking for a…" at bounding box center [331, 546] width 196 height 33
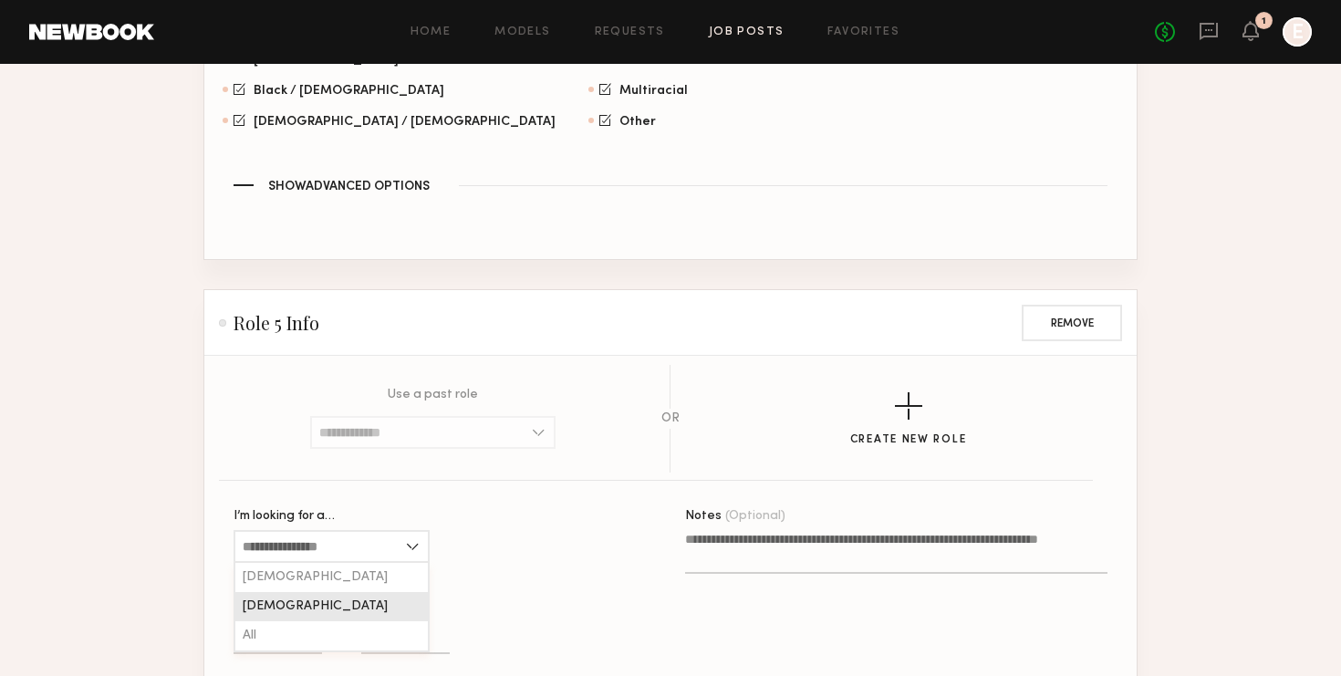
click at [342, 592] on div "[DEMOGRAPHIC_DATA]" at bounding box center [331, 606] width 192 height 29
type input "****"
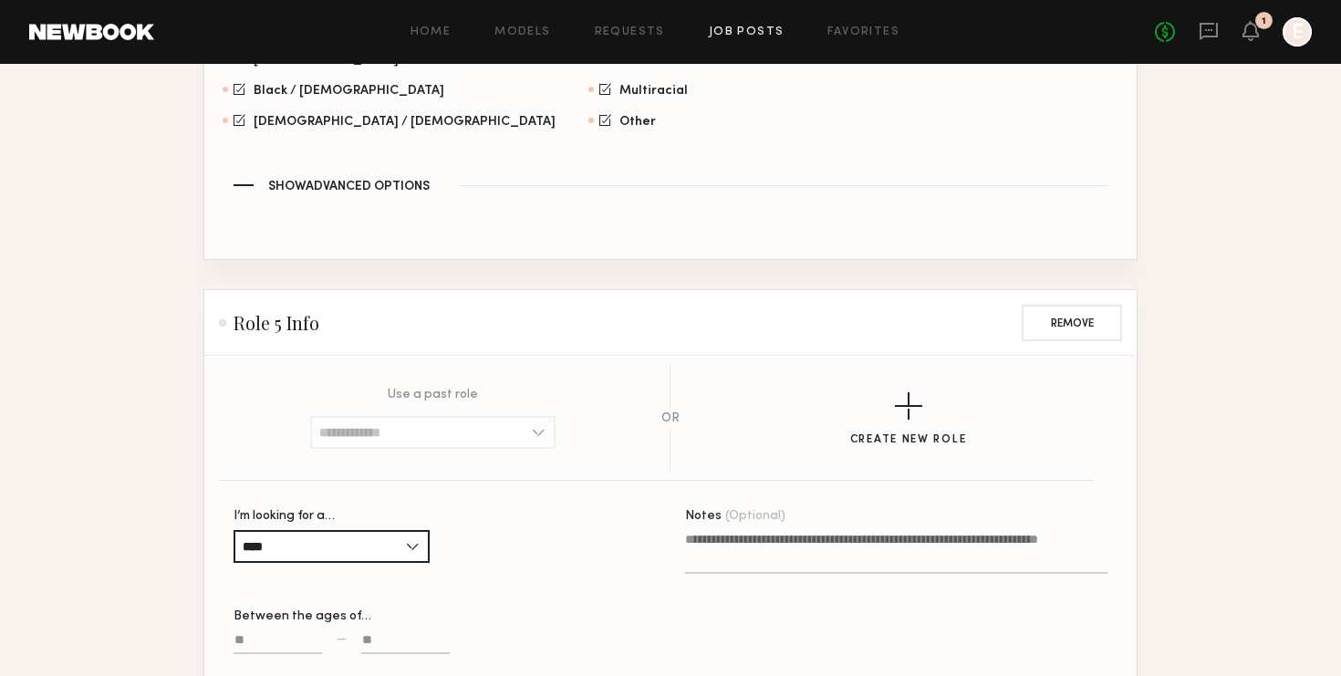
click at [261, 633] on input at bounding box center [277, 643] width 88 height 21
click at [264, 633] on input at bounding box center [277, 643] width 88 height 21
type input "**"
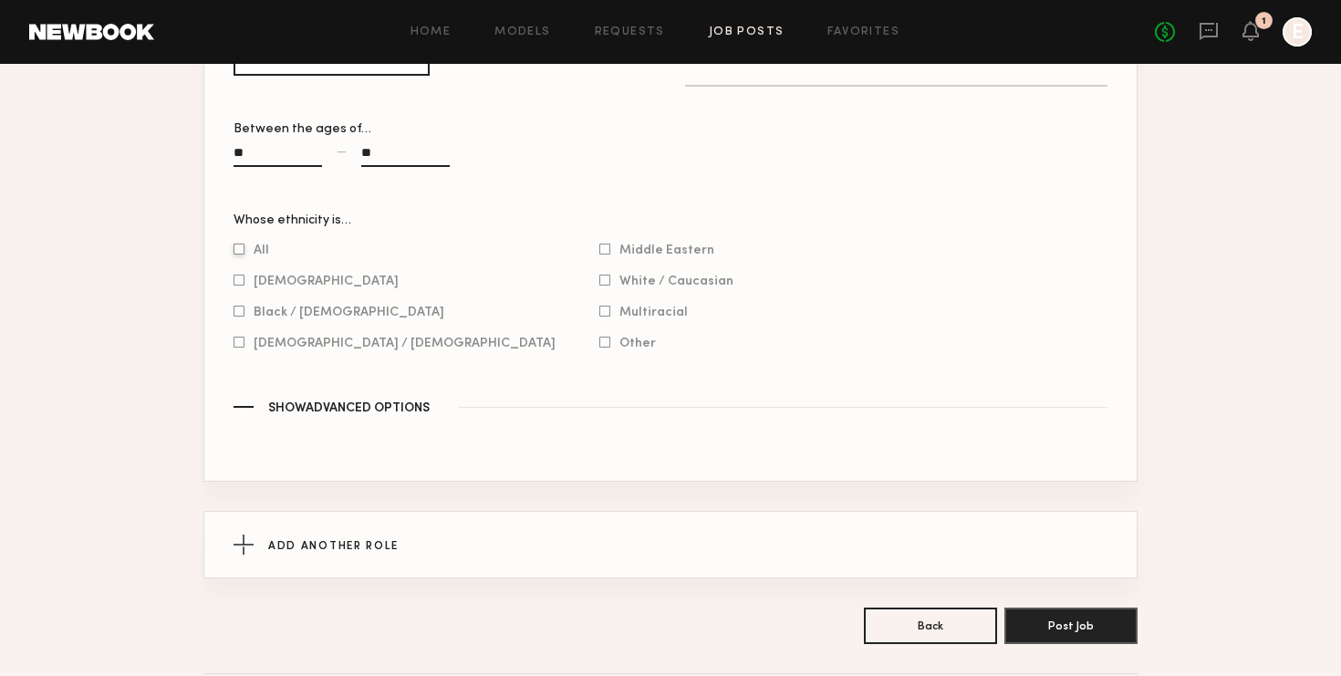
scroll to position [4422, 0]
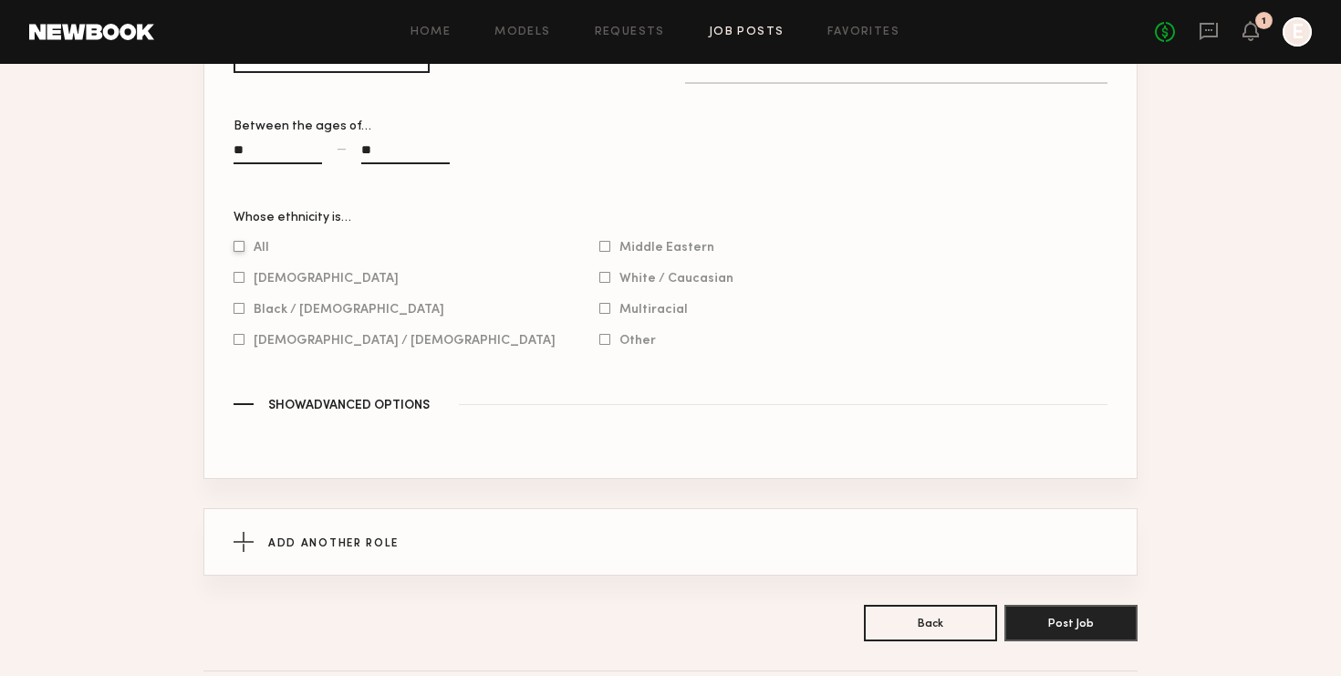
click at [263, 241] on label "All" at bounding box center [251, 246] width 36 height 11
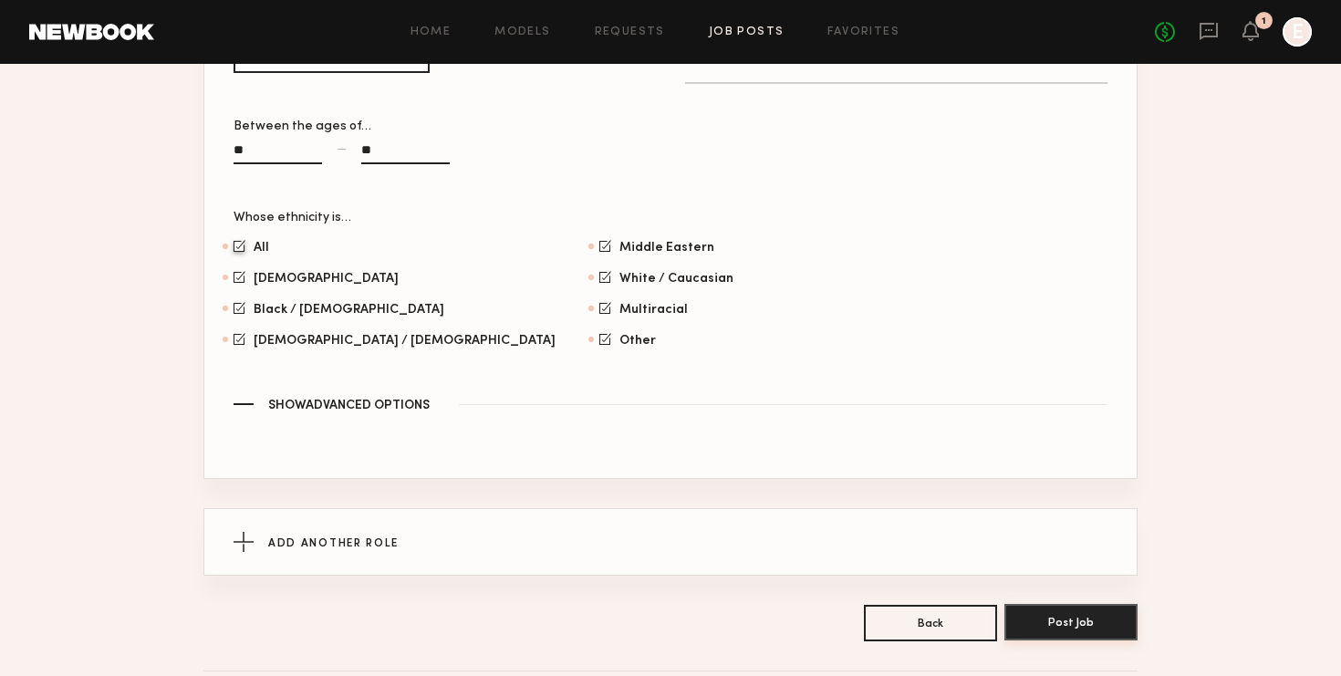
click at [1069, 604] on button "Post Job" at bounding box center [1070, 622] width 133 height 36
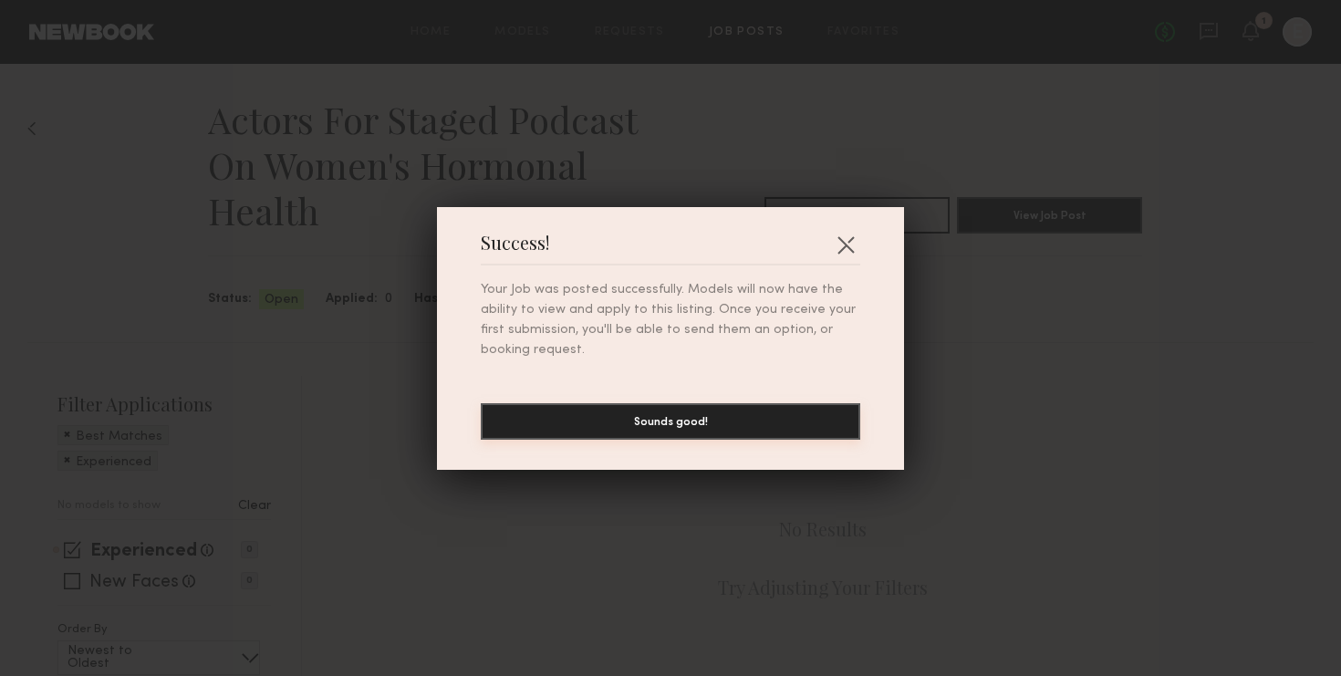
click at [738, 419] on button "Sounds good!" at bounding box center [670, 421] width 379 height 36
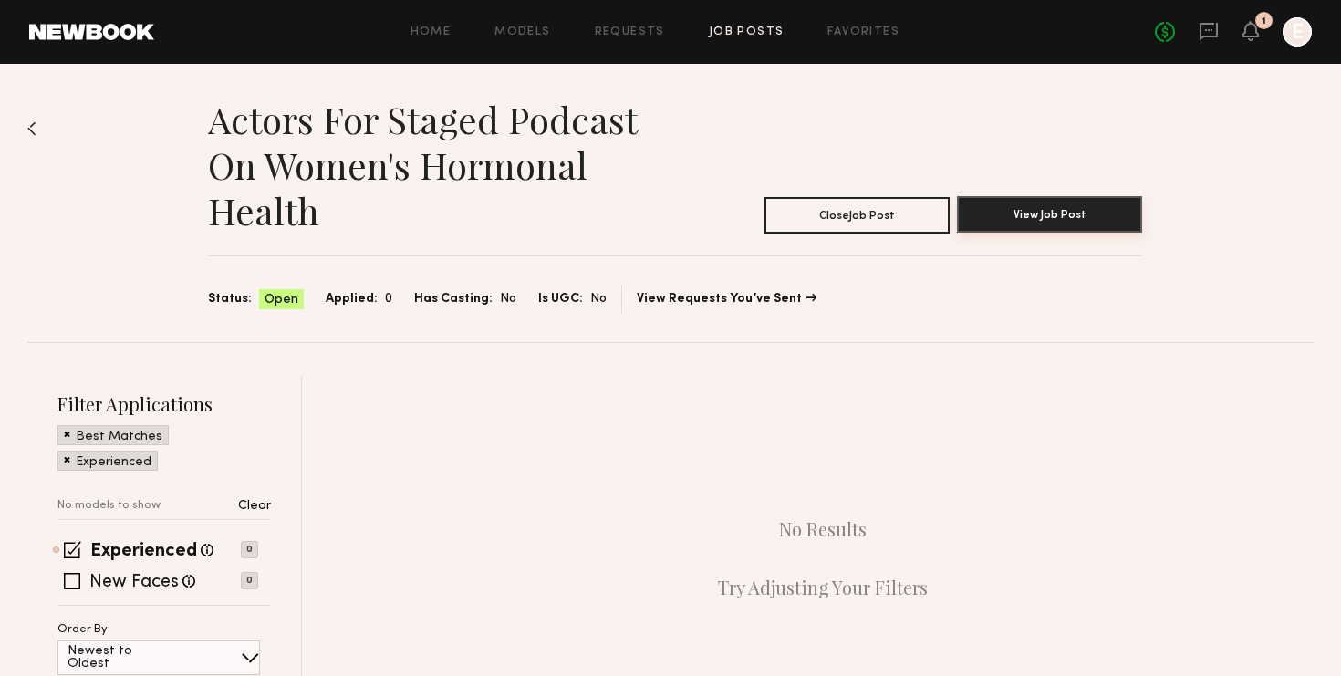
click at [1048, 217] on button "View Job Post" at bounding box center [1049, 214] width 185 height 36
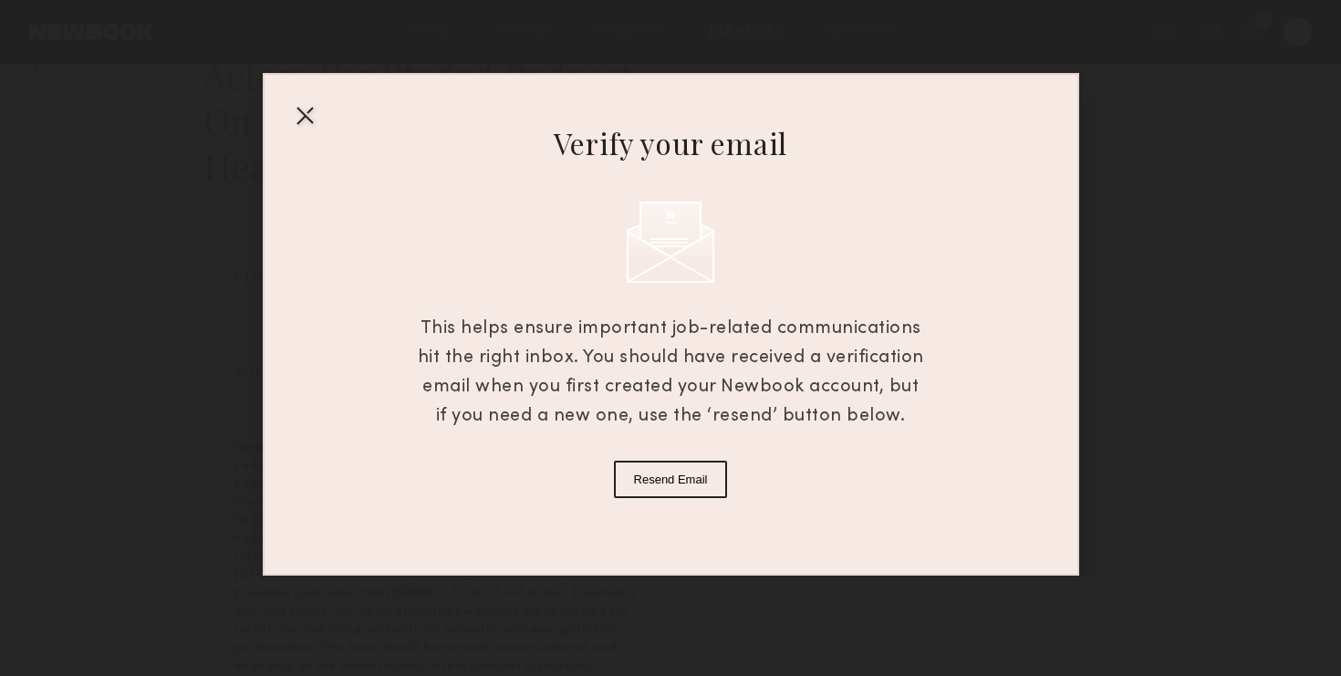
scroll to position [57, 0]
click at [311, 116] on div at bounding box center [304, 114] width 29 height 29
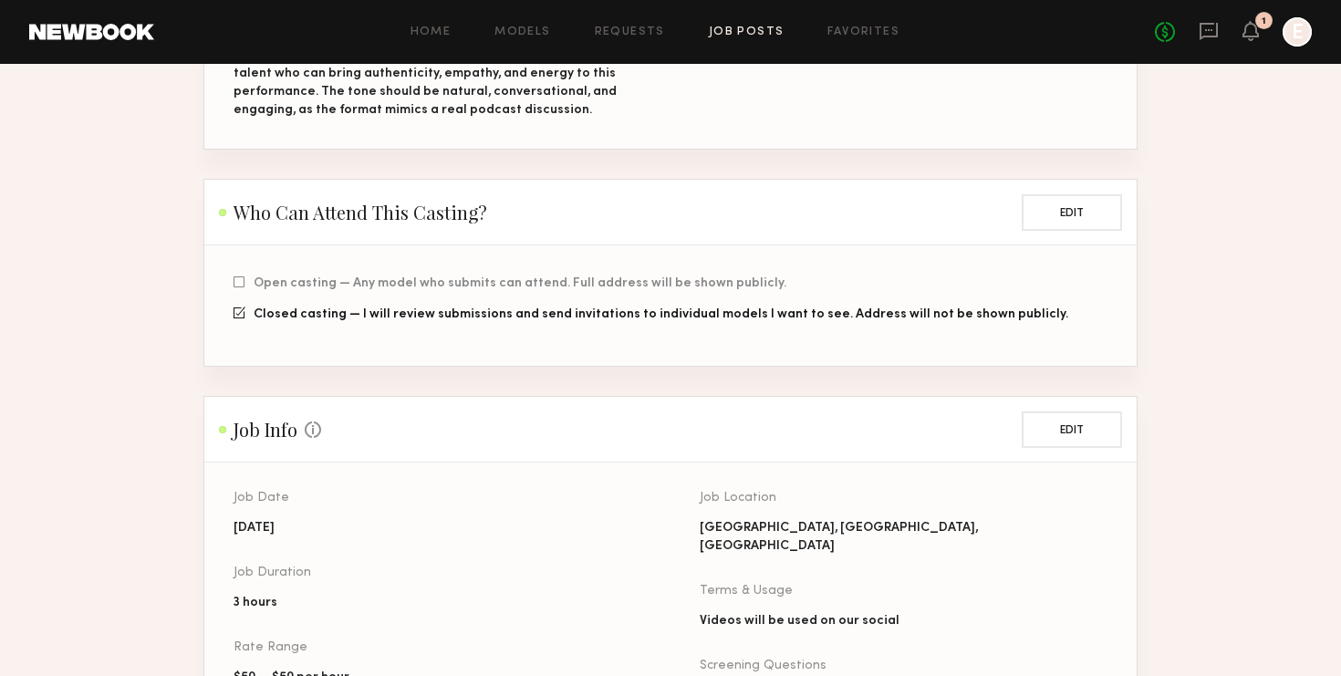
scroll to position [0, 0]
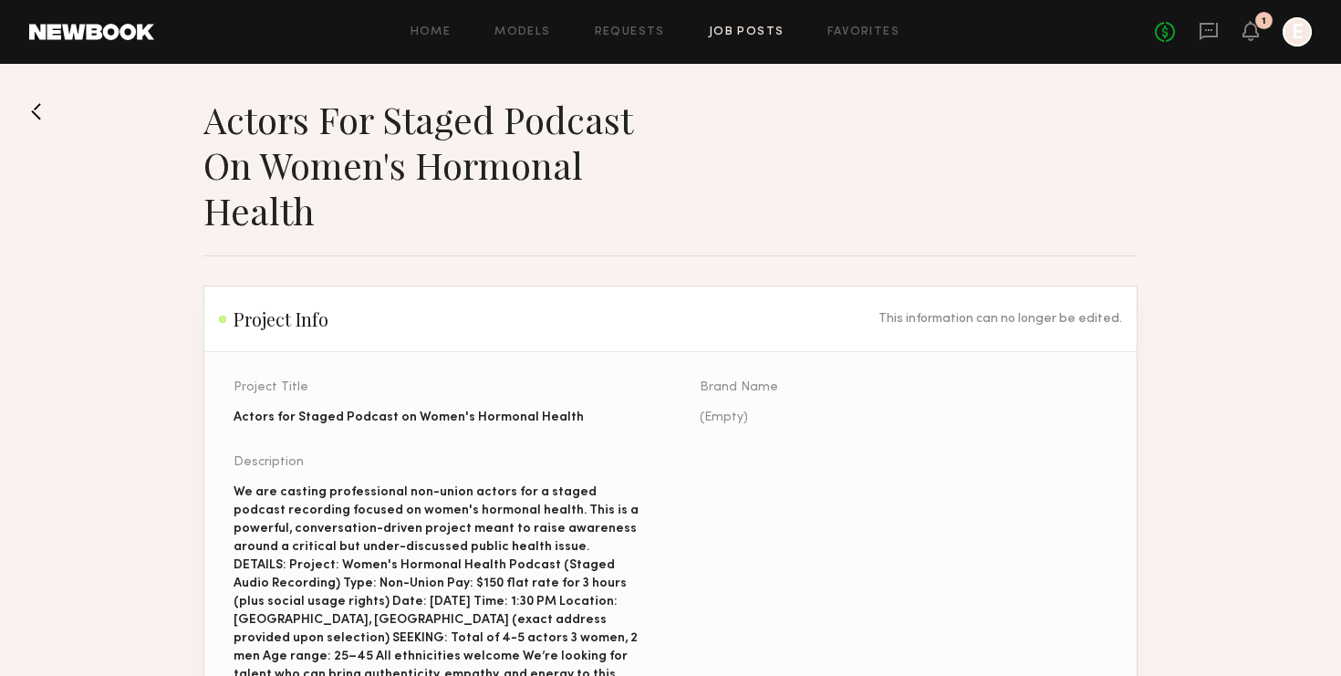
click at [48, 101] on button at bounding box center [43, 111] width 29 height 29
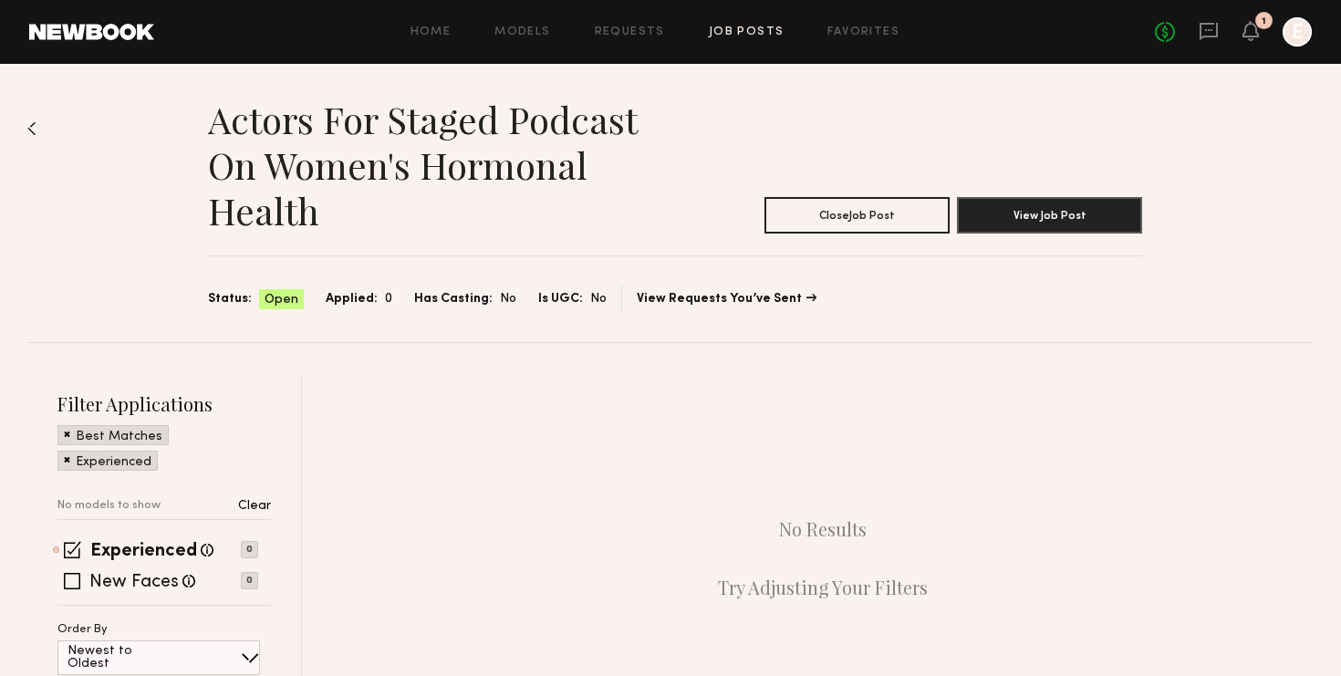
scroll to position [8, 0]
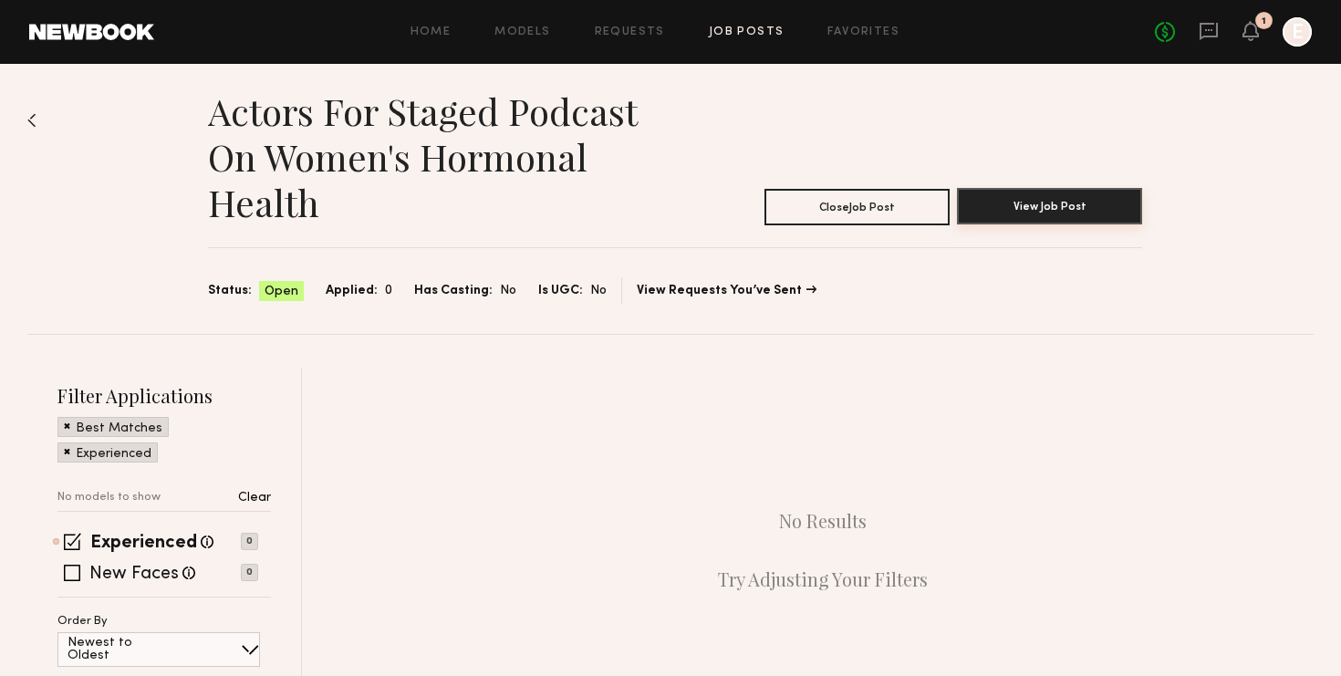
click at [1050, 190] on button "View Job Post" at bounding box center [1049, 206] width 185 height 36
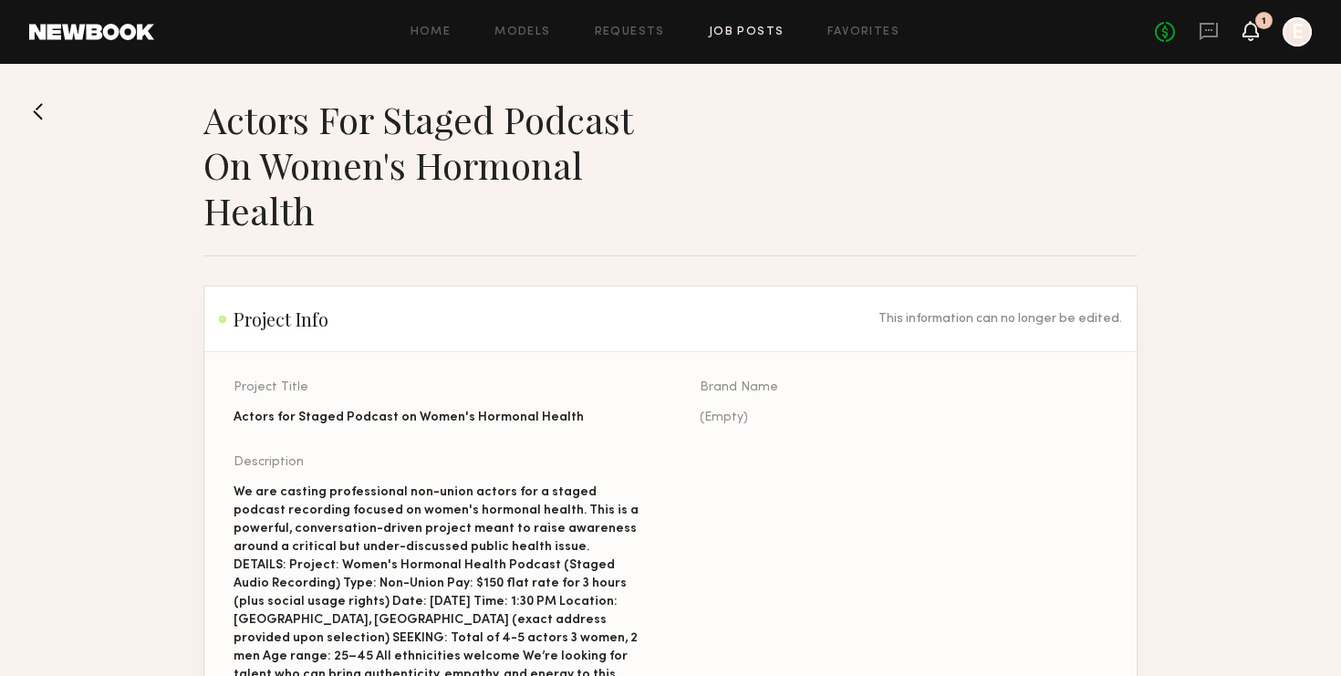
click at [1251, 35] on icon at bounding box center [1250, 30] width 15 height 13
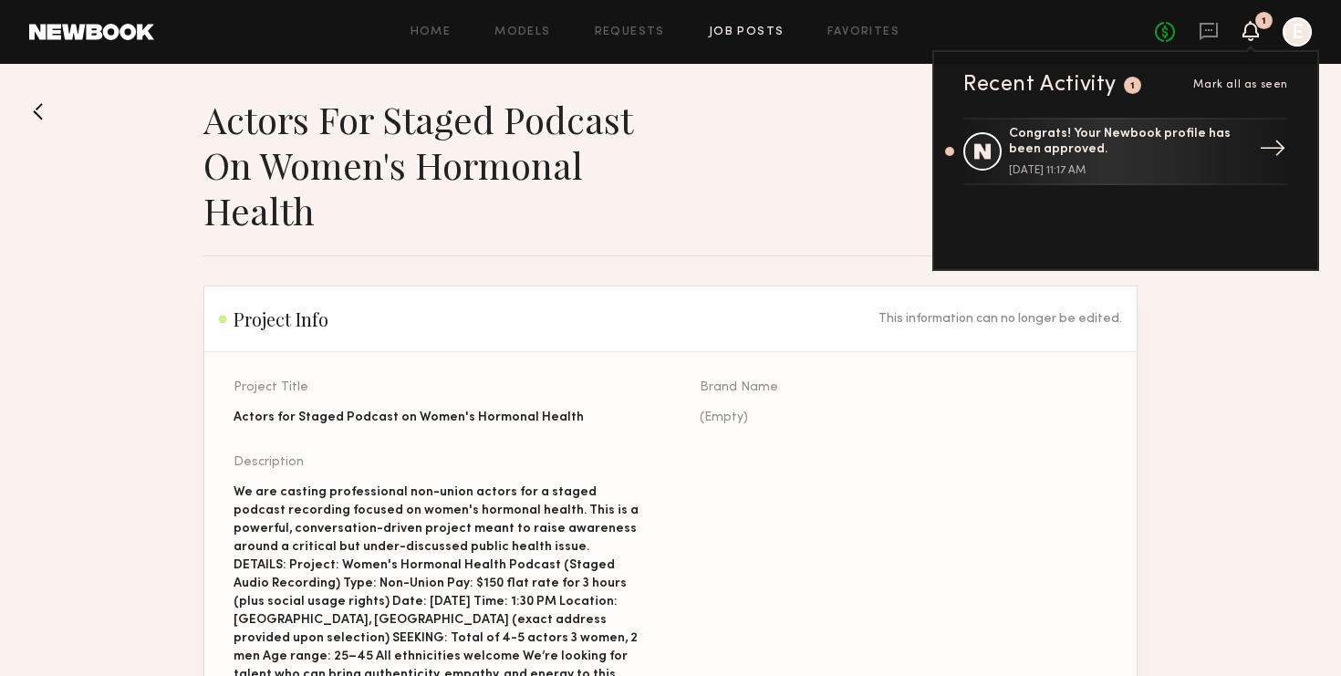
click at [1190, 126] on link "Congrats! Your Newbook profile has been approved. October 08, 2025 @ 11:17 AM →" at bounding box center [1125, 151] width 325 height 67
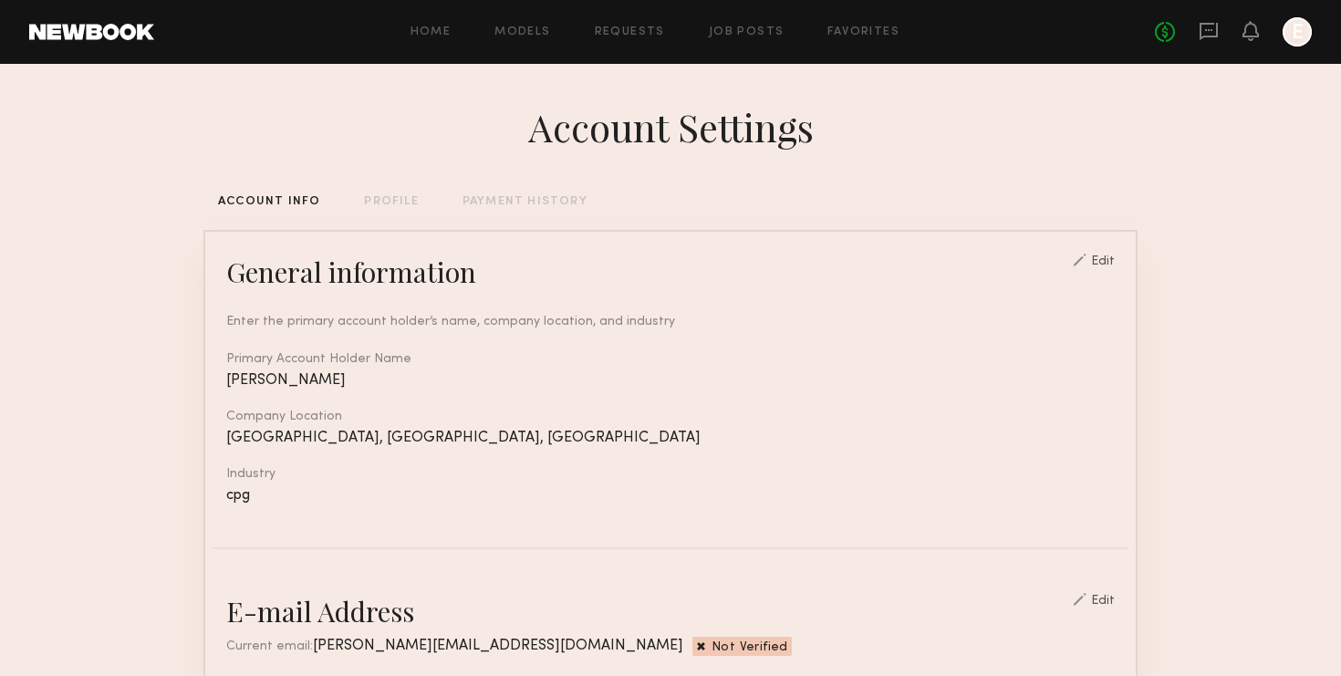
click at [1114, 258] on div "Edit" at bounding box center [1103, 261] width 24 height 13
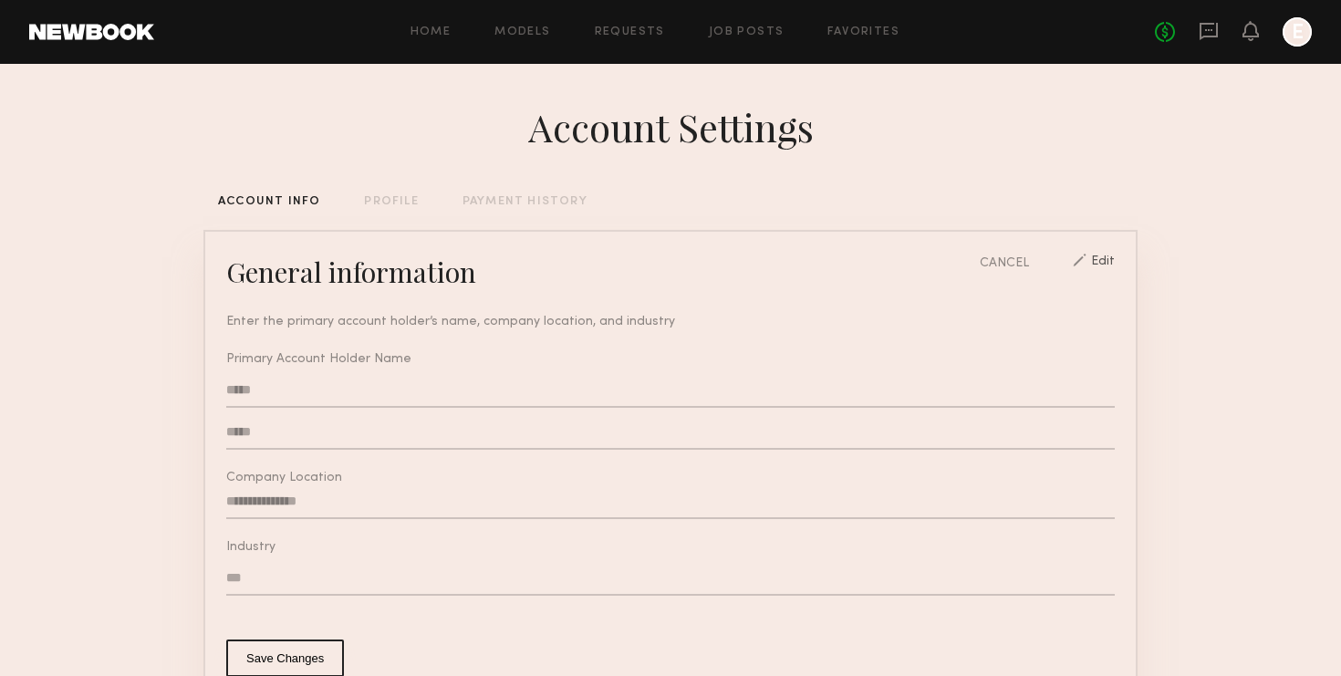
click at [714, 516] on input "**********" at bounding box center [670, 501] width 888 height 35
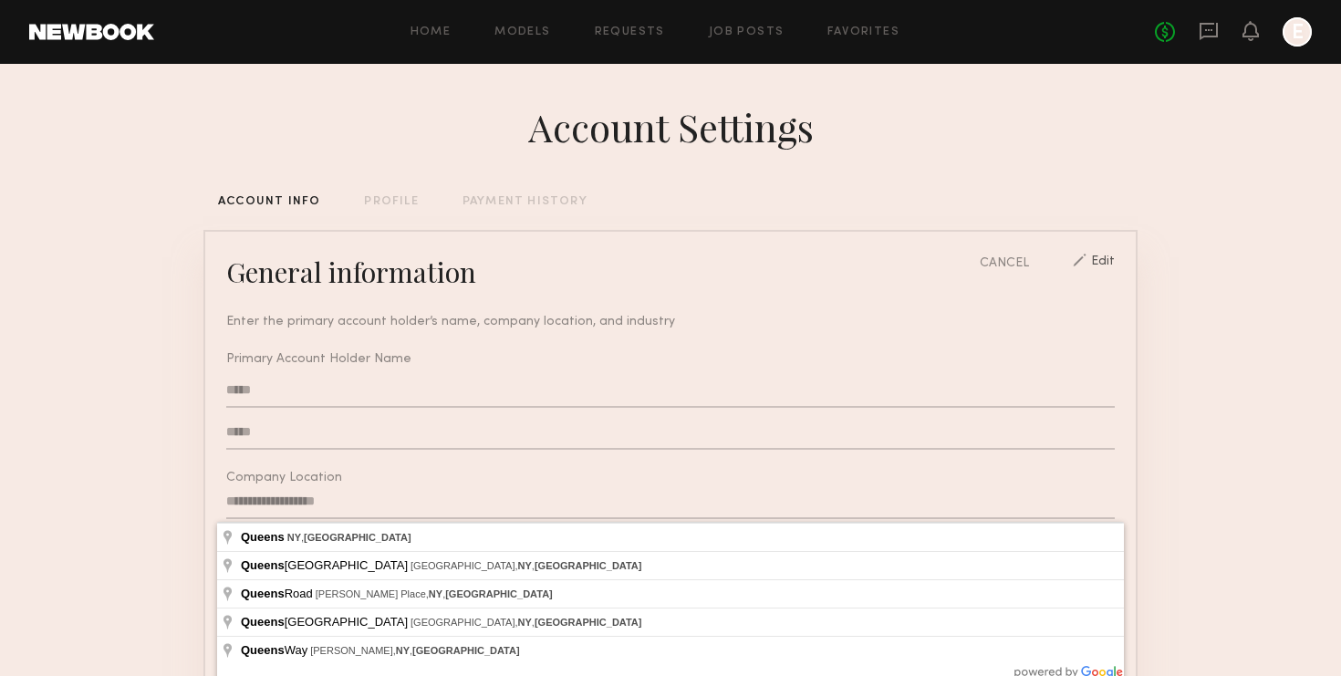
type input "**********"
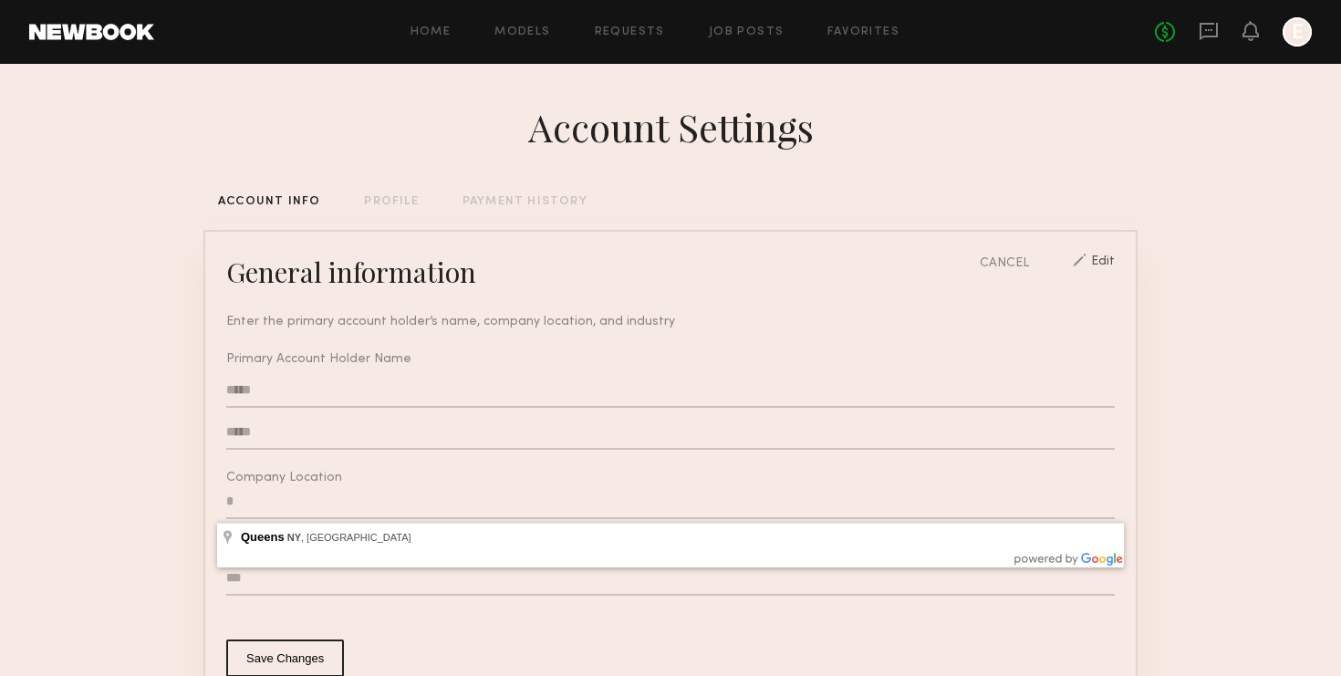
type input "*"
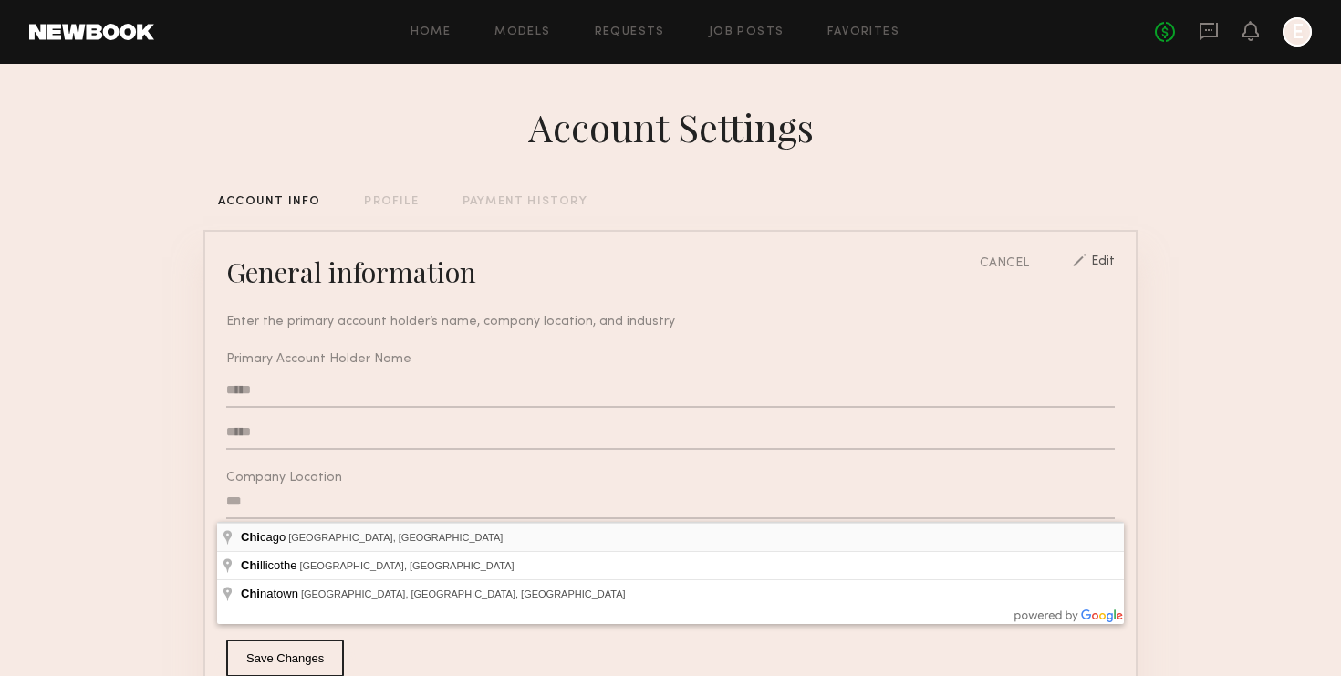
type input "**********"
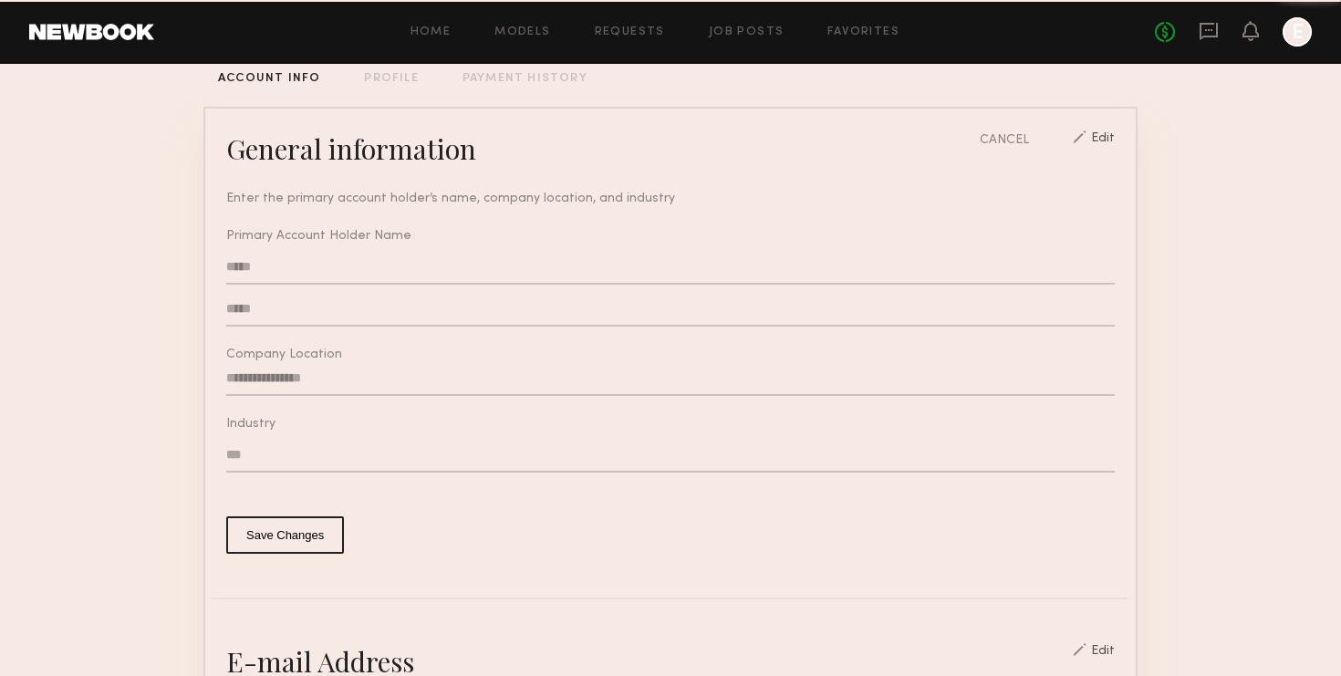
scroll to position [168, 0]
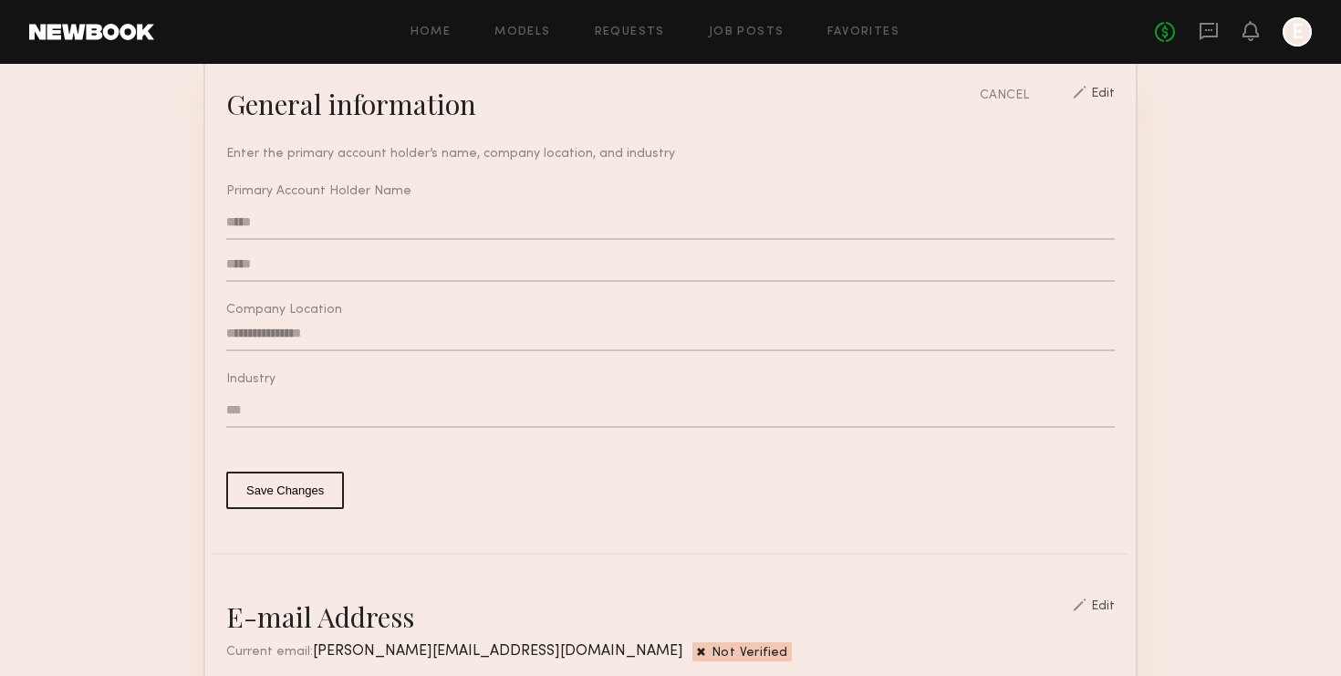
click at [299, 495] on button "Save Changes" at bounding box center [285, 489] width 118 height 37
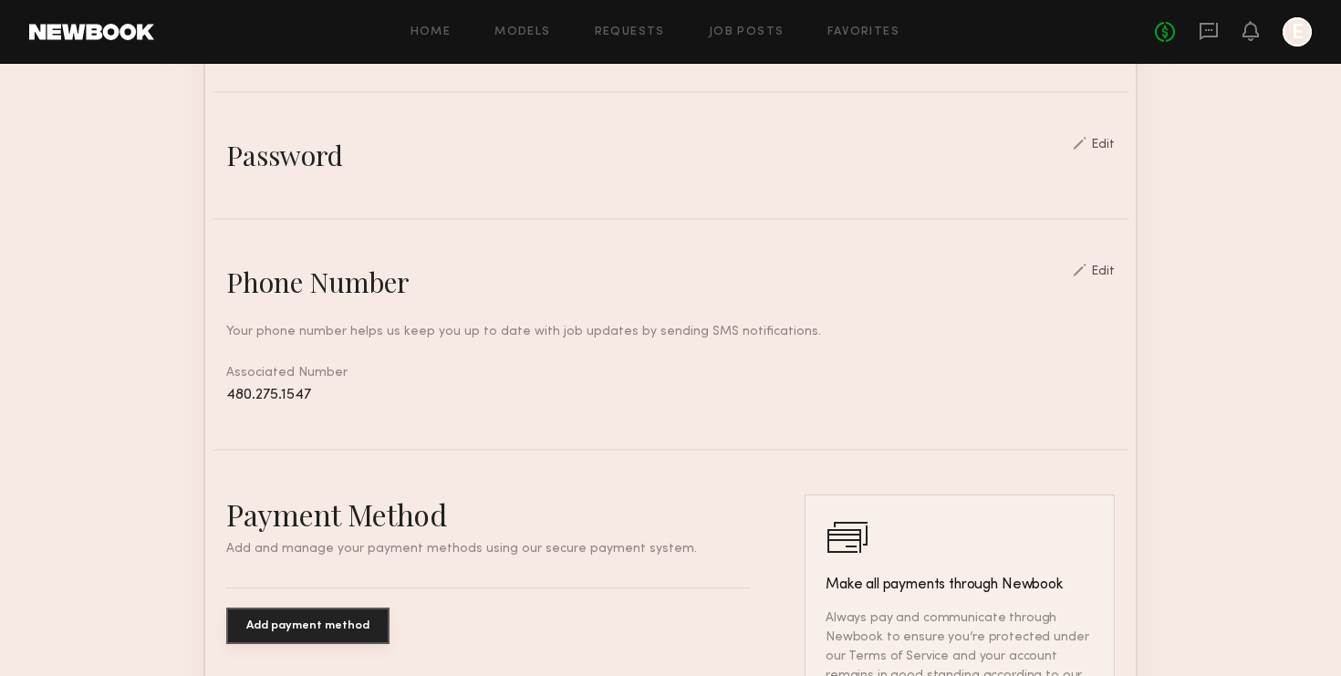
scroll to position [690, 0]
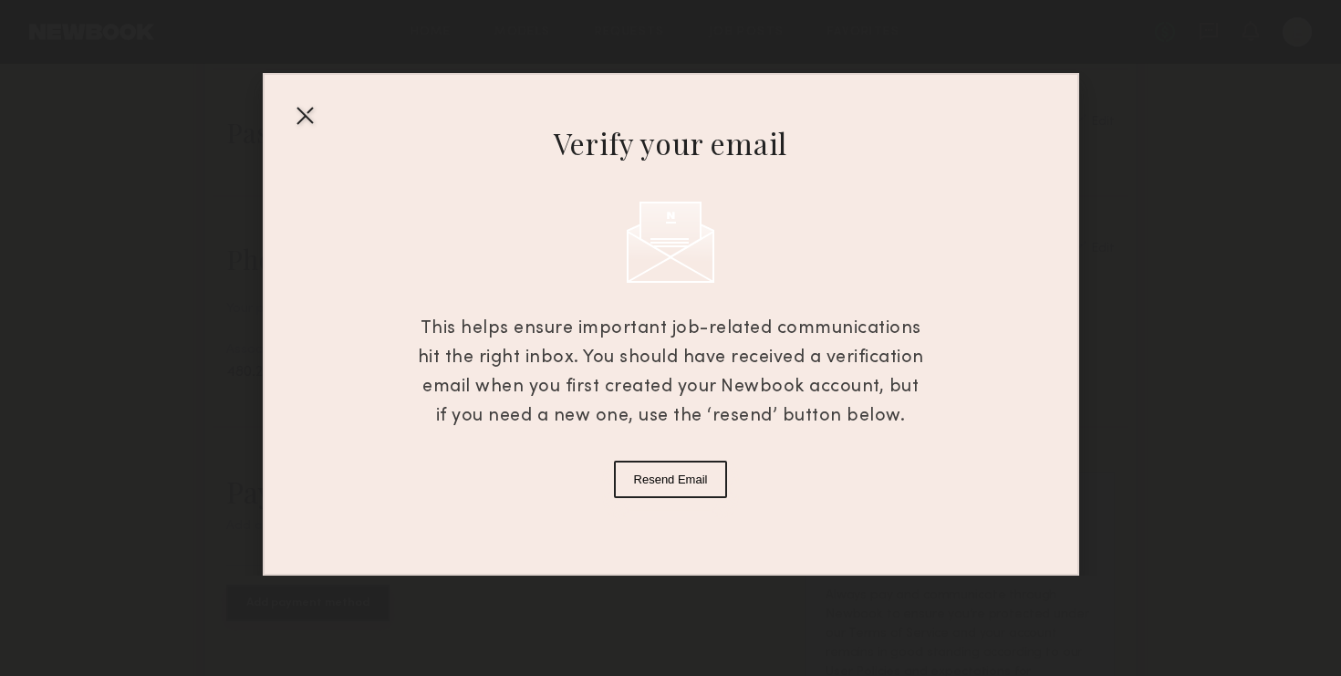
click at [309, 110] on div at bounding box center [304, 114] width 29 height 29
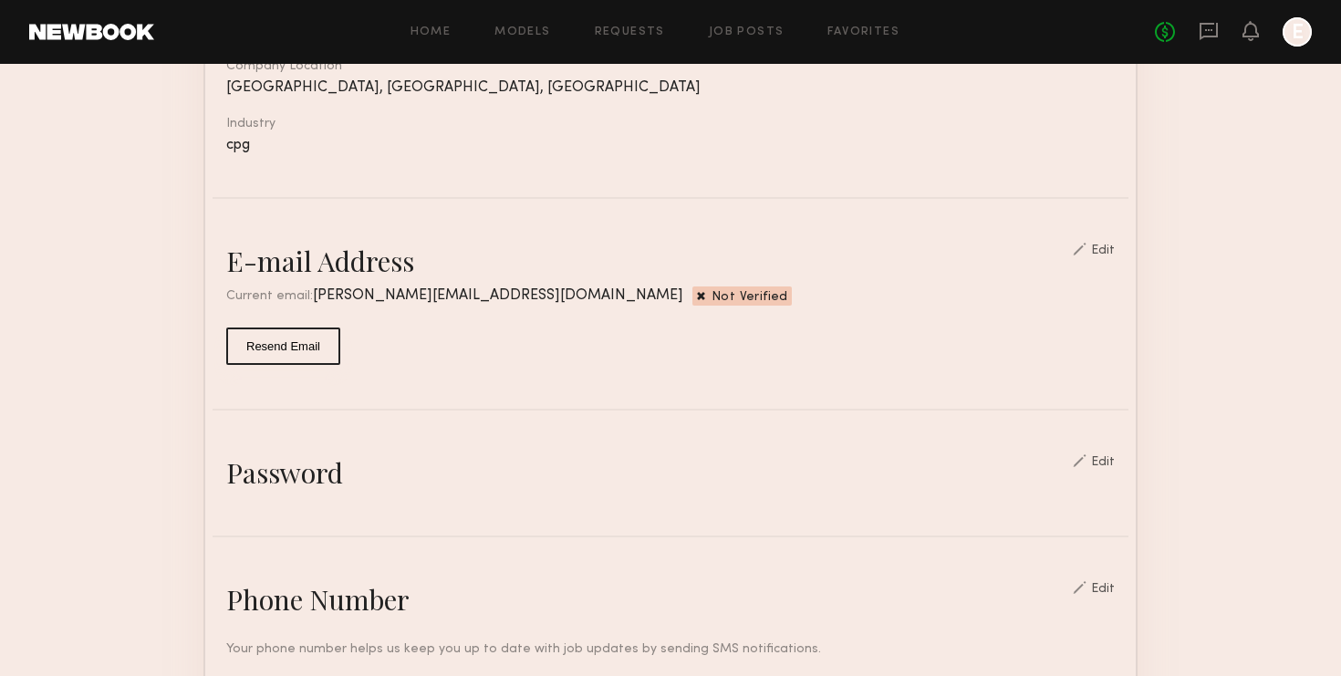
scroll to position [0, 0]
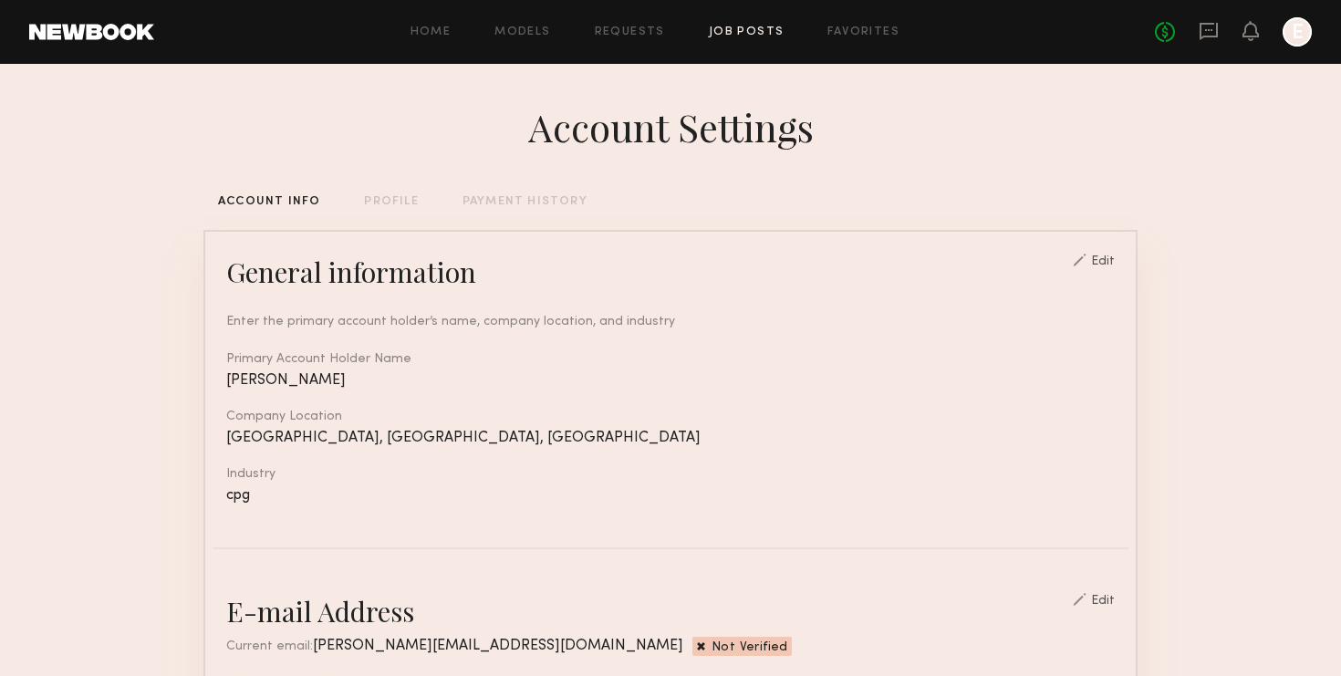
click at [757, 30] on link "Job Posts" at bounding box center [747, 32] width 76 height 12
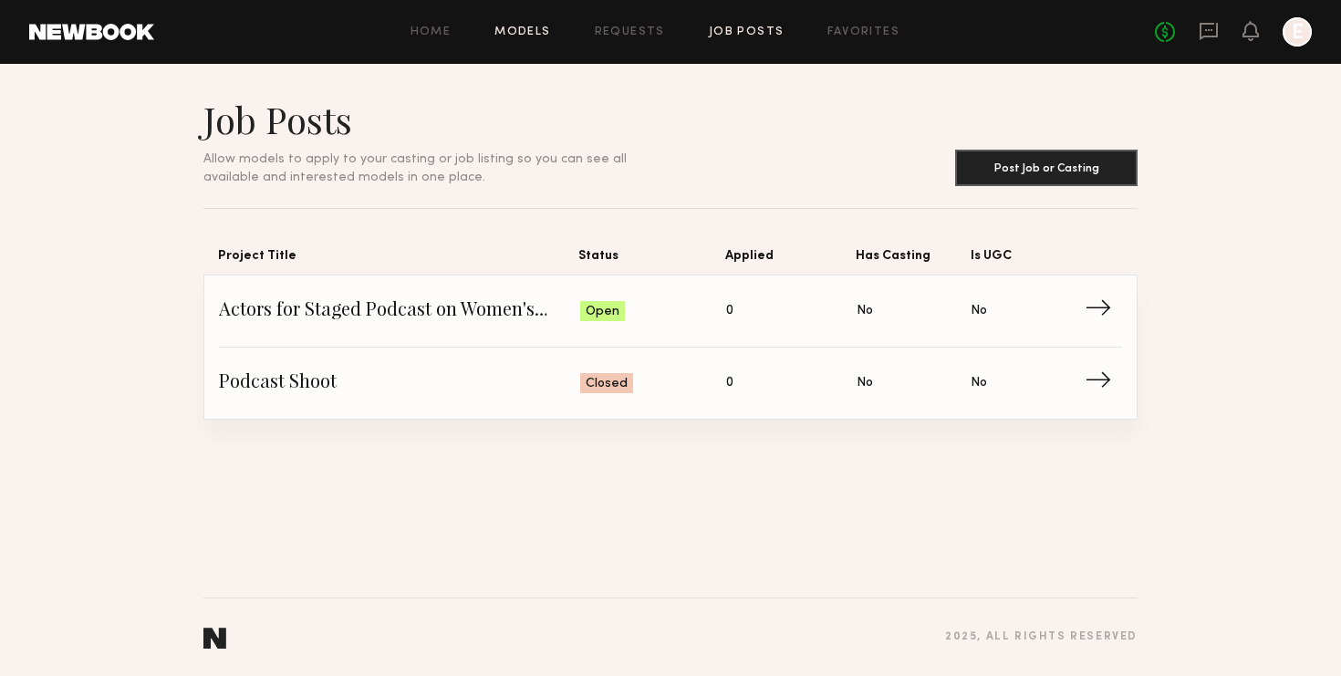
click at [541, 37] on link "Models" at bounding box center [522, 32] width 56 height 12
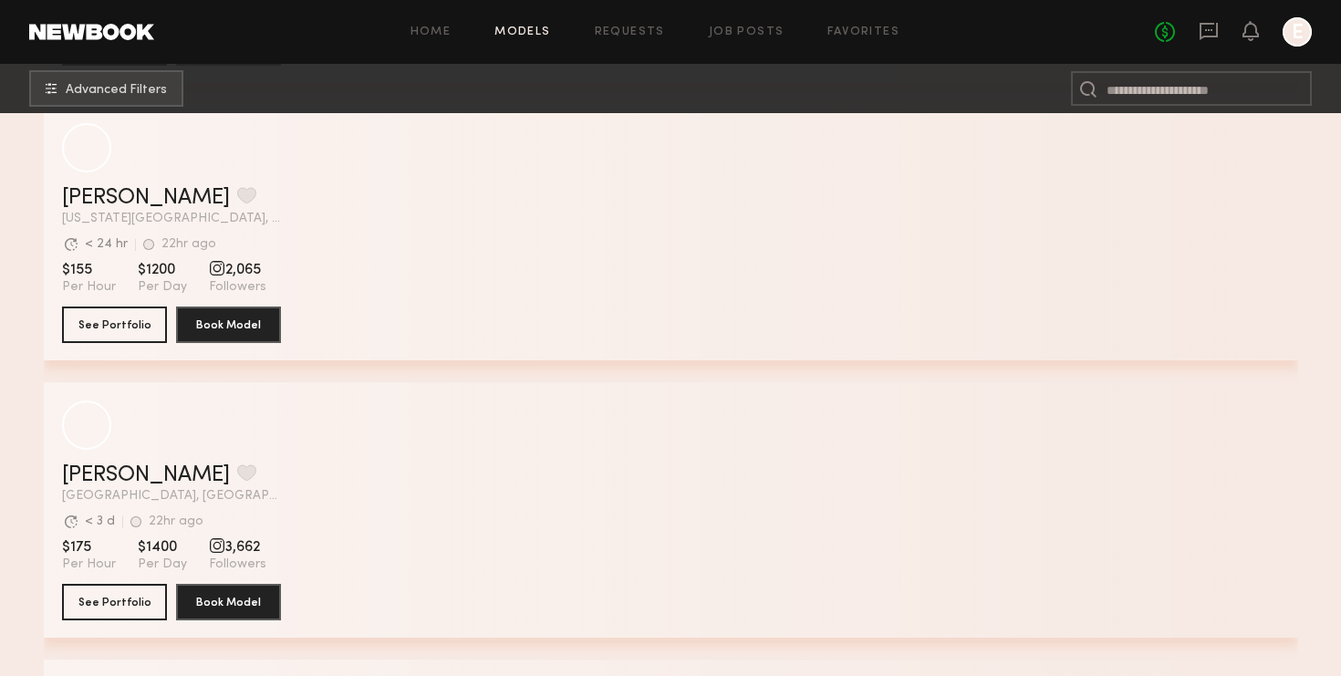
scroll to position [1605, 0]
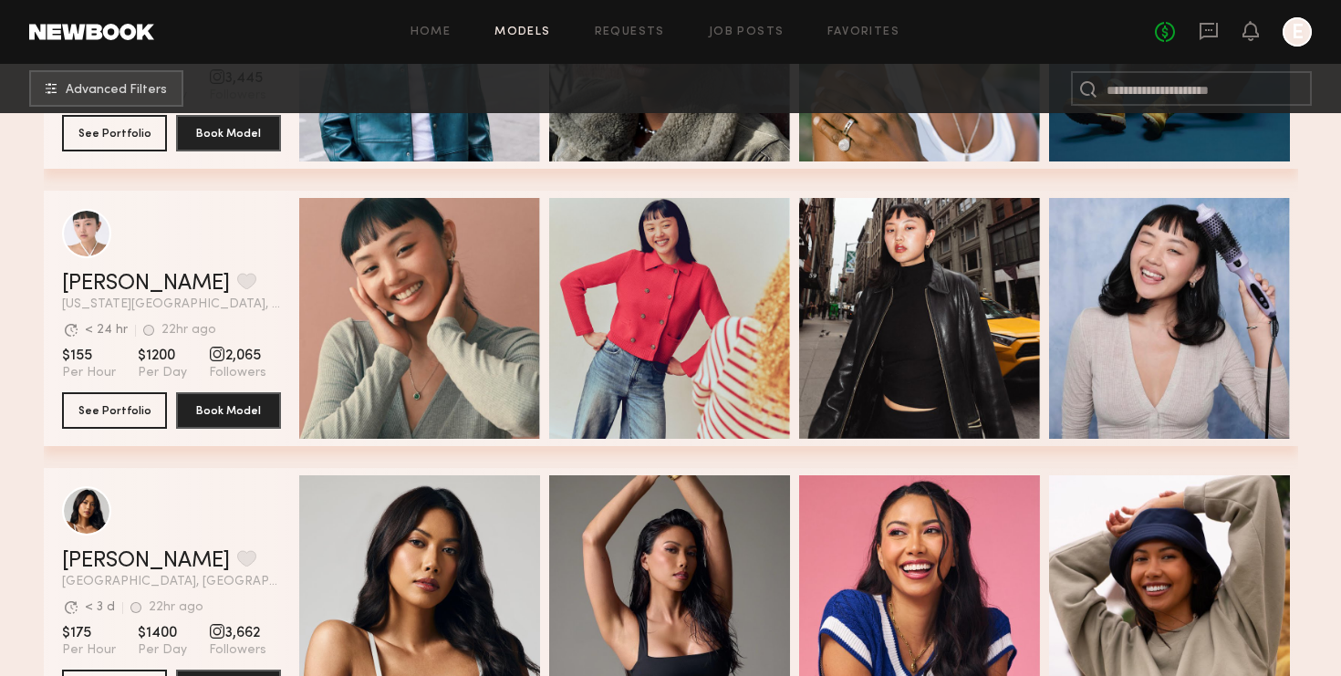
click at [210, 355] on div "grid" at bounding box center [217, 354] width 16 height 16
click at [135, 395] on button "See Portfolio" at bounding box center [114, 409] width 105 height 36
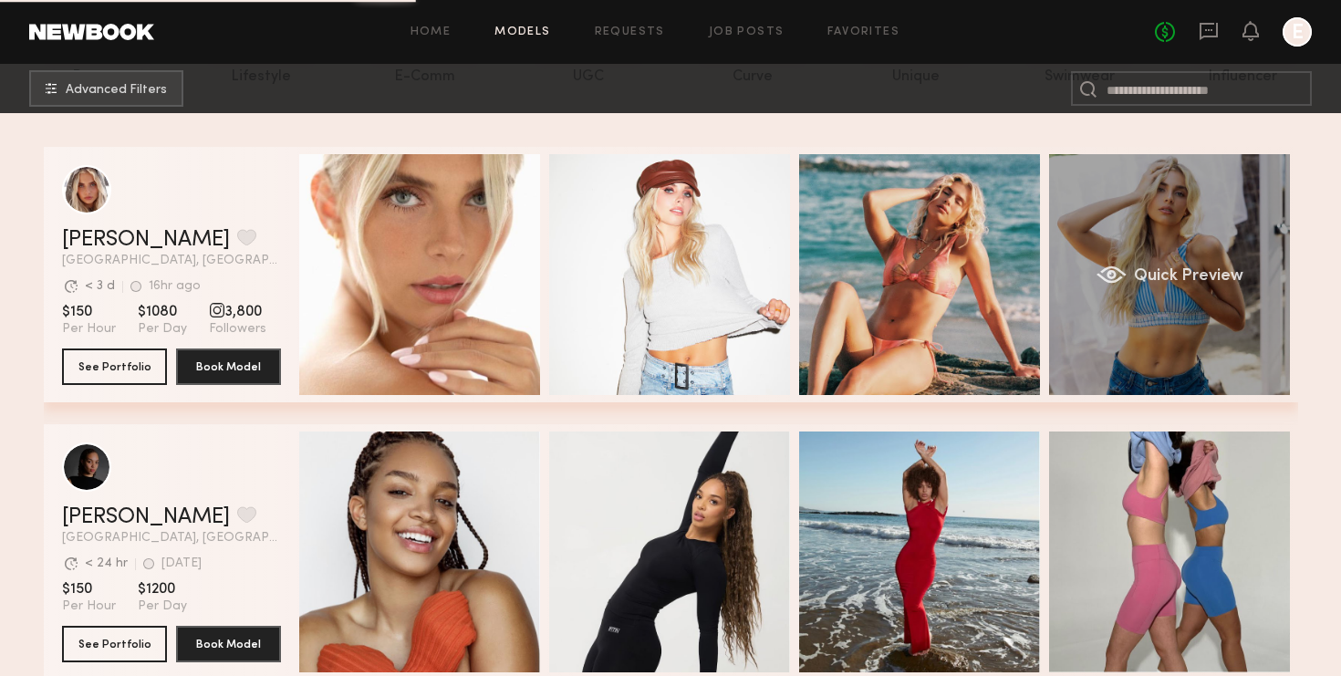
scroll to position [0, 0]
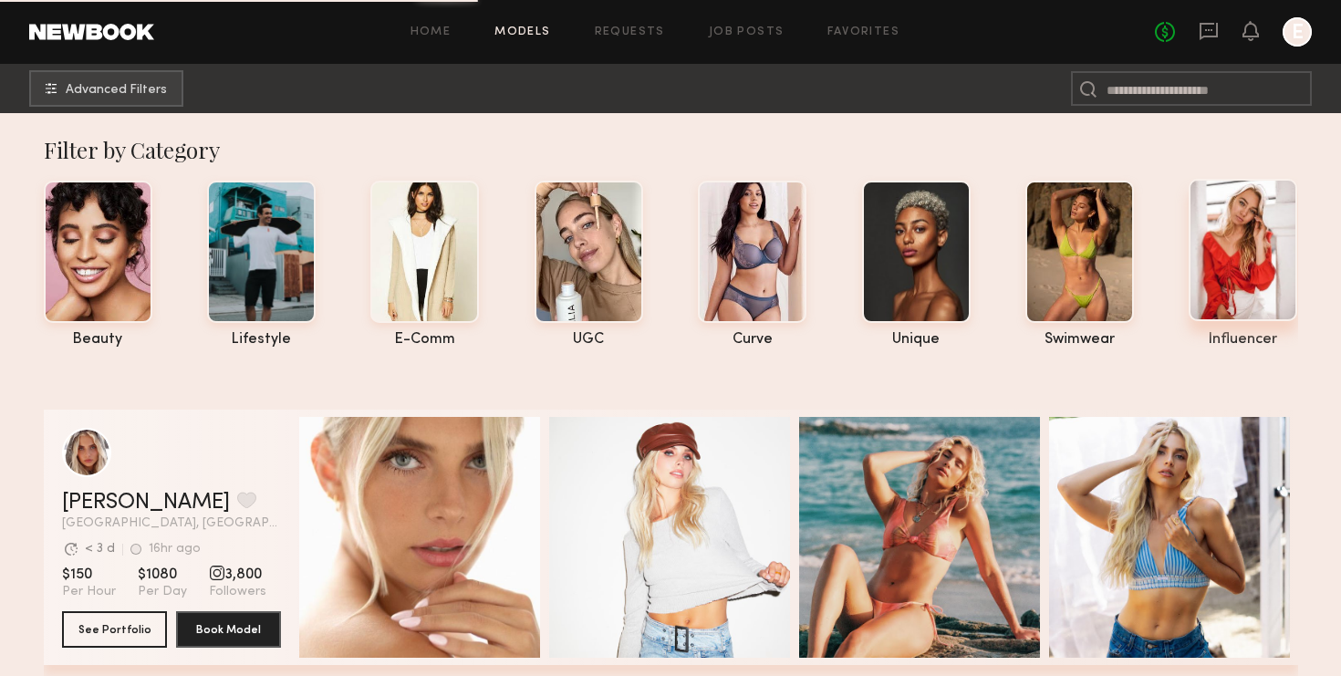
click at [1245, 228] on div at bounding box center [1242, 250] width 109 height 142
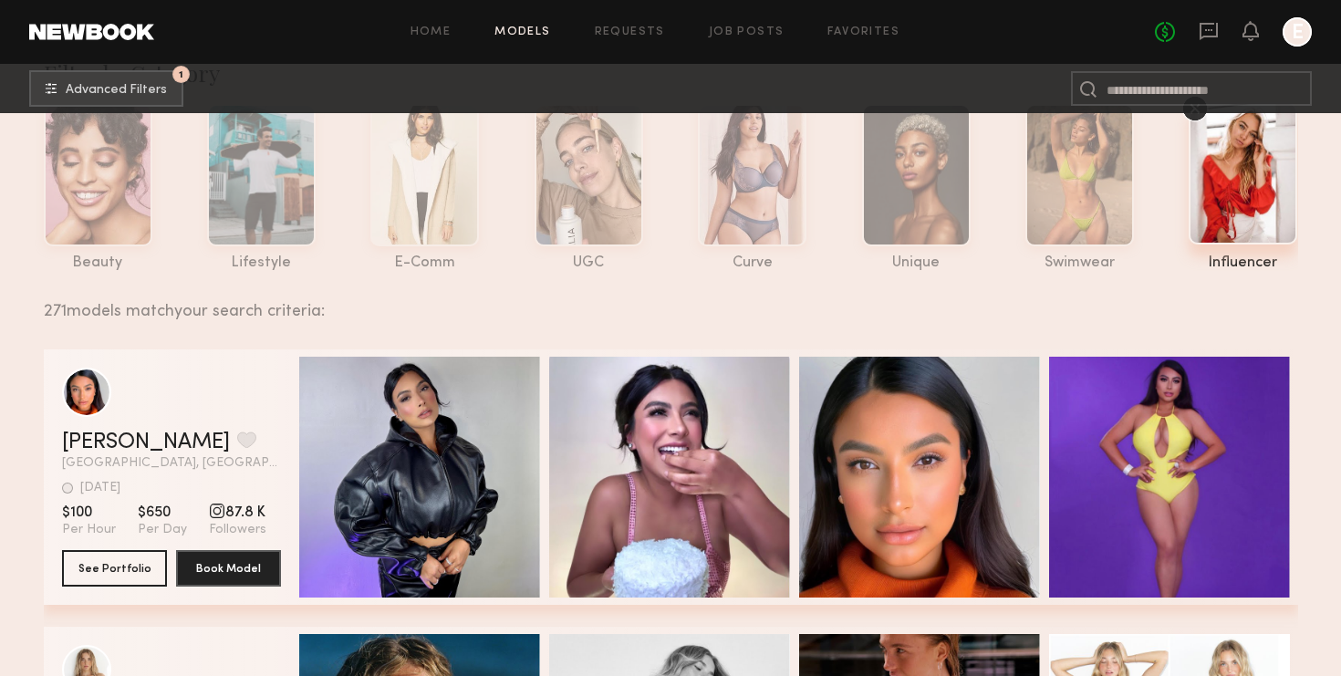
scroll to position [78, 0]
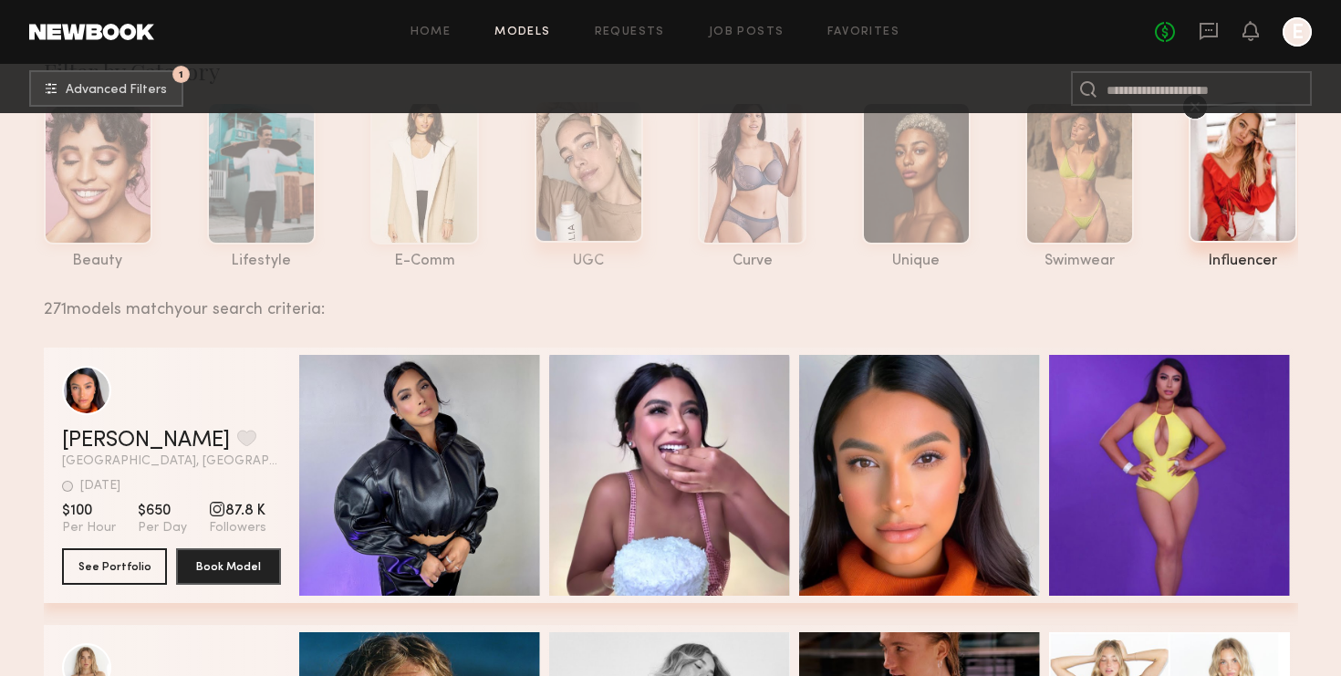
click at [603, 211] on div at bounding box center [588, 171] width 109 height 142
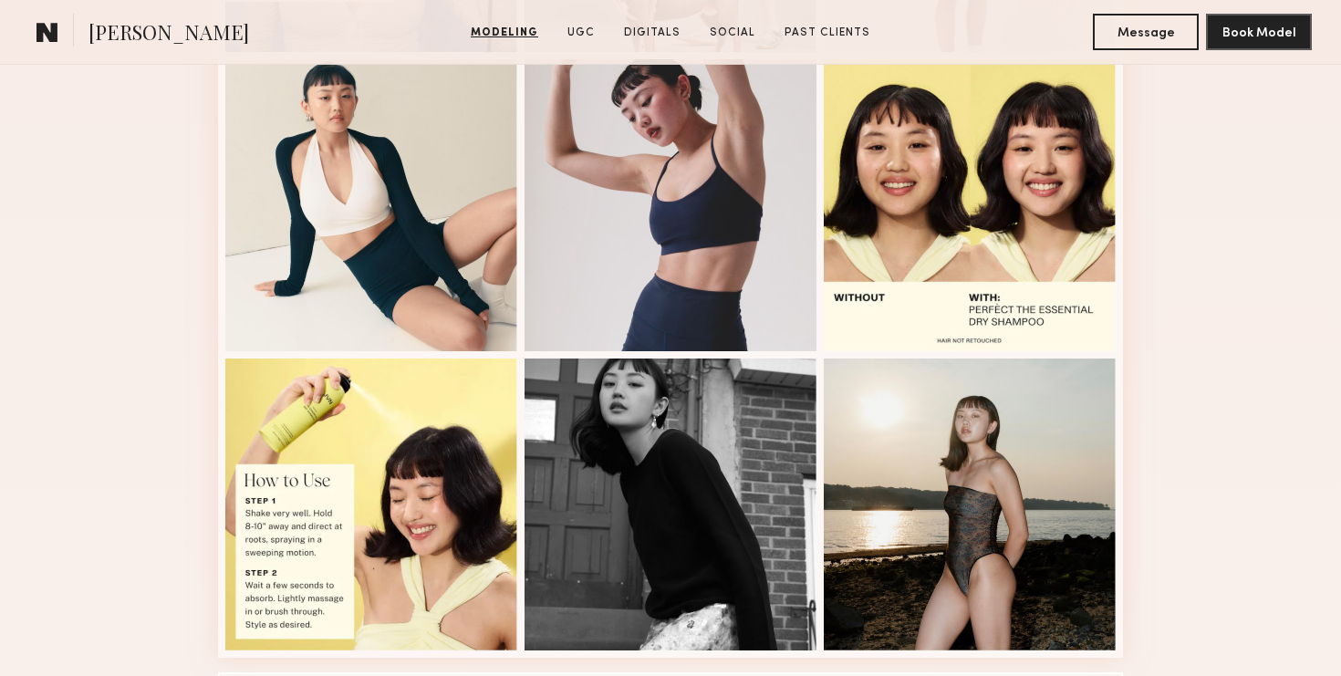
scroll to position [1115, 0]
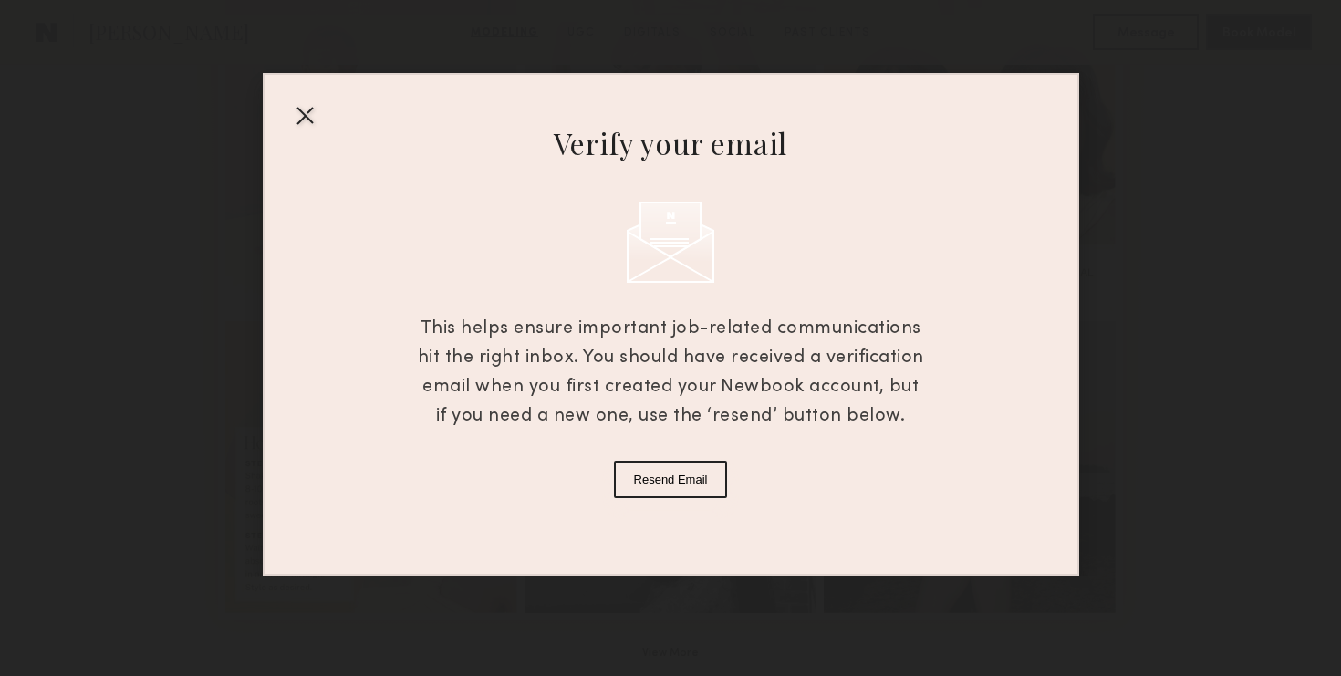
click at [1202, 244] on div "Verify your email This helps ensure important job-related communications hit th…" at bounding box center [670, 287] width 1341 height 575
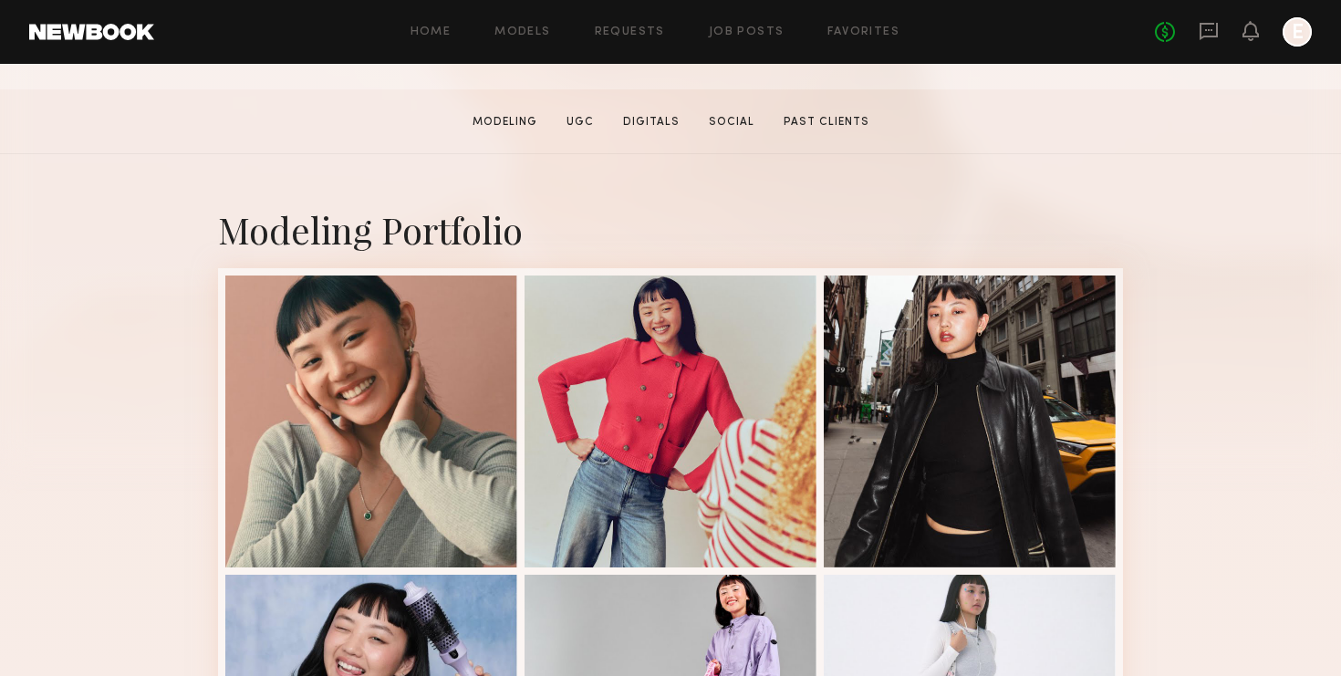
scroll to position [655, 0]
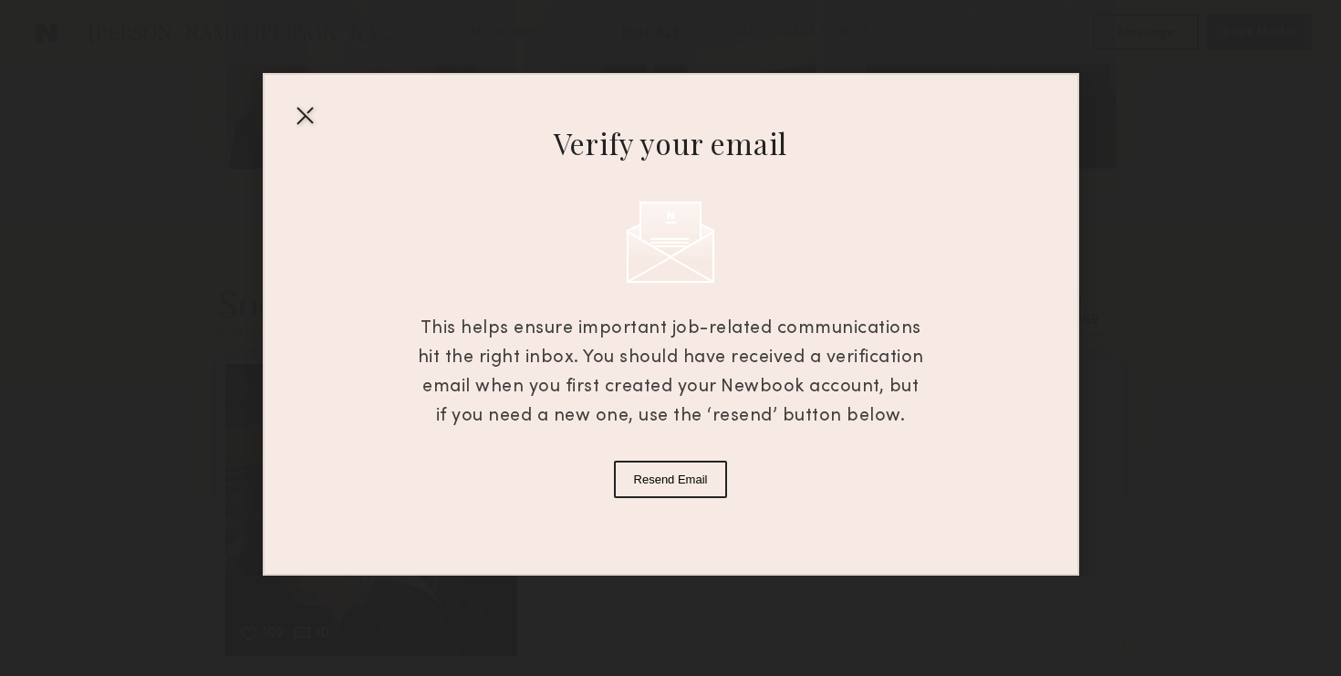
scroll to position [3121, 0]
click at [302, 121] on div at bounding box center [304, 114] width 29 height 29
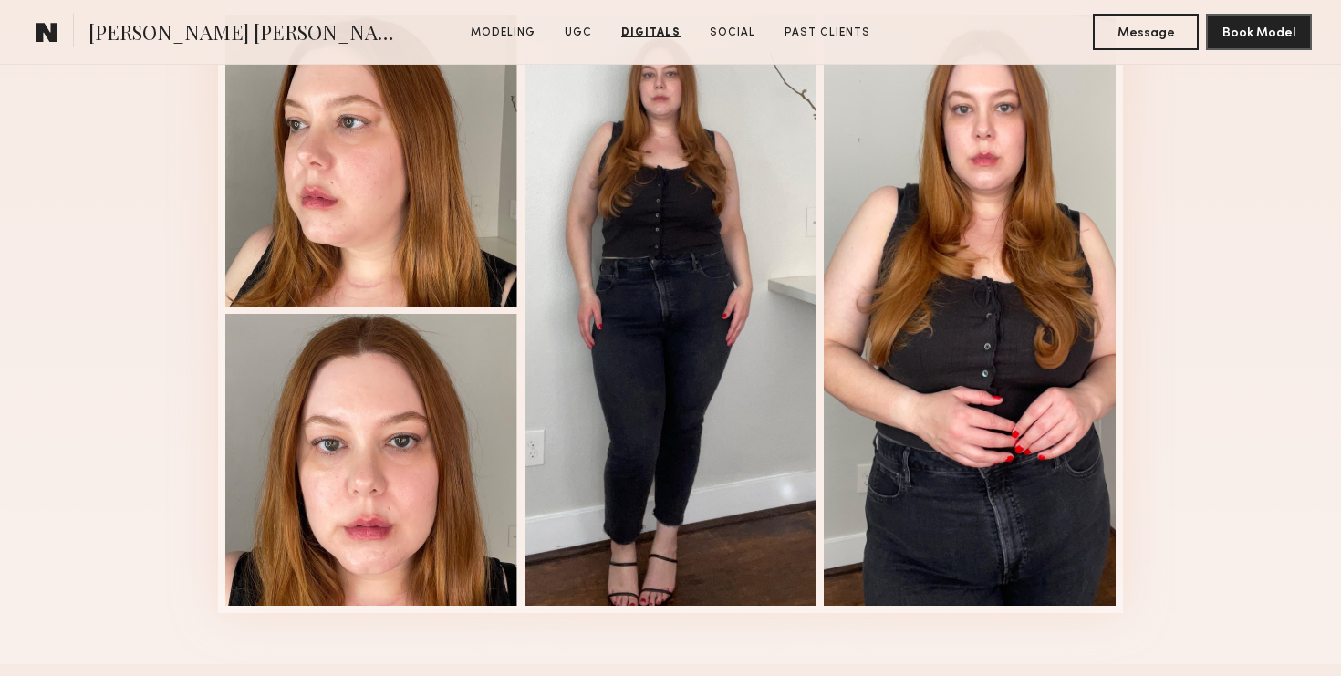
scroll to position [2420, 0]
